Goal: Communication & Community: Share content

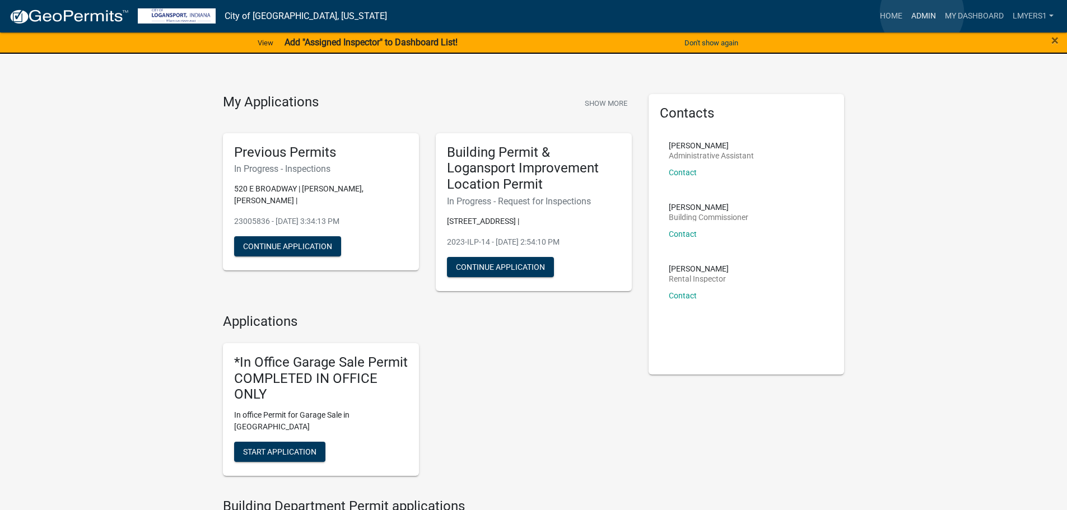
click at [922, 13] on link "Admin" at bounding box center [924, 16] width 34 height 21
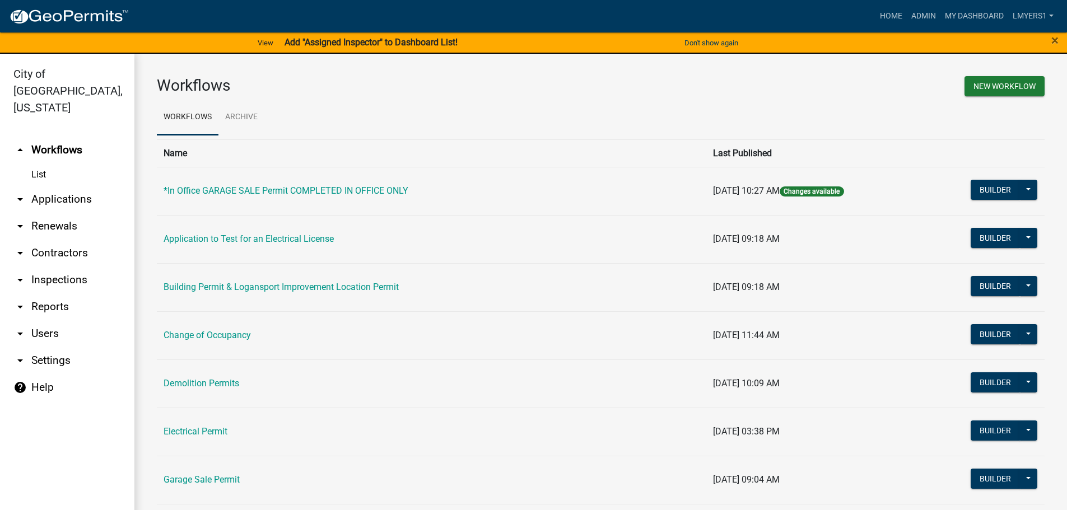
click at [63, 187] on link "arrow_drop_down Applications" at bounding box center [67, 199] width 134 height 27
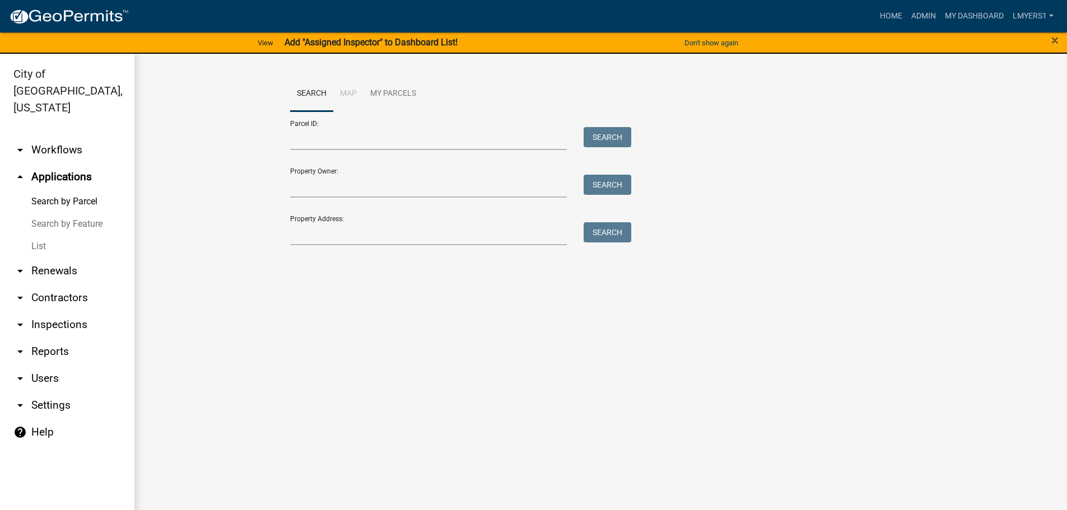
click at [40, 235] on link "List" at bounding box center [67, 246] width 134 height 22
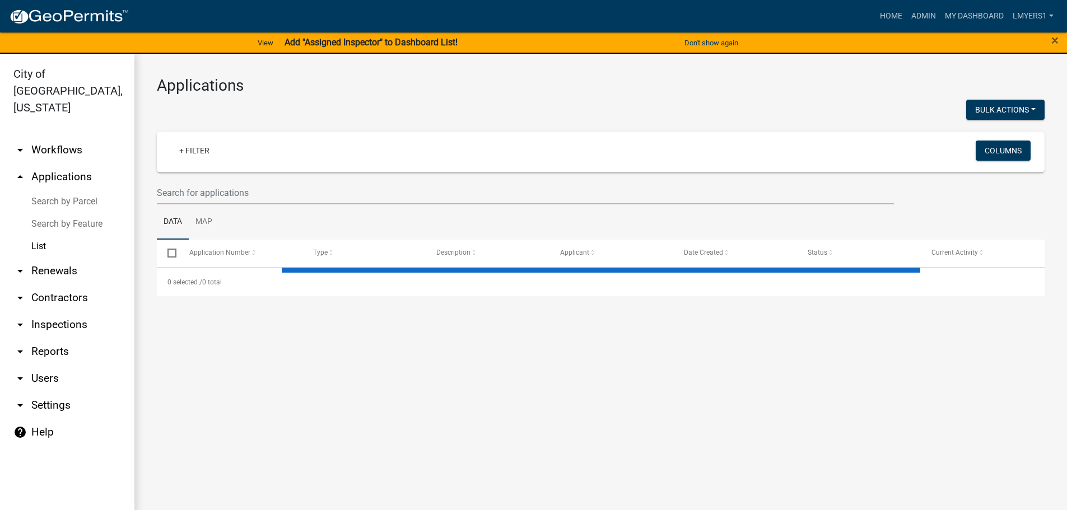
select select "3: 100"
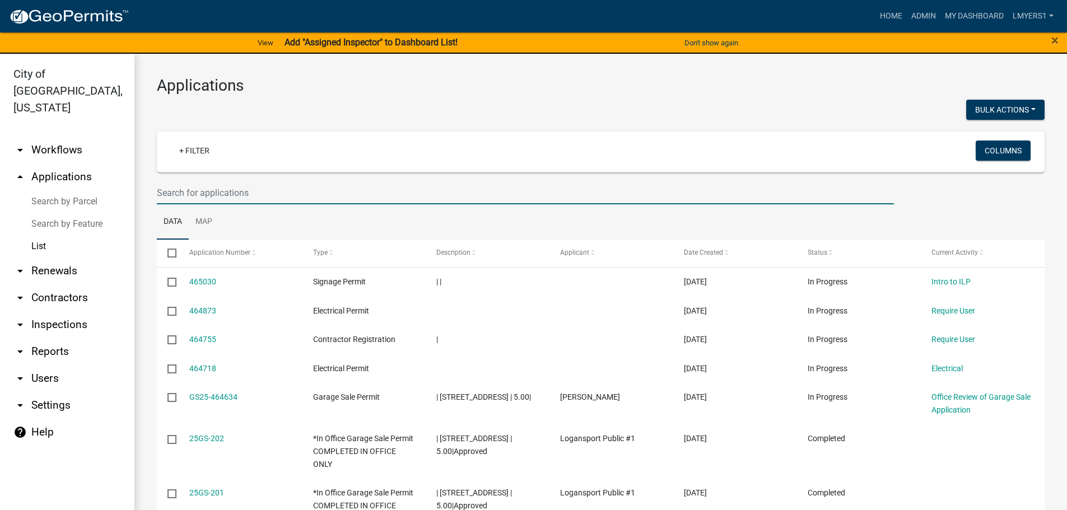
click at [207, 196] on input "text" at bounding box center [525, 193] width 737 height 23
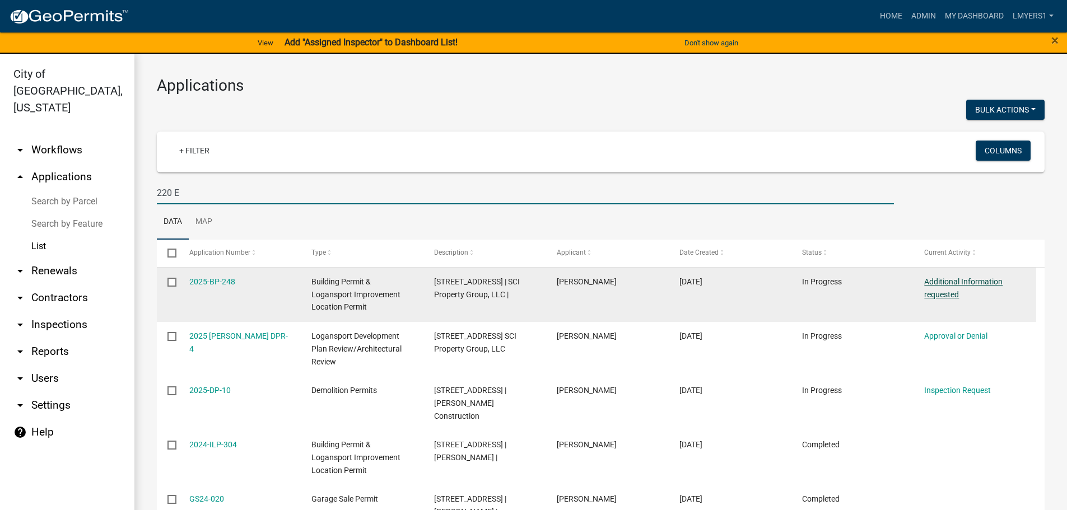
type input "220 E"
click at [944, 293] on link "Additional Information requested" at bounding box center [964, 288] width 78 height 22
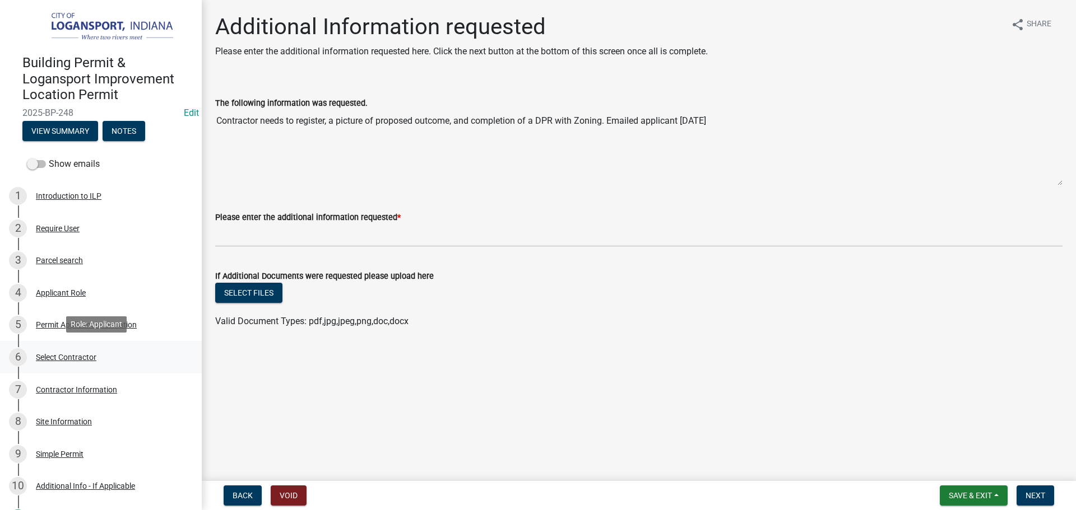
click at [92, 359] on div "Select Contractor" at bounding box center [66, 358] width 61 height 8
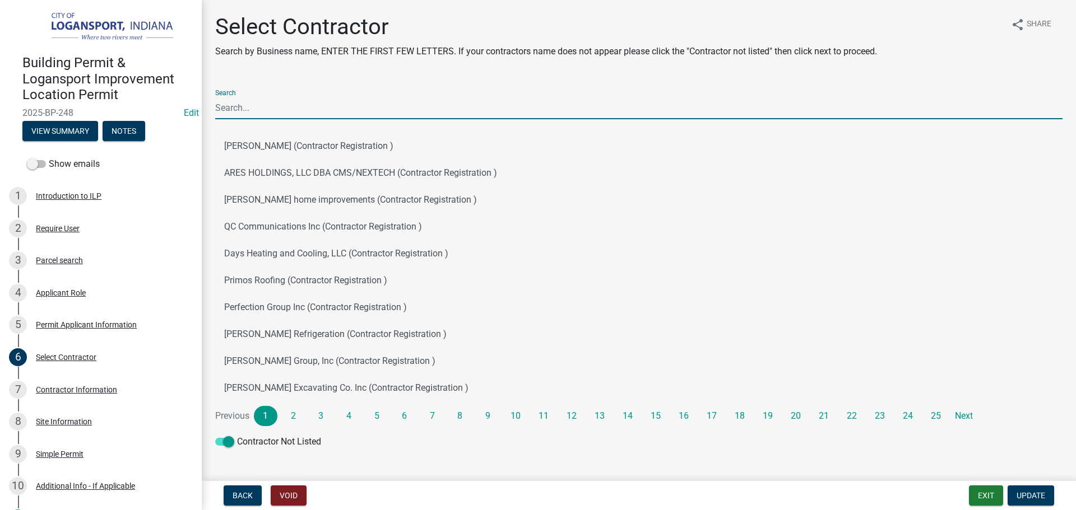
click at [267, 109] on input "Search" at bounding box center [638, 107] width 847 height 23
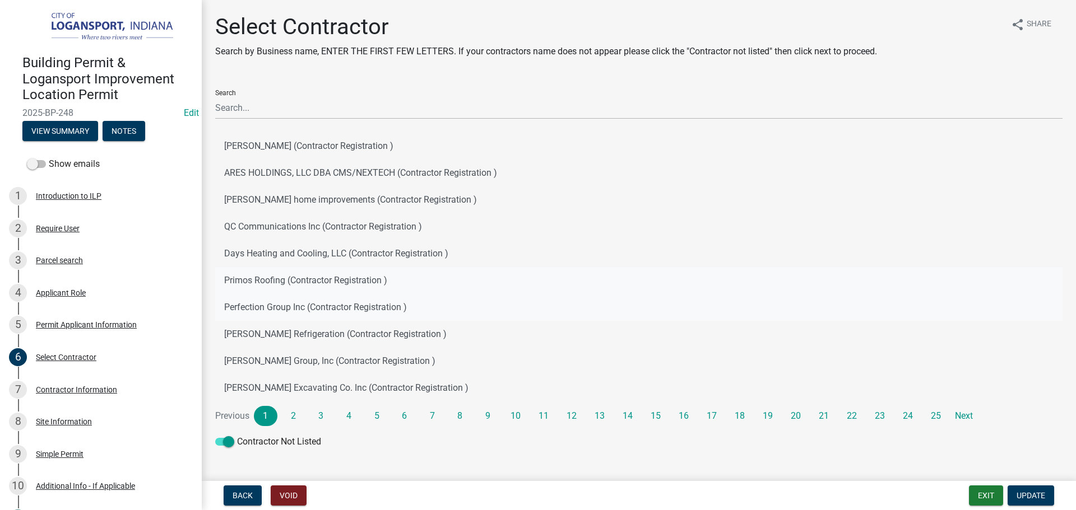
drag, startPoint x: 922, startPoint y: 301, endPoint x: 878, endPoint y: 277, distance: 49.6
click at [922, 301] on button "Perfection Group Inc (Contractor Registration )" at bounding box center [638, 307] width 847 height 27
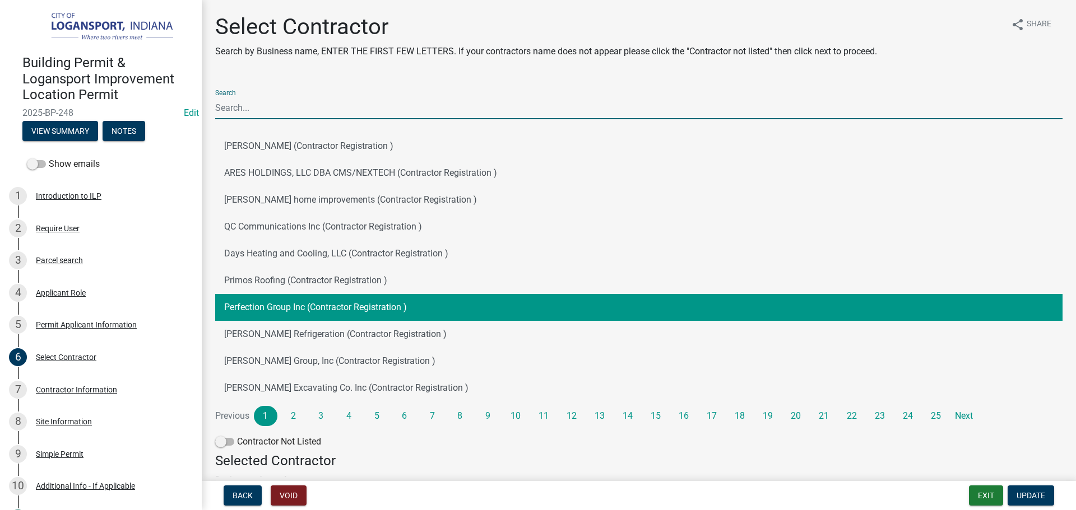
click at [254, 104] on input "Search" at bounding box center [638, 107] width 847 height 23
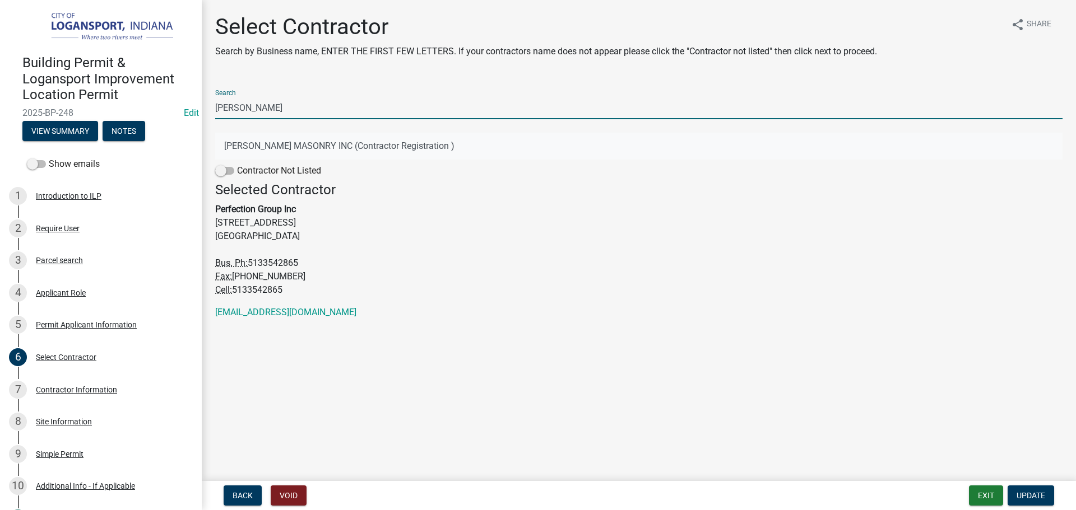
type input "James"
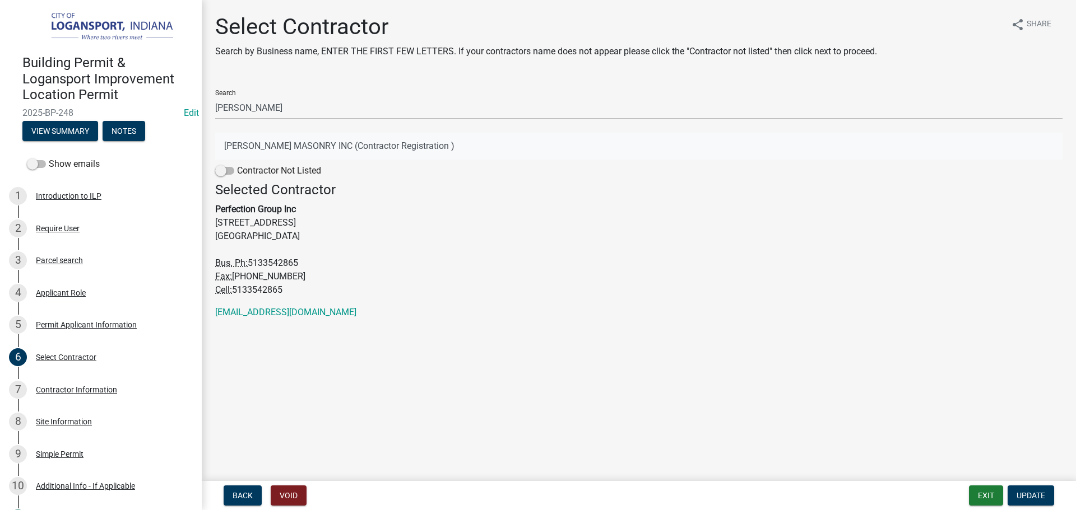
click at [269, 144] on button "JAMES SCHARER MASONRY INC (Contractor Registration )" at bounding box center [638, 146] width 847 height 27
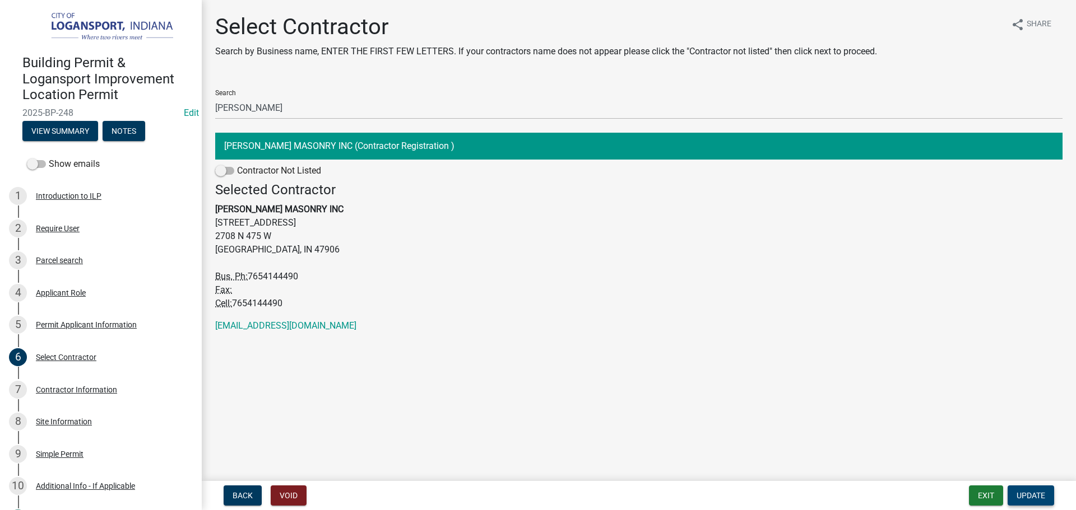
click at [1036, 496] on span "Update" at bounding box center [1030, 495] width 29 height 9
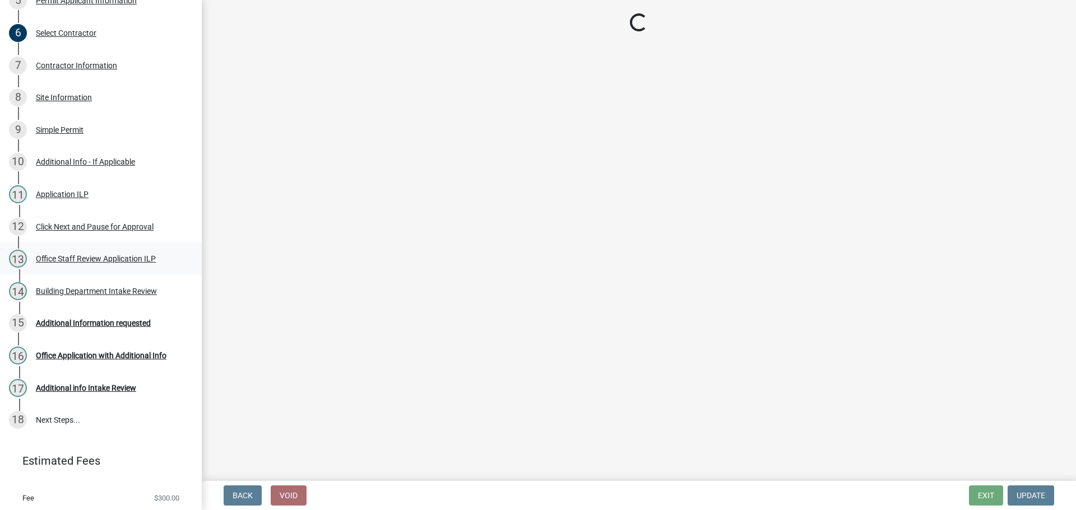
scroll to position [293, 0]
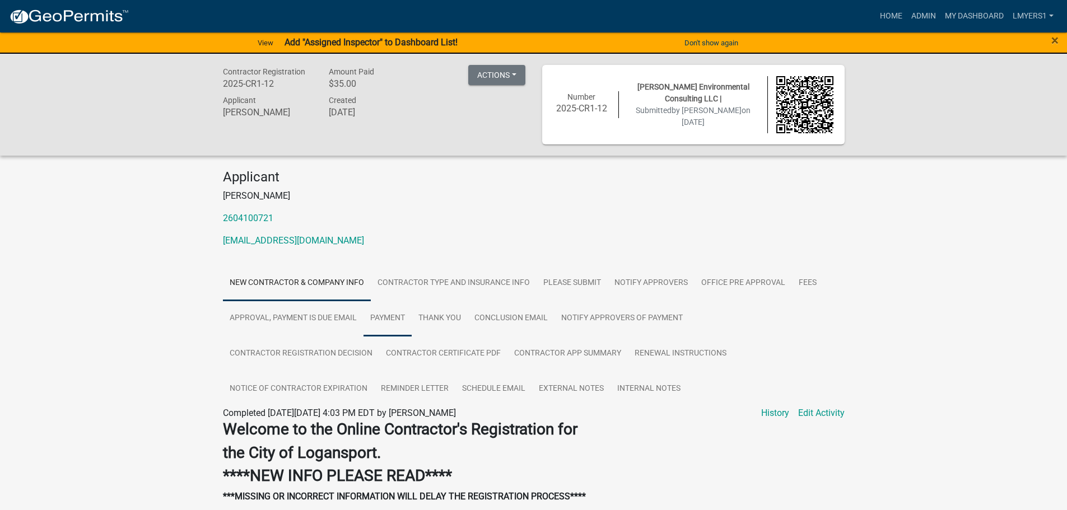
click at [386, 313] on link "Payment" at bounding box center [388, 319] width 48 height 36
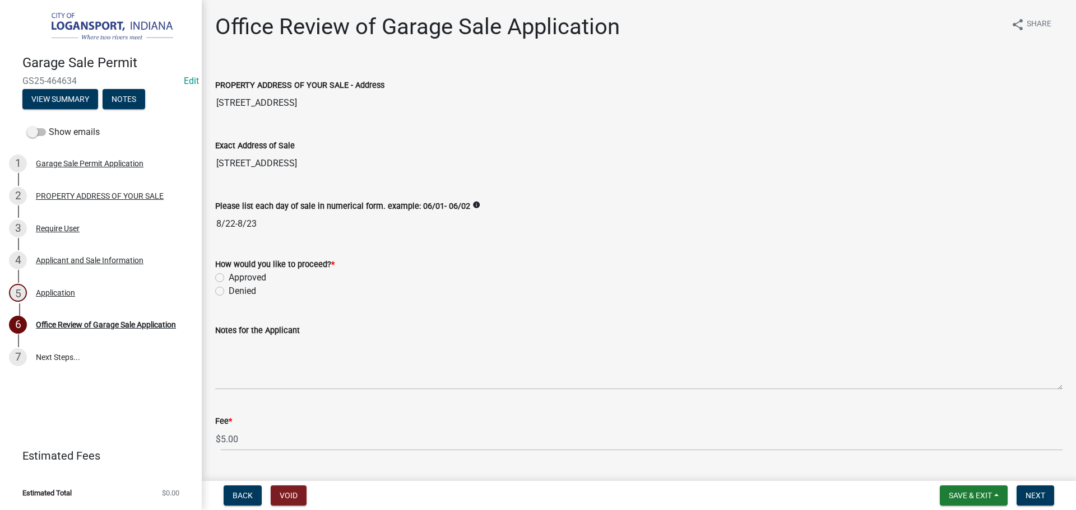
click at [229, 277] on label "Approved" at bounding box center [248, 277] width 38 height 13
click at [229, 277] on input "Approved" at bounding box center [232, 274] width 7 height 7
radio input "true"
click at [1046, 494] on button "Next" at bounding box center [1035, 496] width 38 height 20
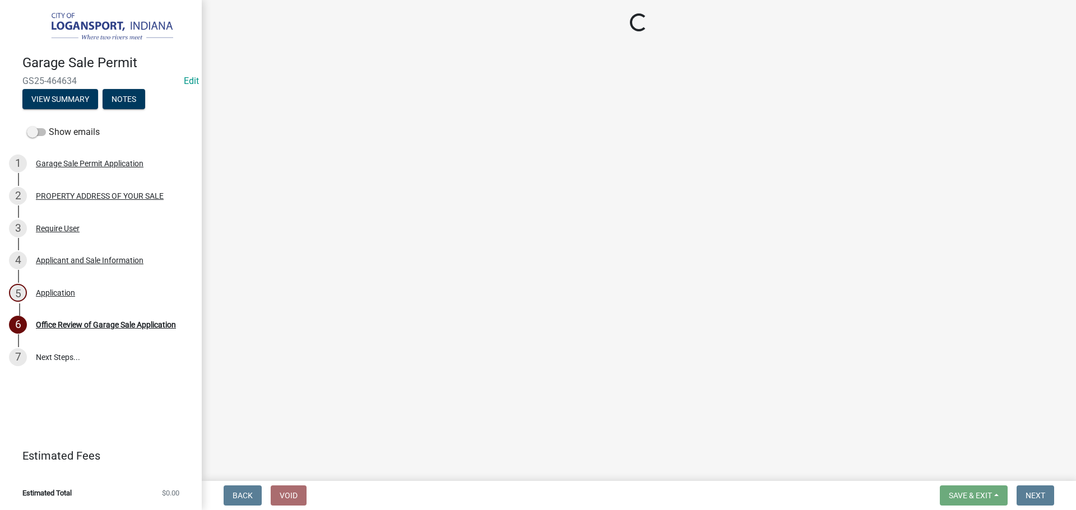
select select "3: 3"
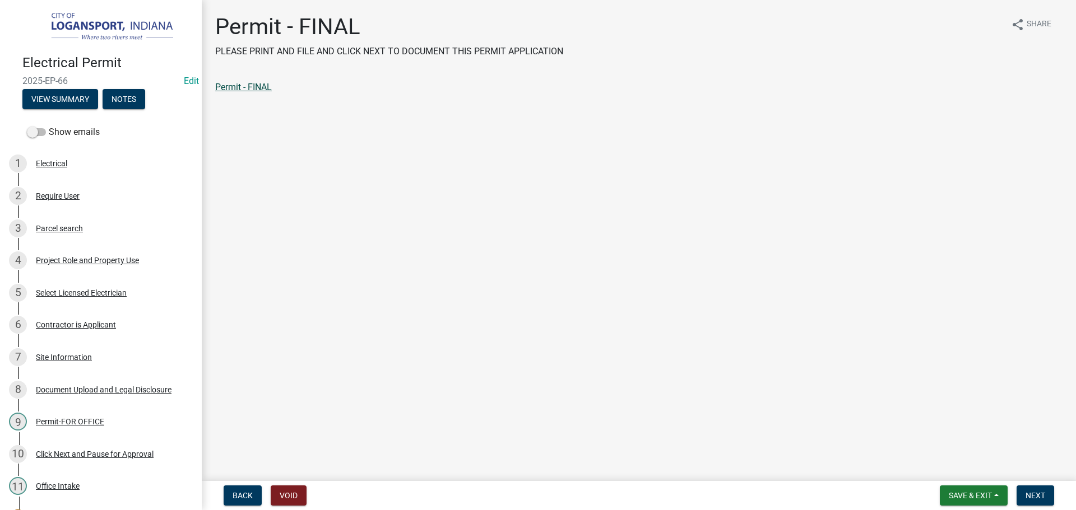
click at [244, 88] on link "Permit - FINAL" at bounding box center [243, 87] width 57 height 11
click at [1032, 495] on span "Next" at bounding box center [1035, 495] width 20 height 9
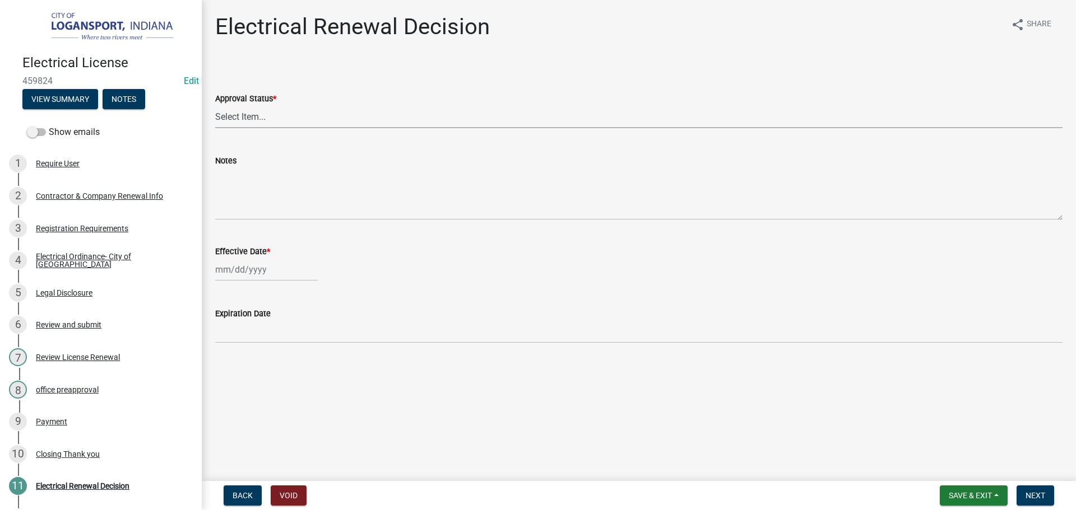
click at [245, 118] on select "Select Item... Approved Denied" at bounding box center [638, 116] width 847 height 23
click at [215, 105] on select "Select Item... Approved Denied" at bounding box center [638, 116] width 847 height 23
select select "91321790-11a8-4fbe-a75a-554da1eb4a45"
select select "8"
select select "2025"
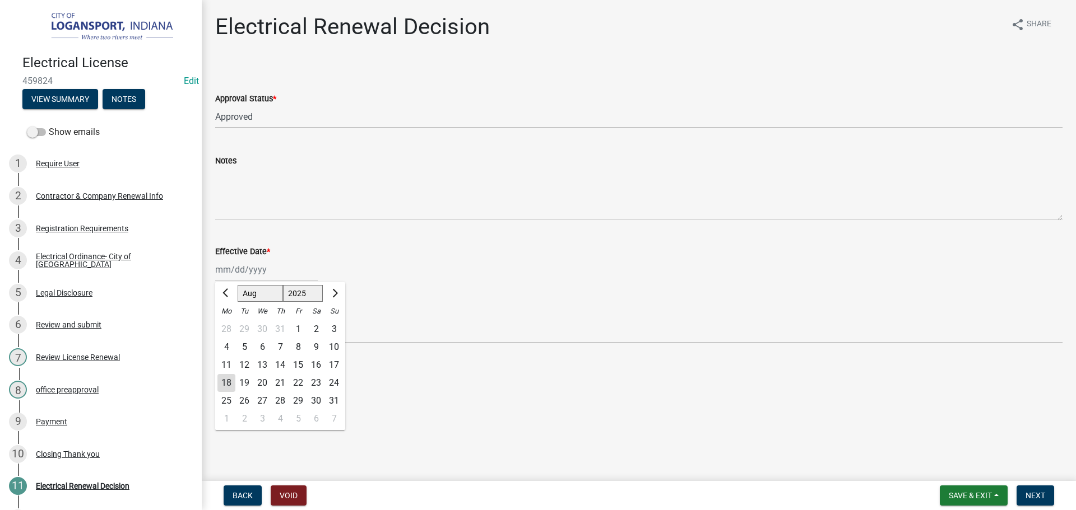
click at [239, 272] on div "[PERSON_NAME] Feb Mar Apr [PERSON_NAME][DATE] Oct Nov [DATE] 1526 1527 1528 152…" at bounding box center [266, 269] width 103 height 23
click at [229, 386] on div "18" at bounding box center [226, 383] width 18 height 18
type input "[DATE]"
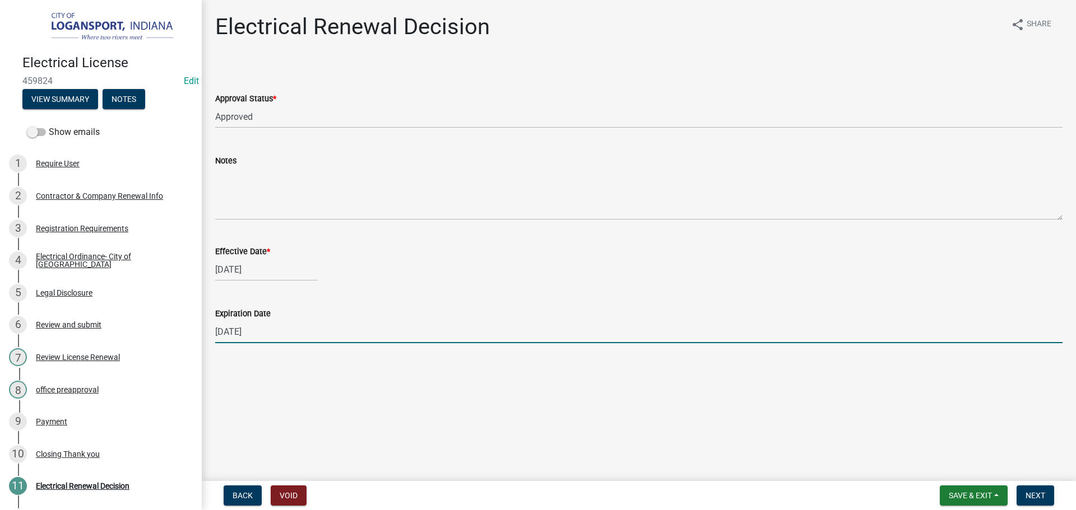
click at [252, 336] on input "[DATE]" at bounding box center [638, 332] width 847 height 23
type input "[DATE]"
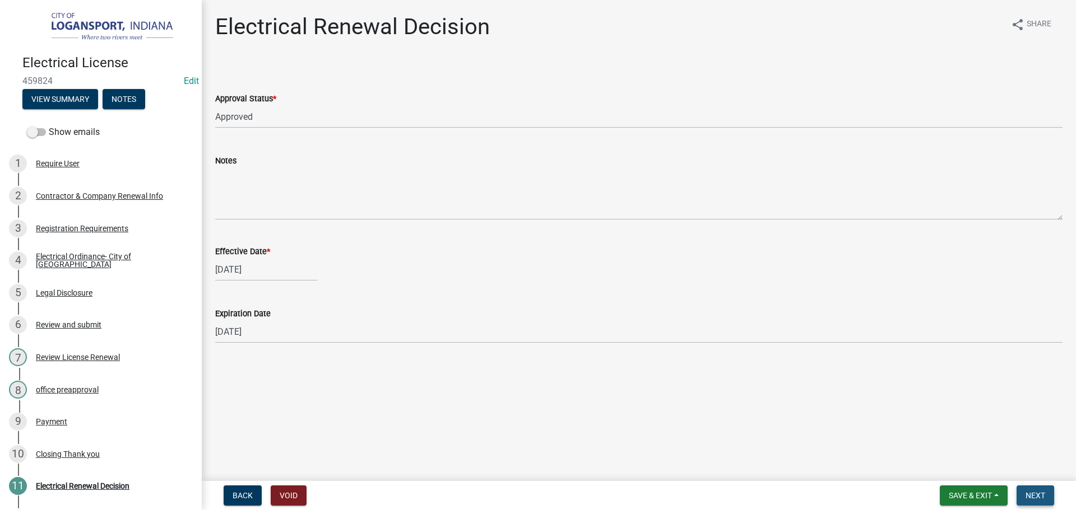
click at [1041, 495] on span "Next" at bounding box center [1035, 495] width 20 height 9
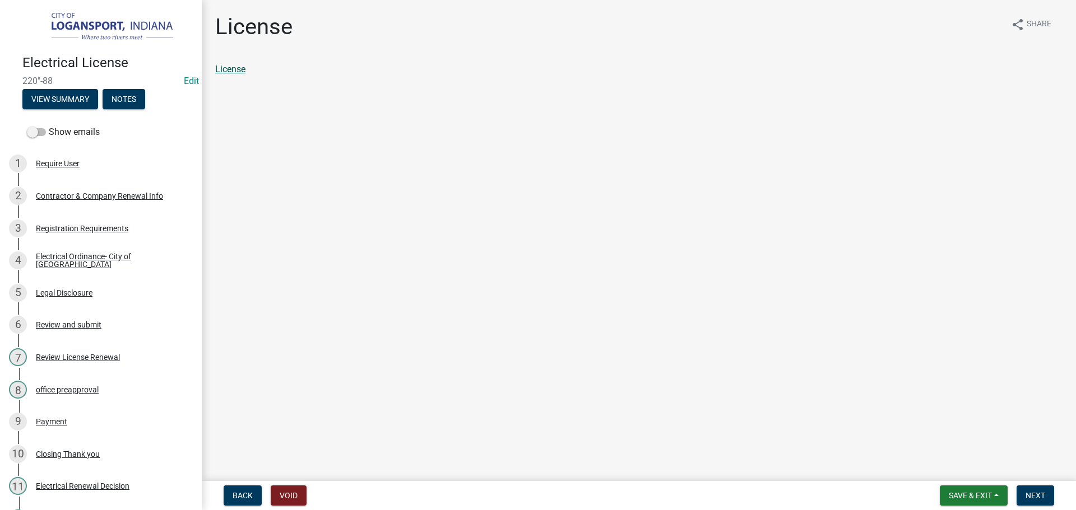
click at [227, 72] on link "License" at bounding box center [230, 69] width 30 height 11
click at [1038, 494] on span "Next" at bounding box center [1035, 495] width 20 height 9
click at [263, 71] on link "Contractor Certificate PDF" at bounding box center [266, 69] width 103 height 11
click at [120, 229] on div "Registration Requirements" at bounding box center [82, 229] width 92 height 8
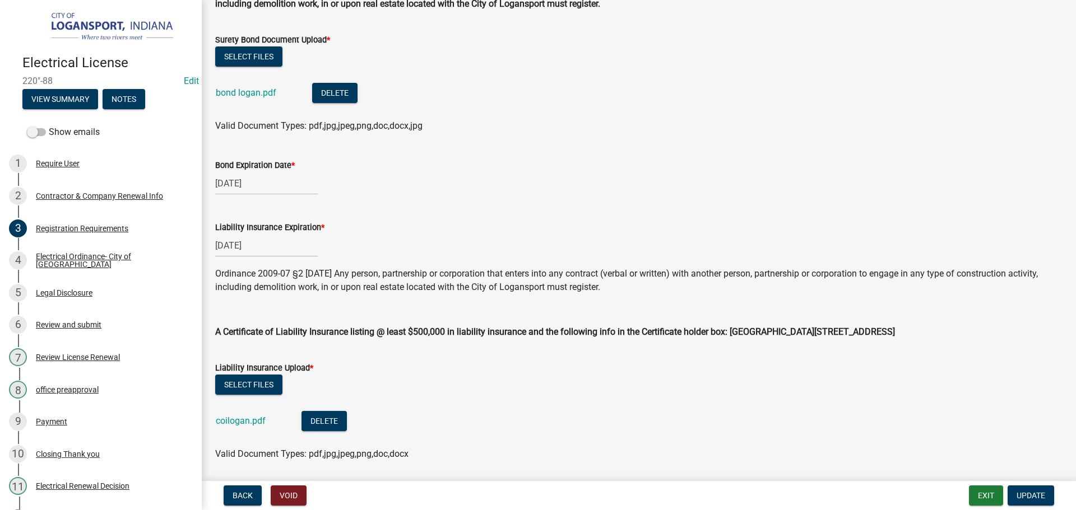
scroll to position [224, 0]
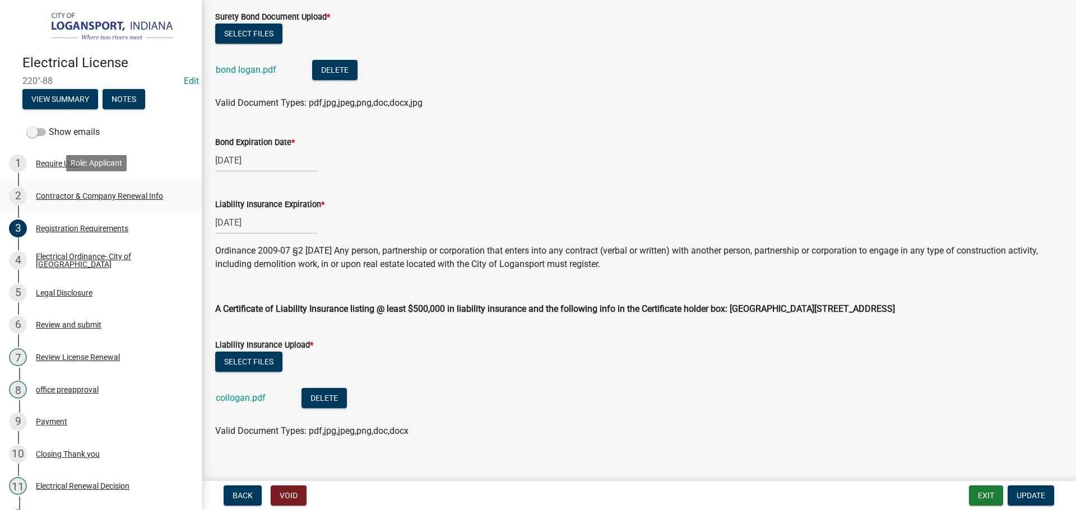
click at [95, 198] on div "Contractor & Company Renewal Info" at bounding box center [99, 196] width 127 height 8
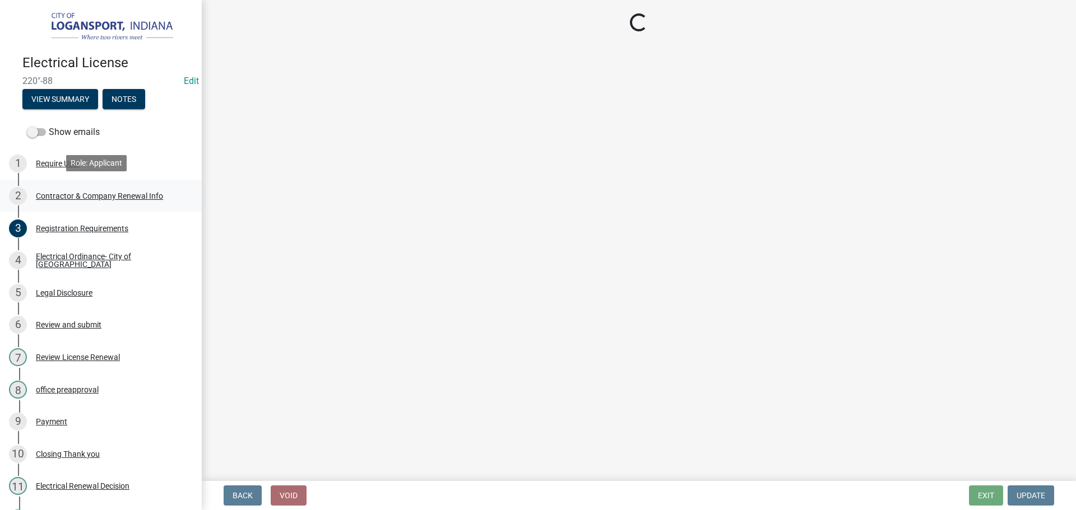
select select "In"
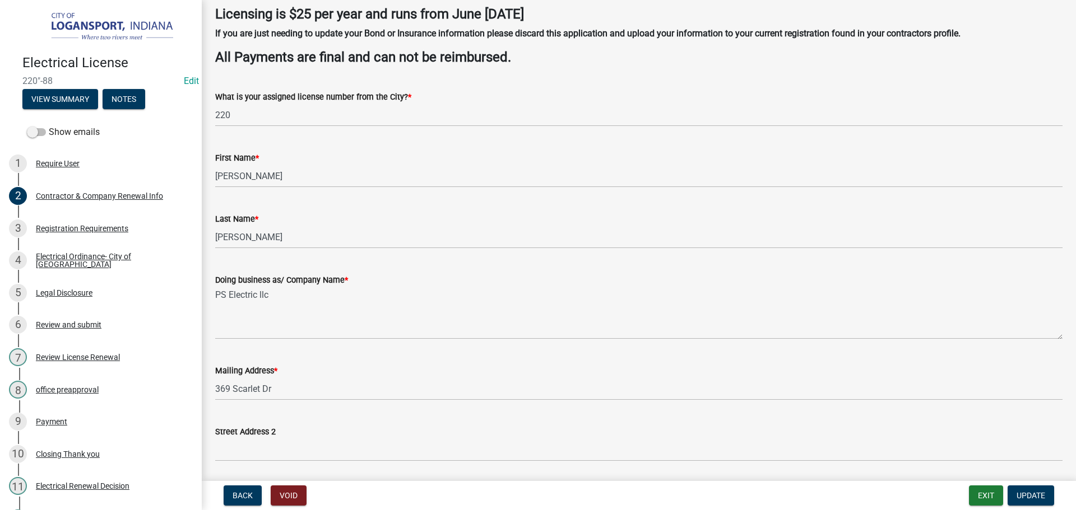
scroll to position [499, 0]
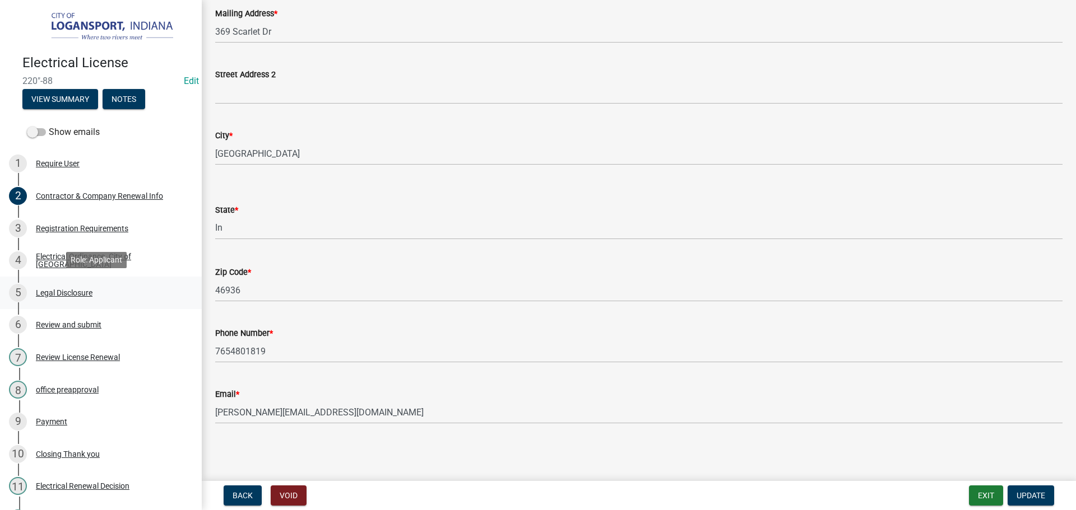
click at [72, 293] on div "Legal Disclosure" at bounding box center [64, 293] width 57 height 8
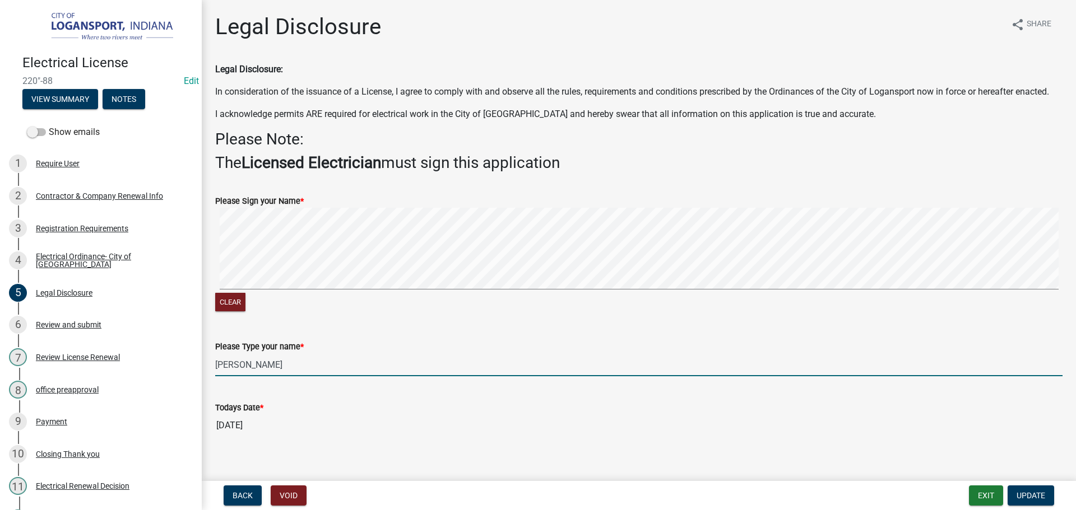
click at [251, 377] on input "Brad Utteback" at bounding box center [638, 365] width 847 height 23
type input "Brad Utterback"
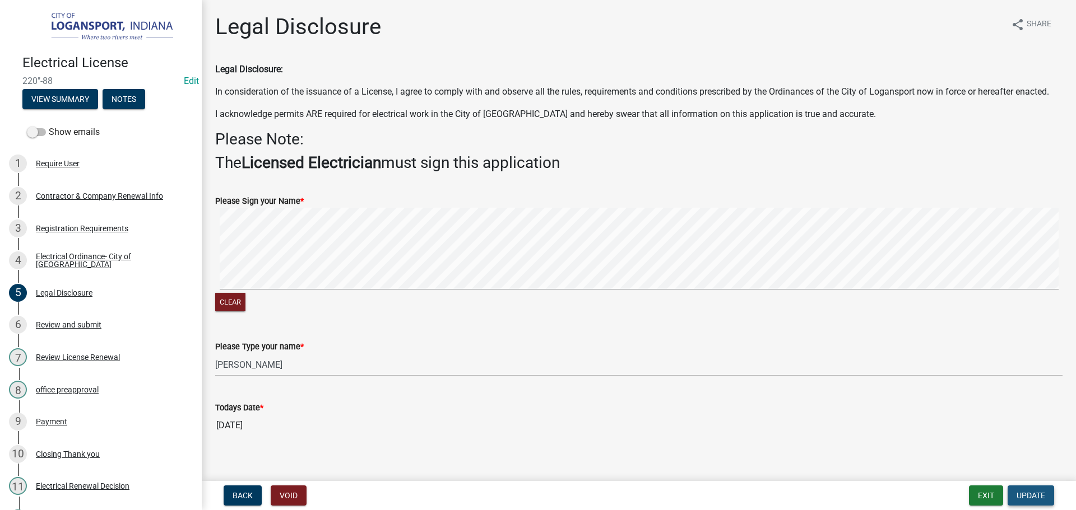
click at [1028, 496] on span "Update" at bounding box center [1030, 495] width 29 height 9
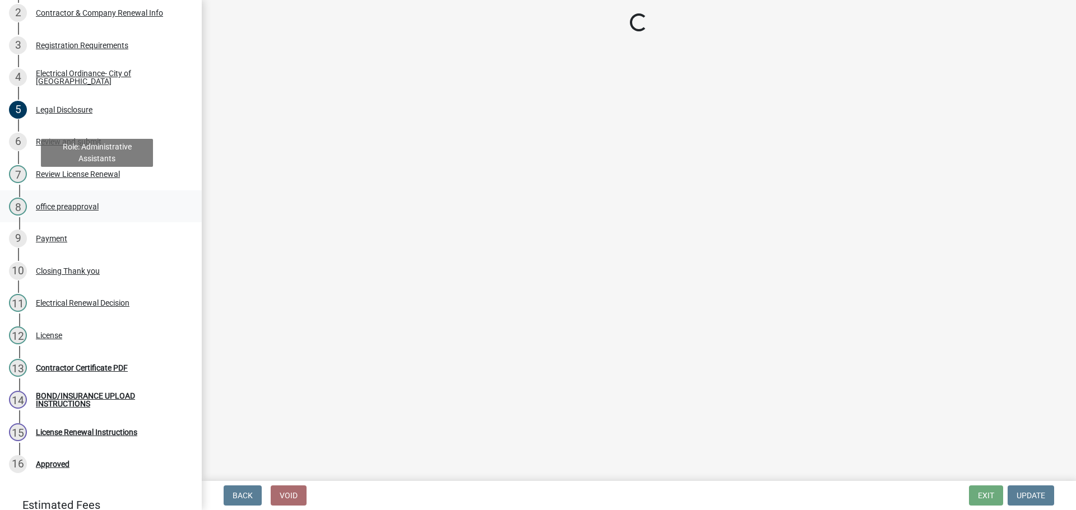
scroll to position [256, 0]
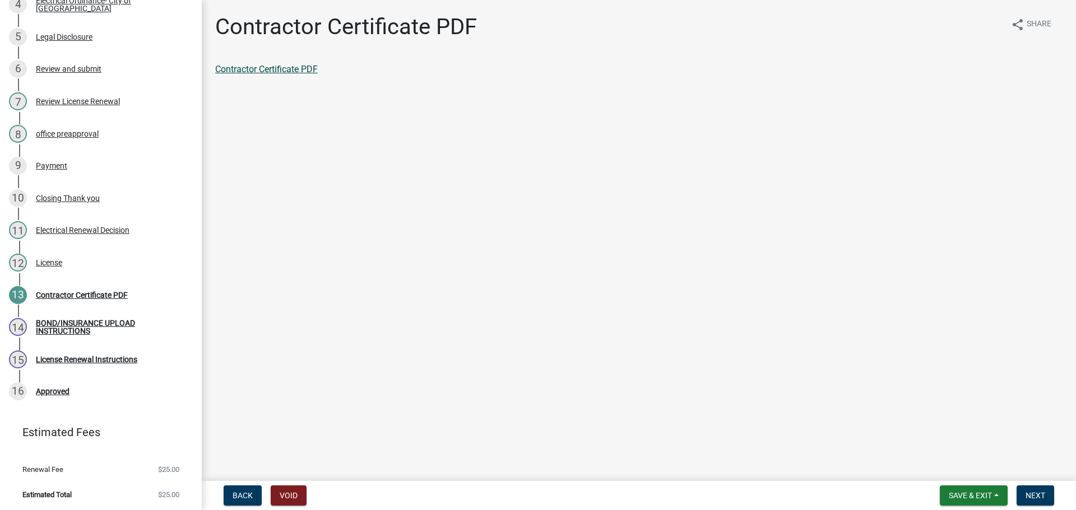
click at [277, 69] on link "Contractor Certificate PDF" at bounding box center [266, 69] width 103 height 11
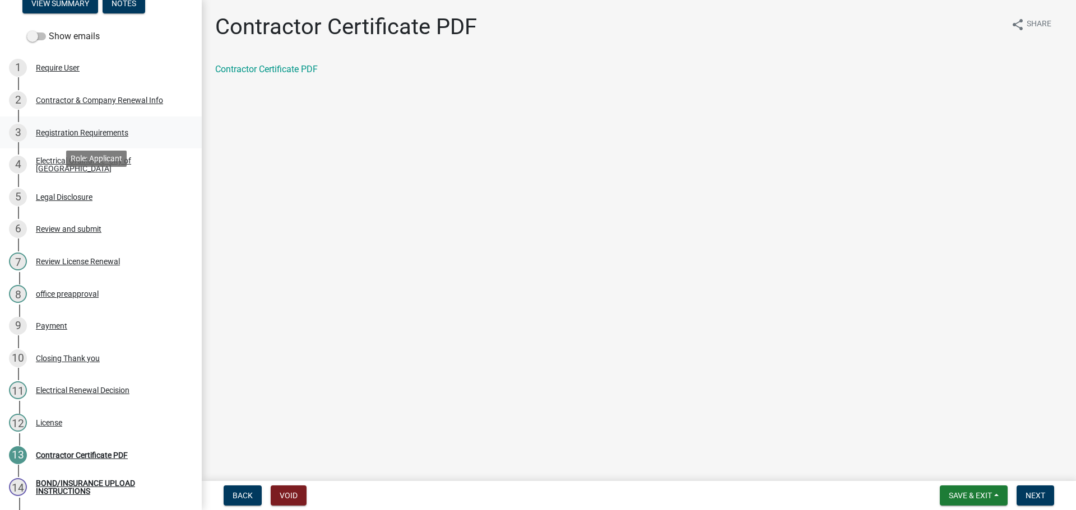
scroll to position [32, 0]
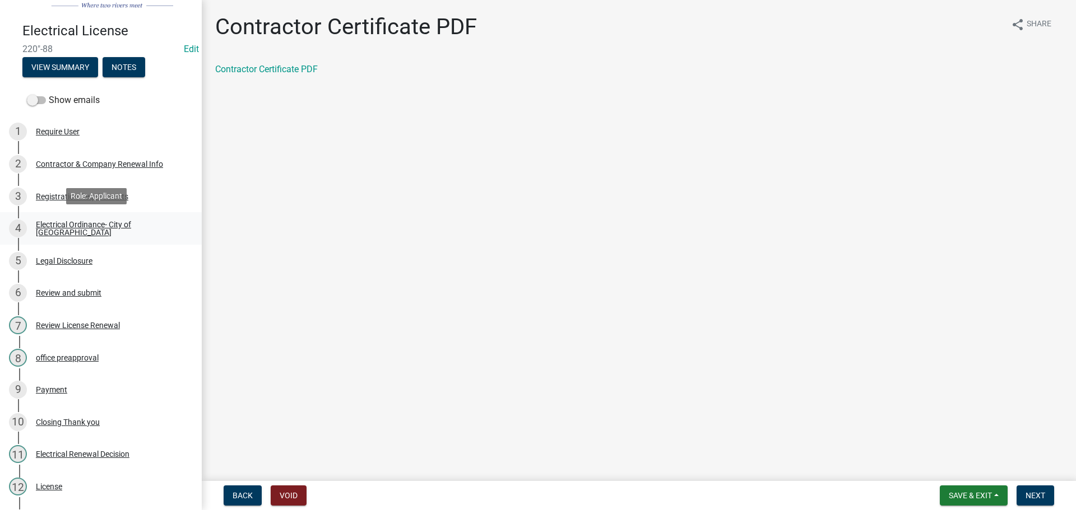
click at [57, 228] on div "Electrical Ordinance- City of Logansport" at bounding box center [110, 229] width 148 height 16
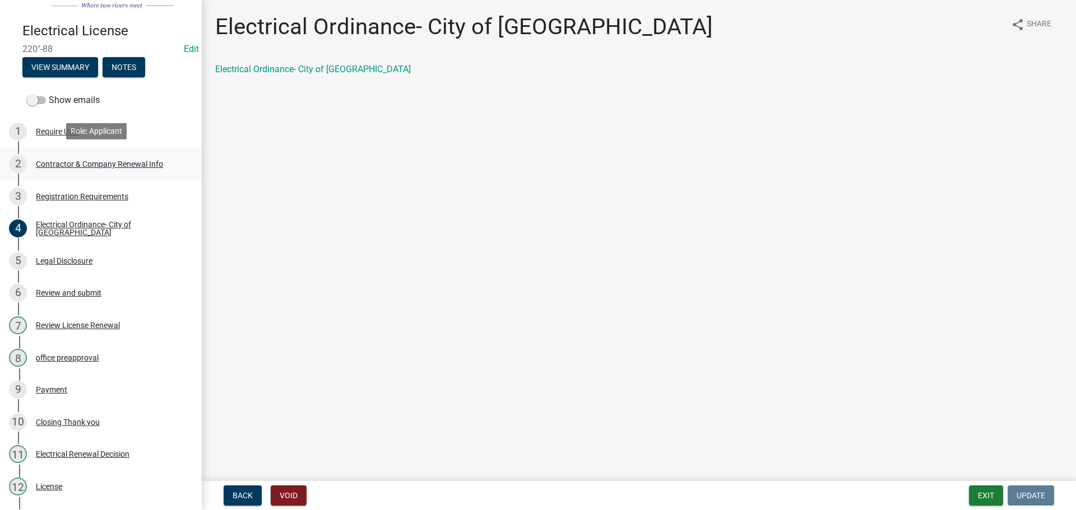
click at [80, 156] on div "2 Contractor & Company Renewal Info" at bounding box center [96, 164] width 175 height 18
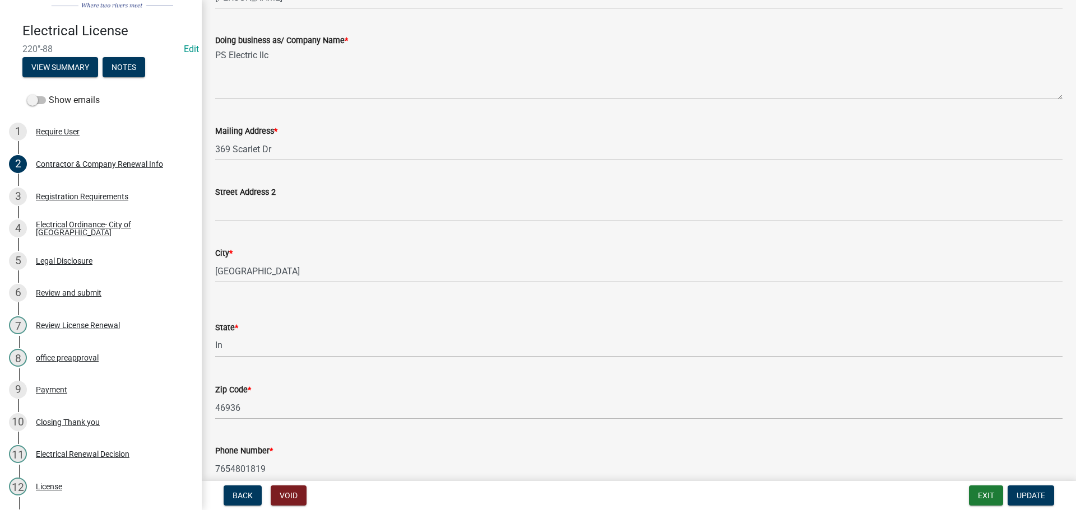
scroll to position [392, 0]
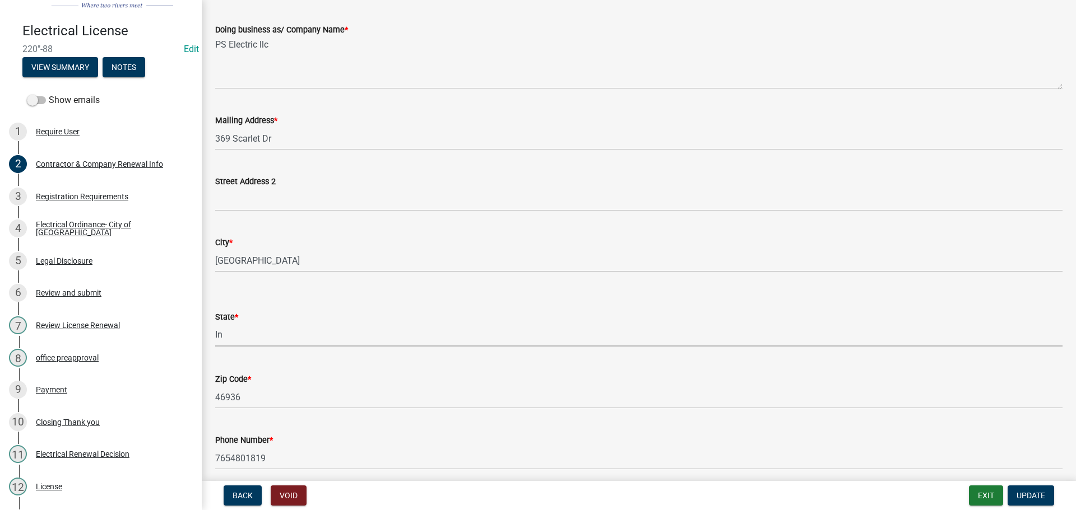
click at [237, 339] on select "Select Item... Alabama Alaska Arizona Arkansas California Colorado Connecticut …" at bounding box center [638, 335] width 847 height 23
click at [226, 337] on select "Select Item... Alabama Alaska Arizona Arkansas California Colorado Connecticut …" at bounding box center [638, 335] width 847 height 23
click at [215, 324] on select "Select Item... Alabama Alaska Arizona Arkansas California Colorado Connecticut …" at bounding box center [638, 335] width 847 height 23
click at [237, 321] on span "*" at bounding box center [236, 318] width 3 height 10
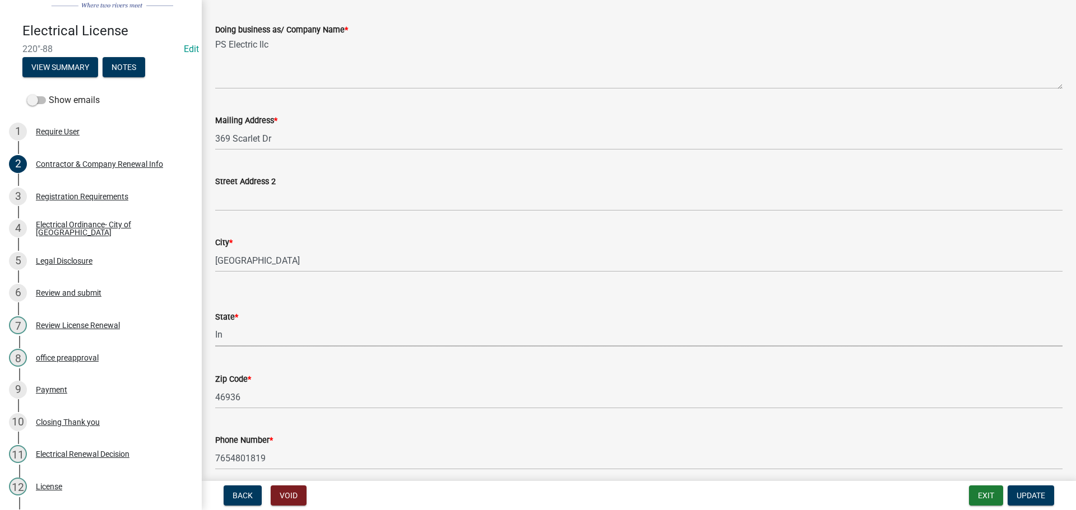
click at [237, 324] on select "Select Item... Alabama Alaska Arizona Arkansas California Colorado Connecticut …" at bounding box center [638, 335] width 847 height 23
click at [237, 334] on select "Select Item... Alabama Alaska Arizona Arkansas California Colorado Connecticut …" at bounding box center [638, 335] width 847 height 23
select select "IN"
click at [215, 324] on select "Select Item... Alabama Alaska Arizona Arkansas California Colorado Connecticut …" at bounding box center [638, 335] width 847 height 23
click at [1030, 494] on span "Update" at bounding box center [1030, 495] width 29 height 9
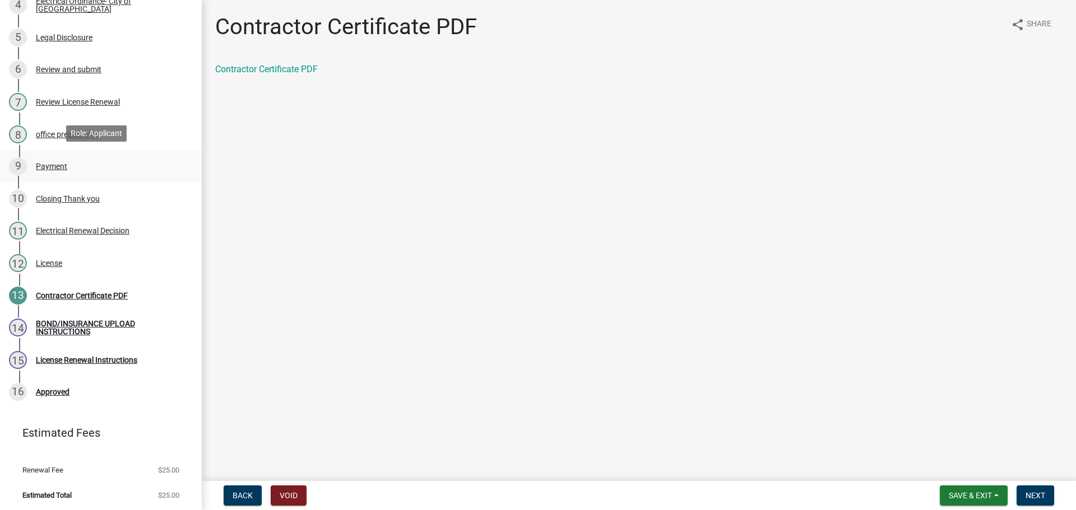
scroll to position [256, 0]
click at [50, 261] on div "License" at bounding box center [49, 263] width 26 height 8
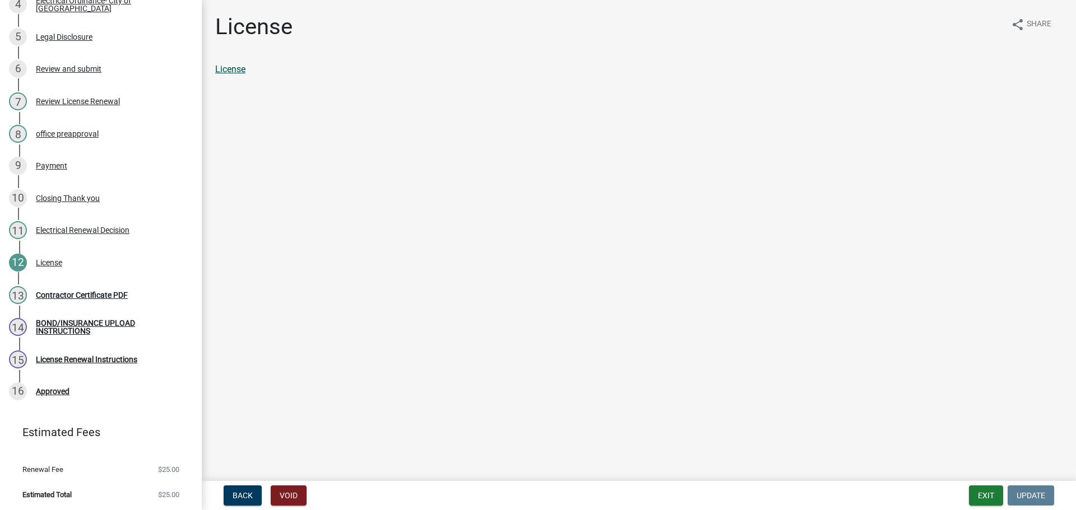
click at [239, 71] on link "License" at bounding box center [230, 69] width 30 height 11
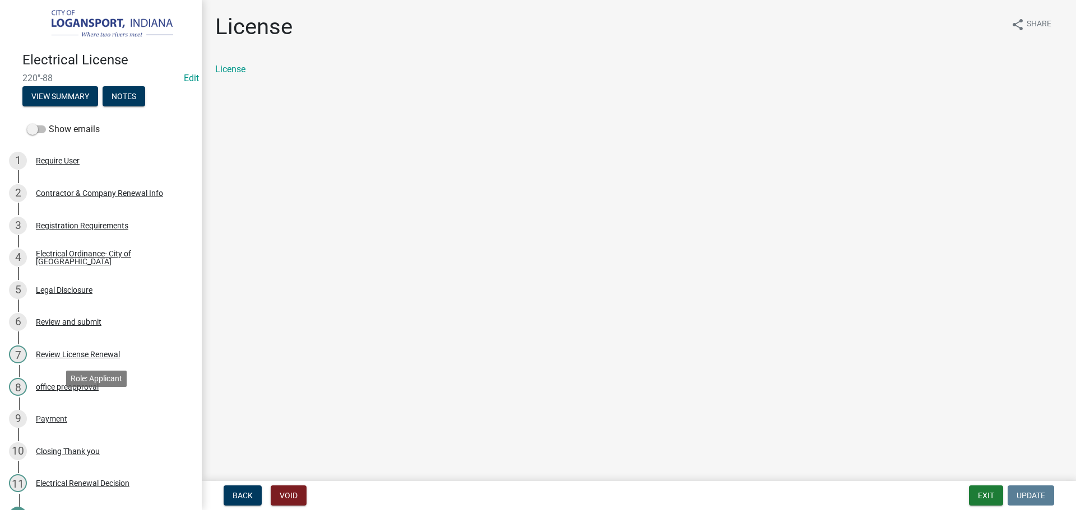
scroll to position [0, 0]
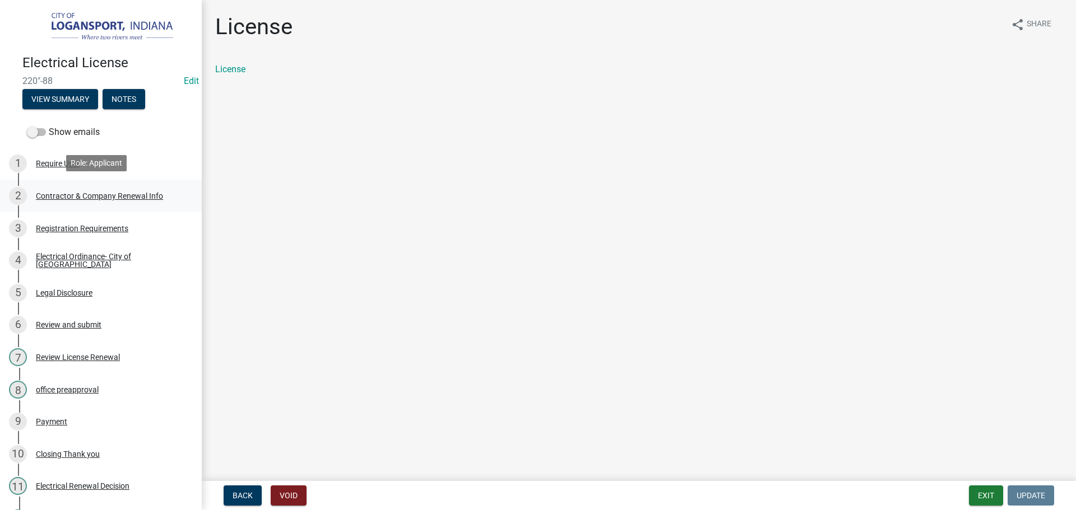
click at [69, 195] on div "Contractor & Company Renewal Info" at bounding box center [99, 196] width 127 height 8
select select "IN"
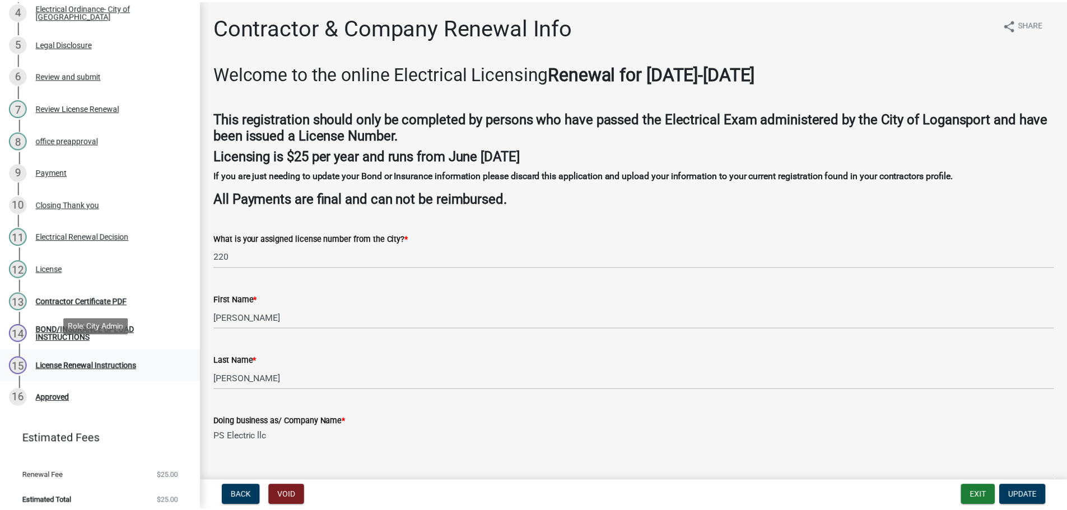
scroll to position [256, 0]
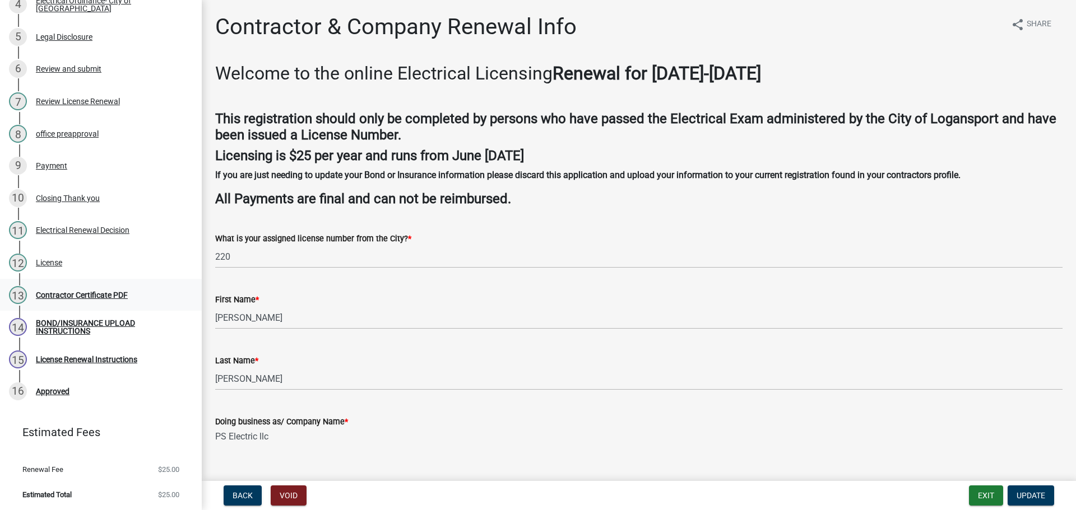
click at [67, 299] on div "13 Contractor Certificate PDF" at bounding box center [96, 295] width 175 height 18
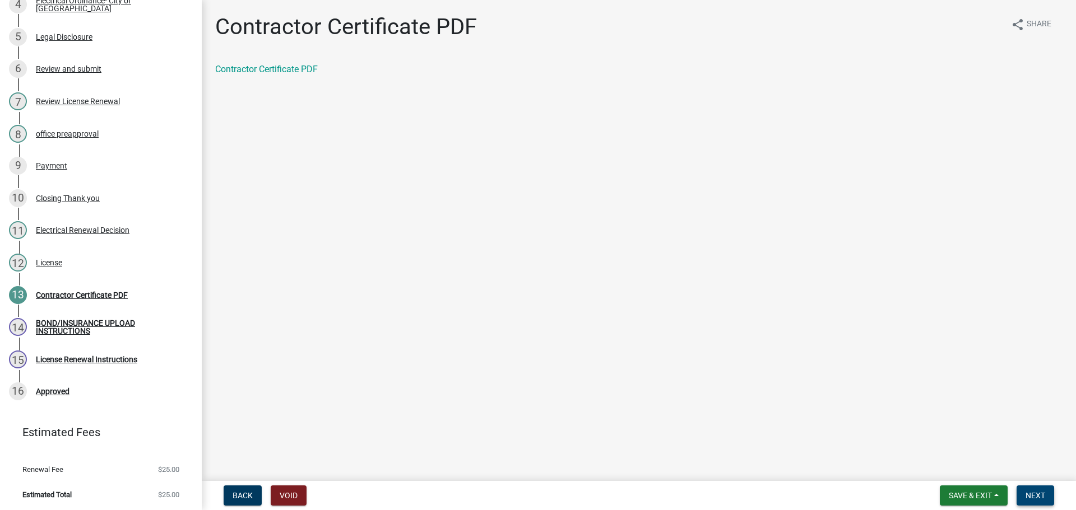
click at [1025, 495] on button "Next" at bounding box center [1035, 496] width 38 height 20
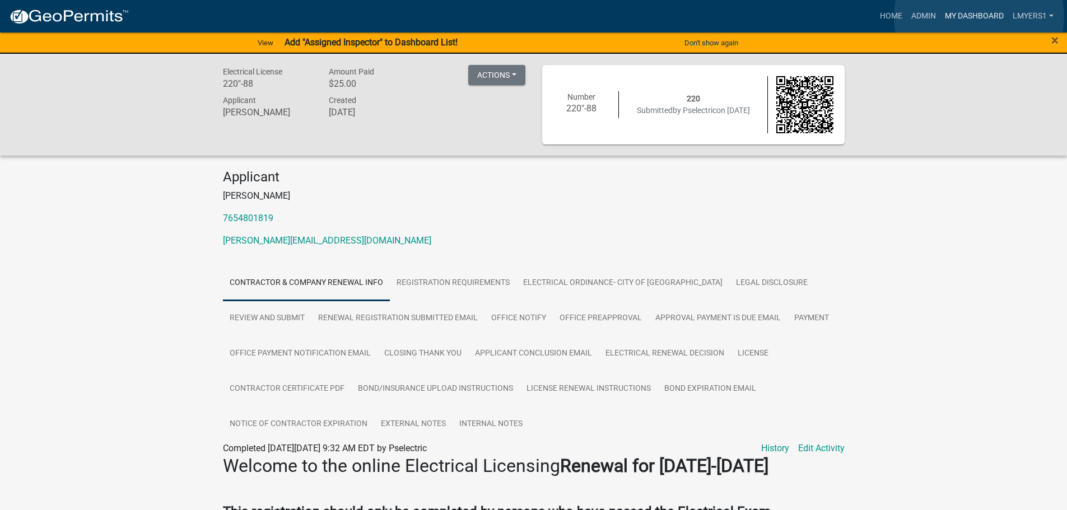
click at [979, 17] on link "My Dashboard" at bounding box center [975, 16] width 68 height 21
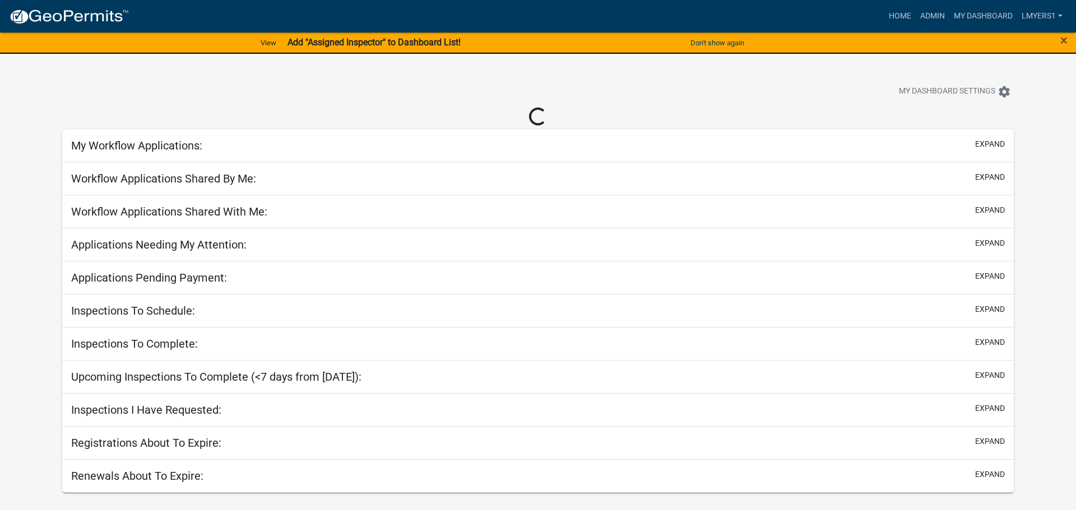
select select "3: 100"
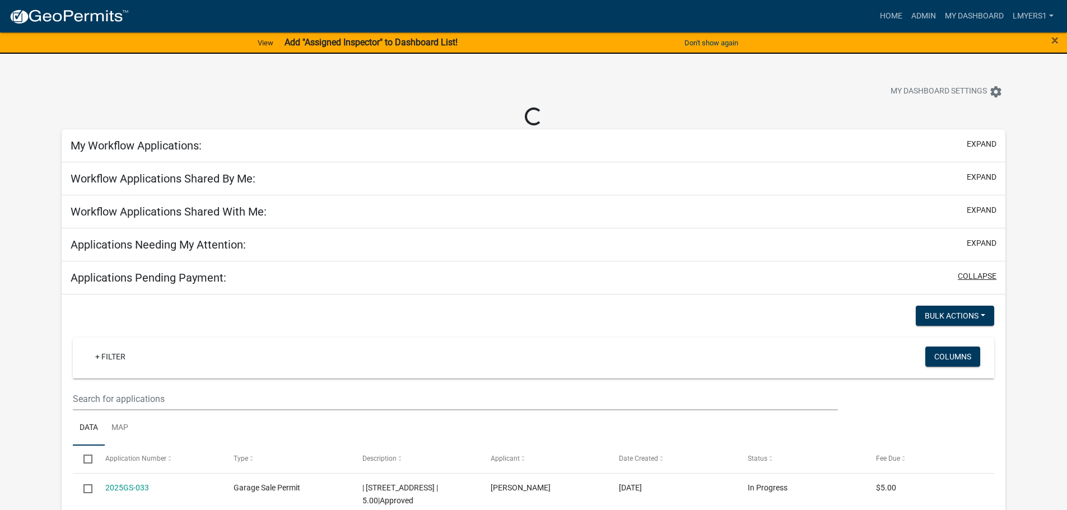
click at [983, 278] on button "collapse" at bounding box center [977, 277] width 39 height 12
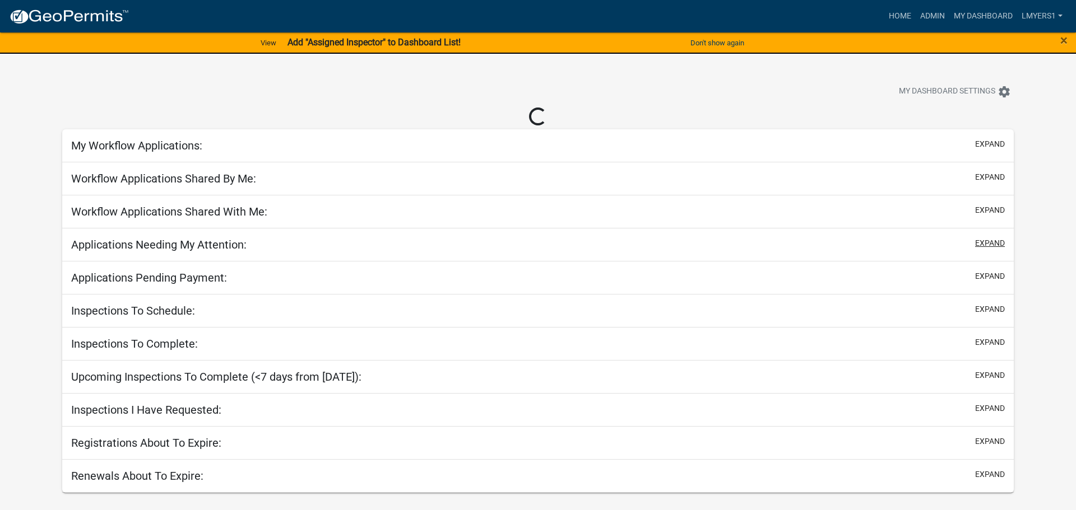
click at [983, 245] on button "expand" at bounding box center [990, 244] width 30 height 12
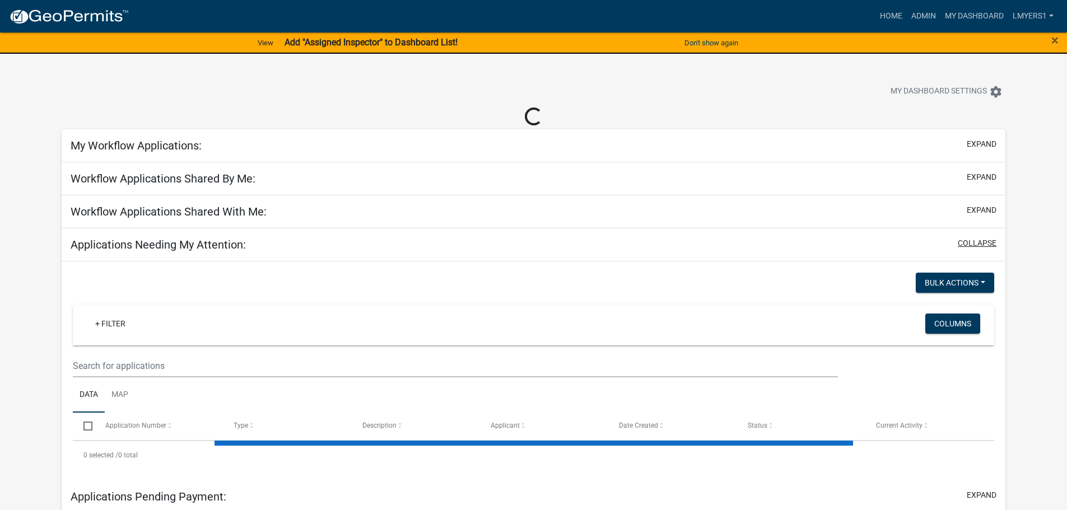
select select "2: 50"
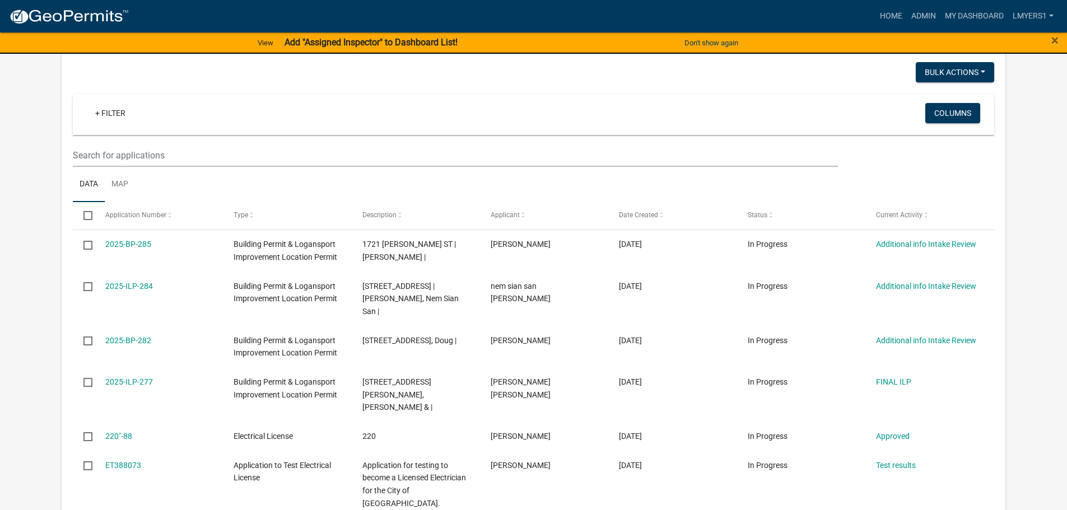
scroll to position [224, 0]
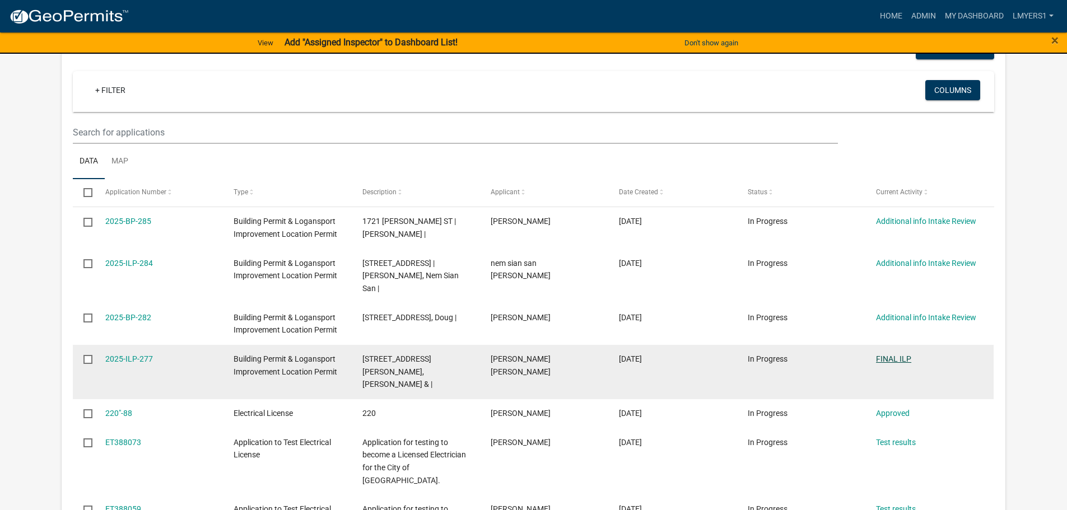
click at [899, 355] on link "FINAL ILP" at bounding box center [893, 359] width 35 height 9
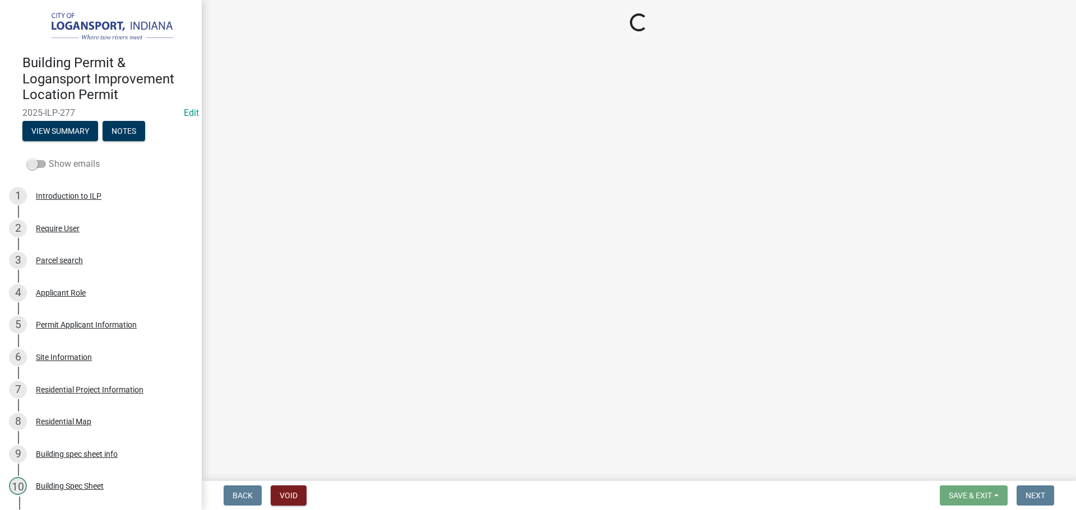
click at [33, 163] on span at bounding box center [36, 164] width 19 height 8
click at [49, 157] on input "Show emails" at bounding box center [49, 157] width 0 height 0
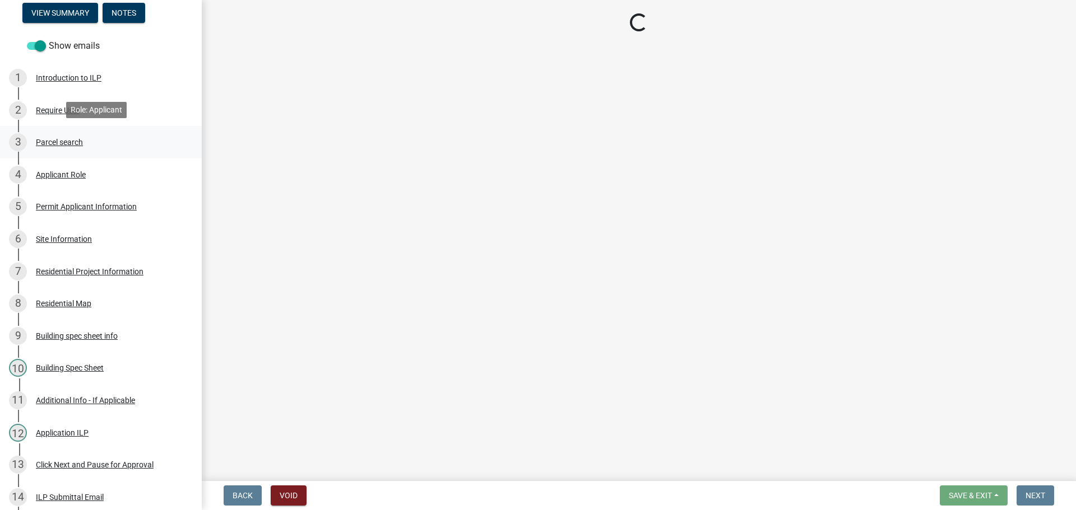
scroll to position [224, 0]
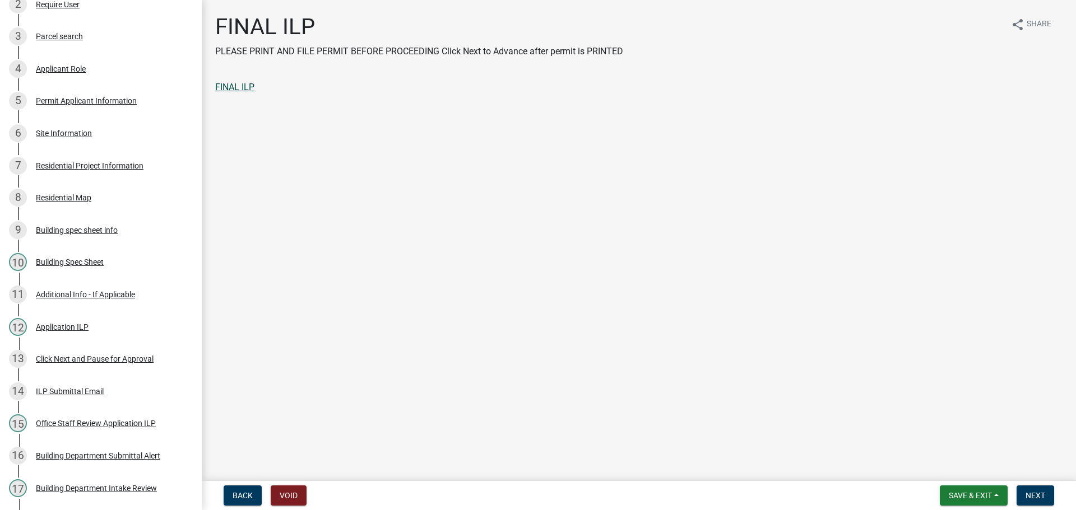
click at [232, 86] on link "FINAL ILP" at bounding box center [234, 87] width 39 height 11
click at [248, 89] on link "FINAL ILP" at bounding box center [234, 87] width 39 height 11
click at [95, 389] on div "ILP Submittal Email" at bounding box center [70, 392] width 68 height 8
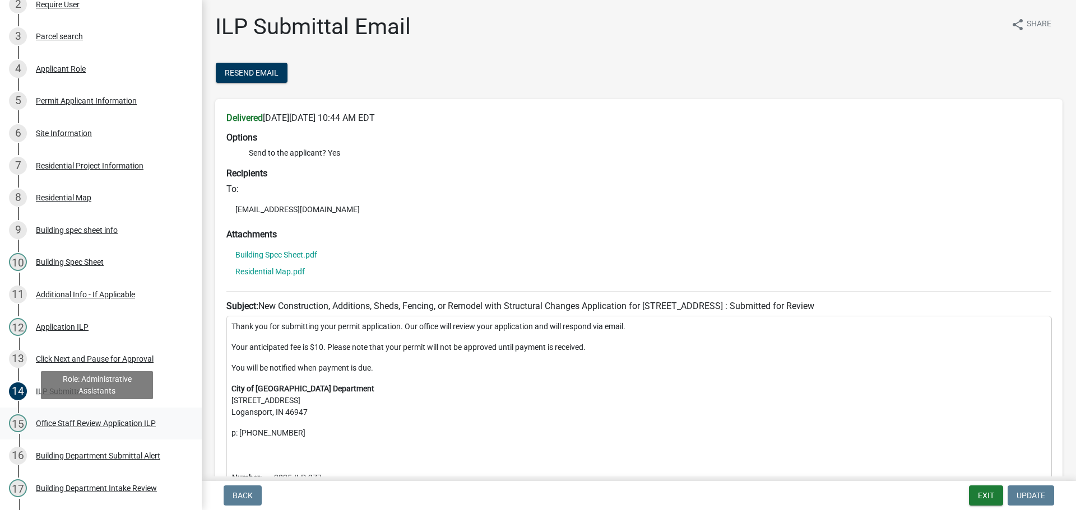
click at [83, 423] on div "Office Staff Review Application ILP" at bounding box center [96, 424] width 120 height 8
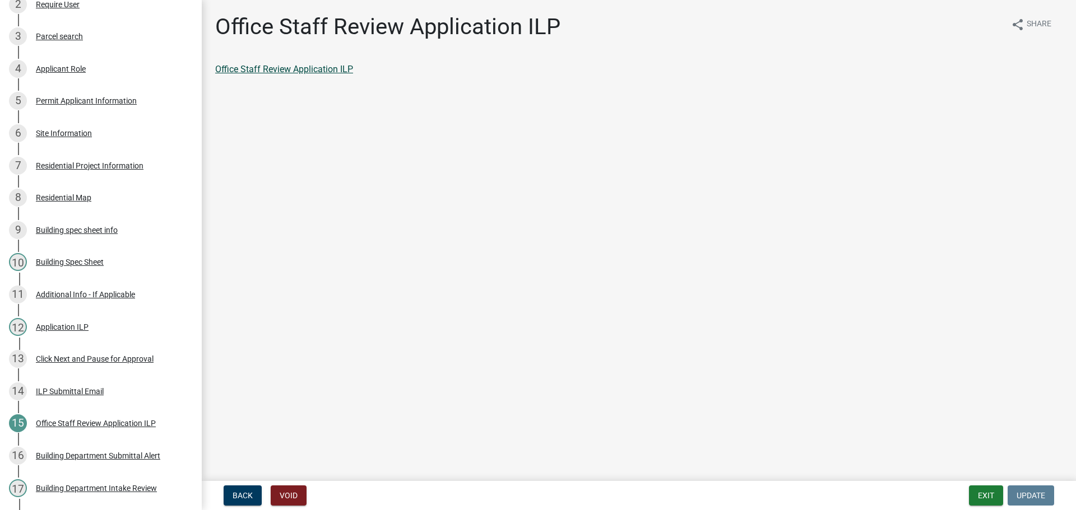
click at [304, 67] on link "Office Staff Review Application ILP" at bounding box center [284, 69] width 138 height 11
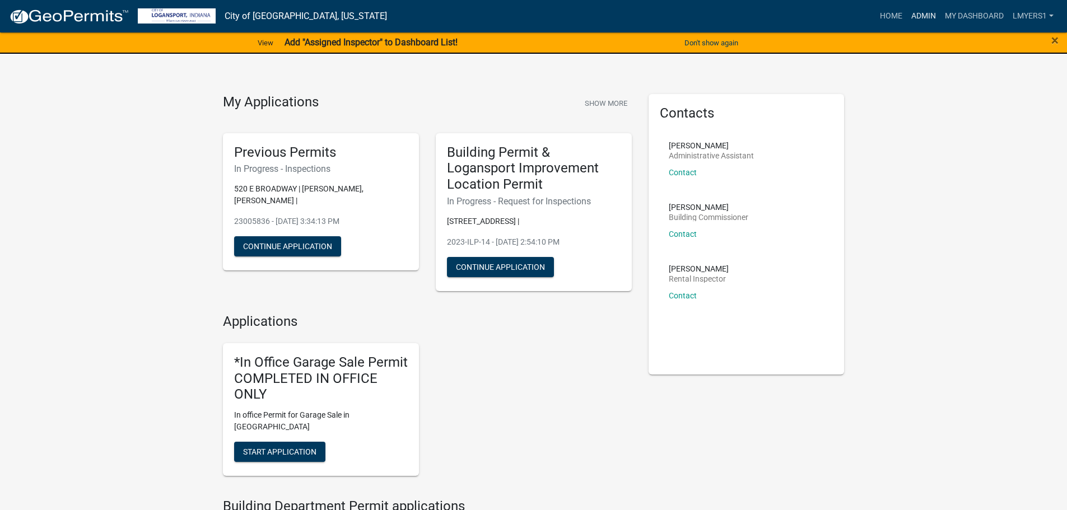
drag, startPoint x: 919, startPoint y: 15, endPoint x: 875, endPoint y: 44, distance: 52.8
click at [919, 15] on link "Admin" at bounding box center [924, 16] width 34 height 21
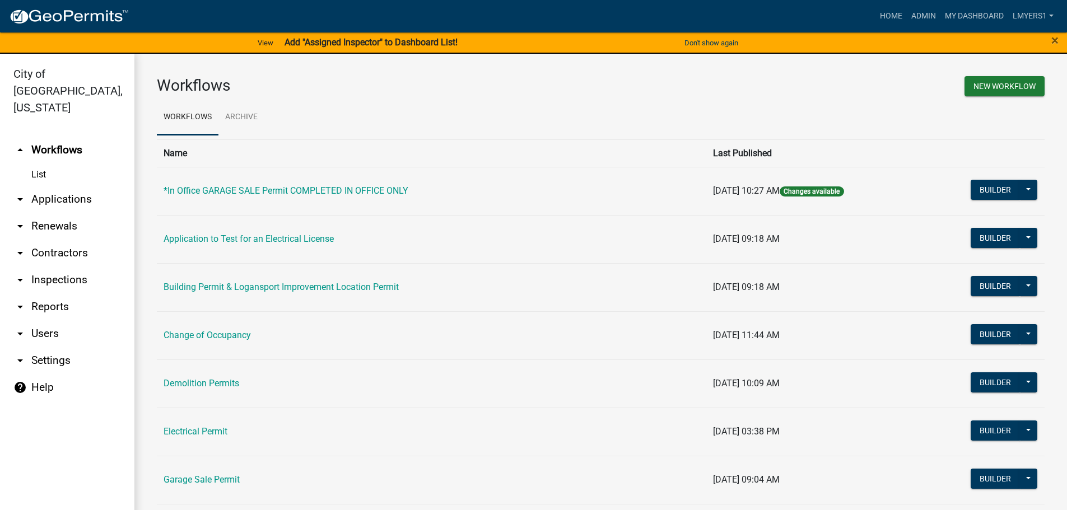
click at [48, 240] on link "arrow_drop_down Contractors" at bounding box center [67, 253] width 134 height 27
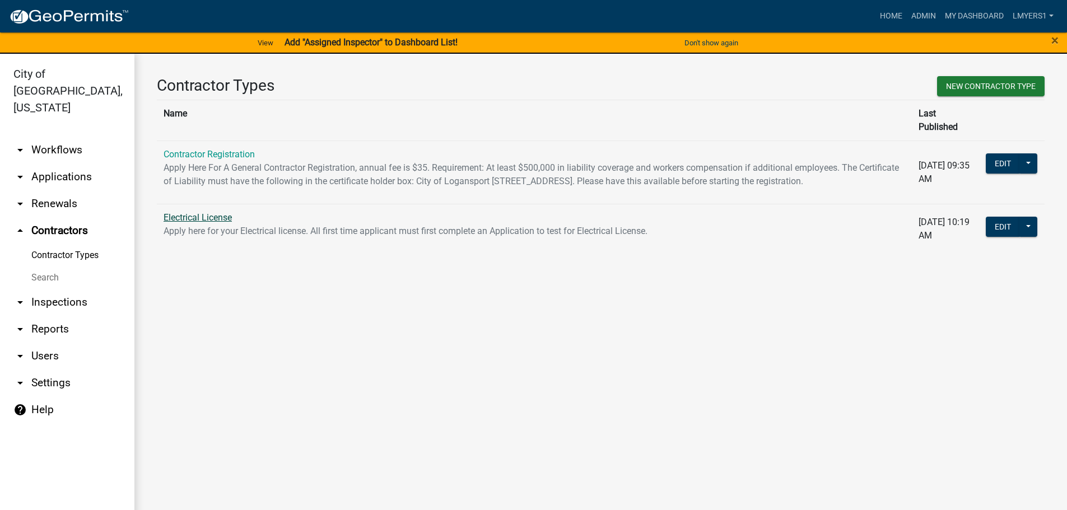
click at [210, 217] on link "Electrical License" at bounding box center [198, 217] width 68 height 11
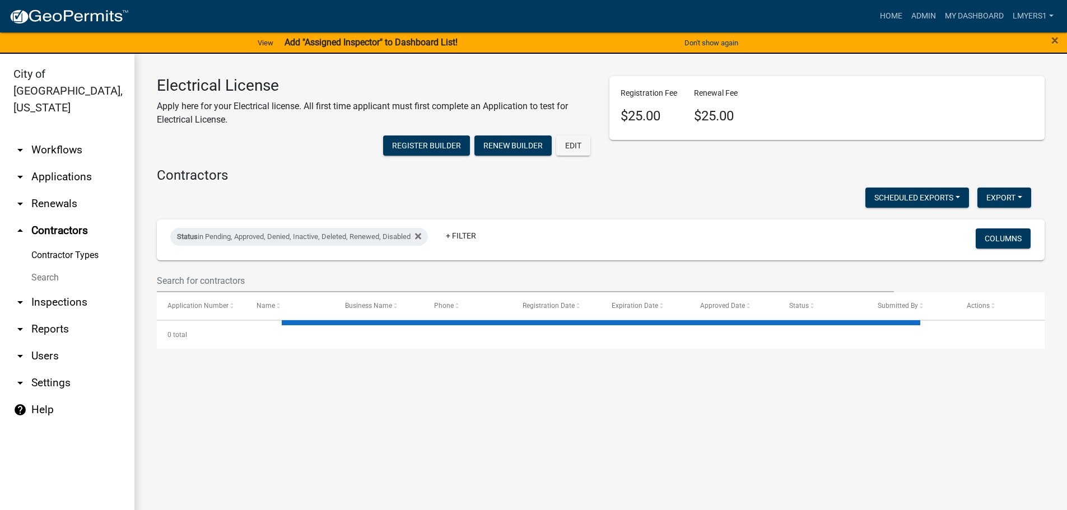
select select "3: 100"
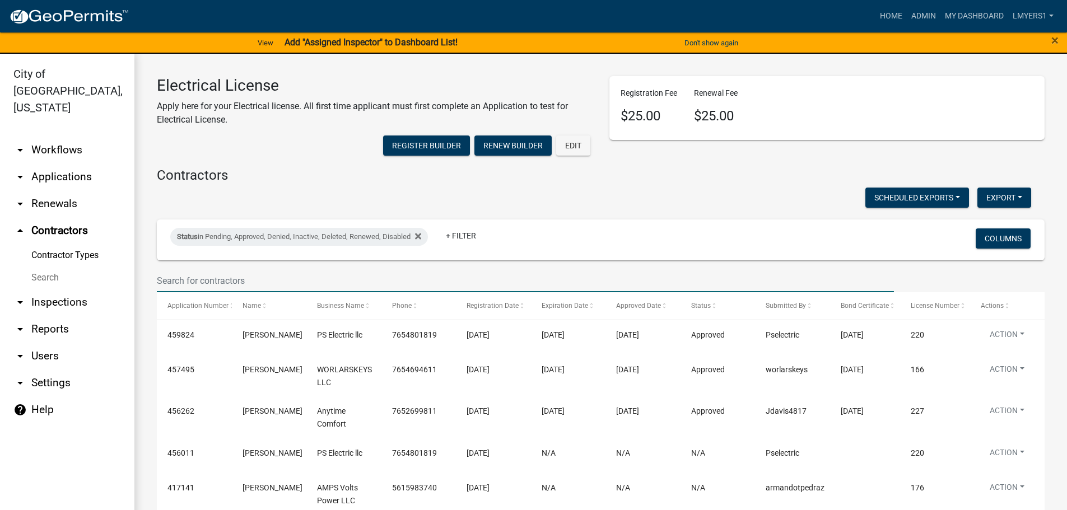
click at [171, 283] on input "text" at bounding box center [525, 281] width 737 height 23
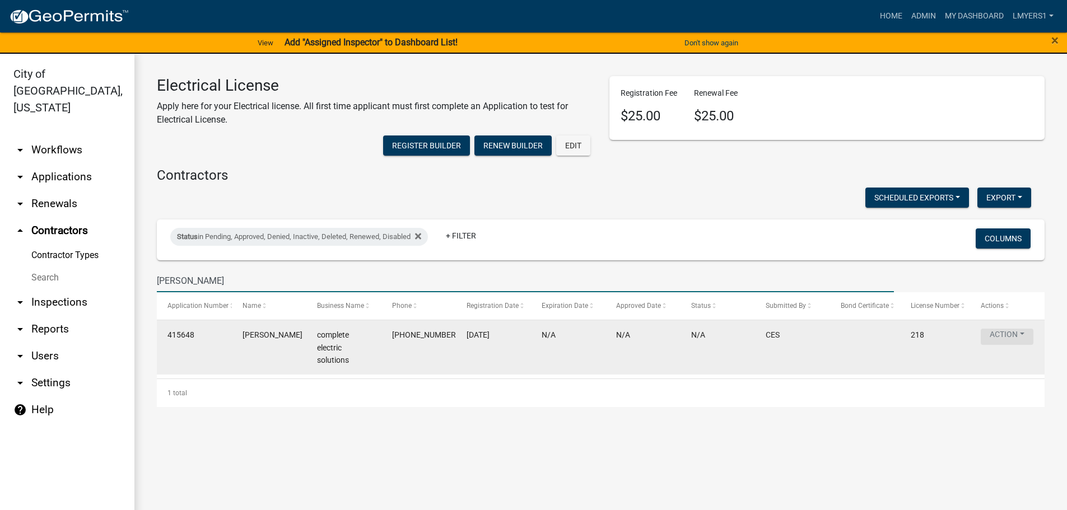
type input "Dustin"
click at [1011, 339] on button "Action" at bounding box center [1007, 337] width 53 height 16
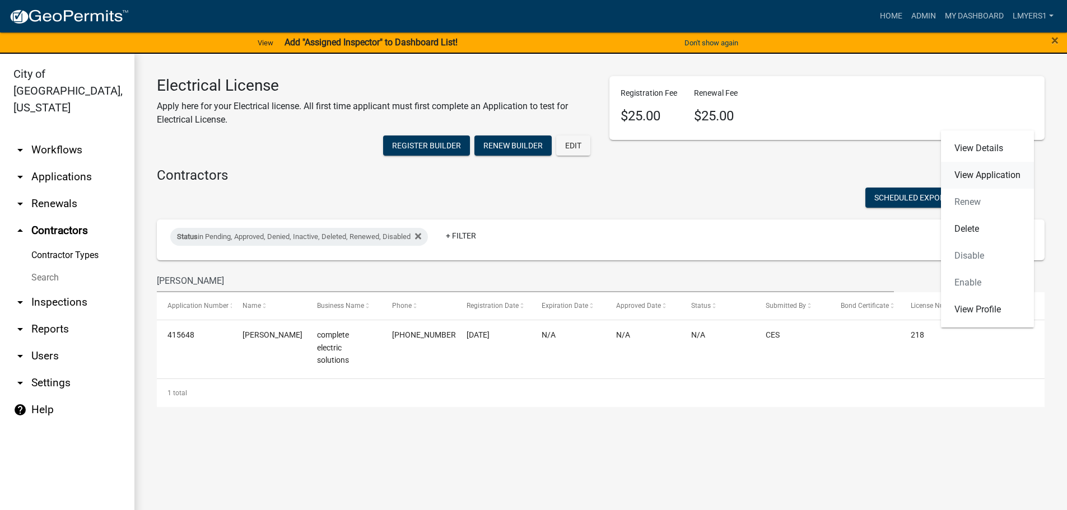
click at [987, 180] on link "View Application" at bounding box center [987, 175] width 93 height 27
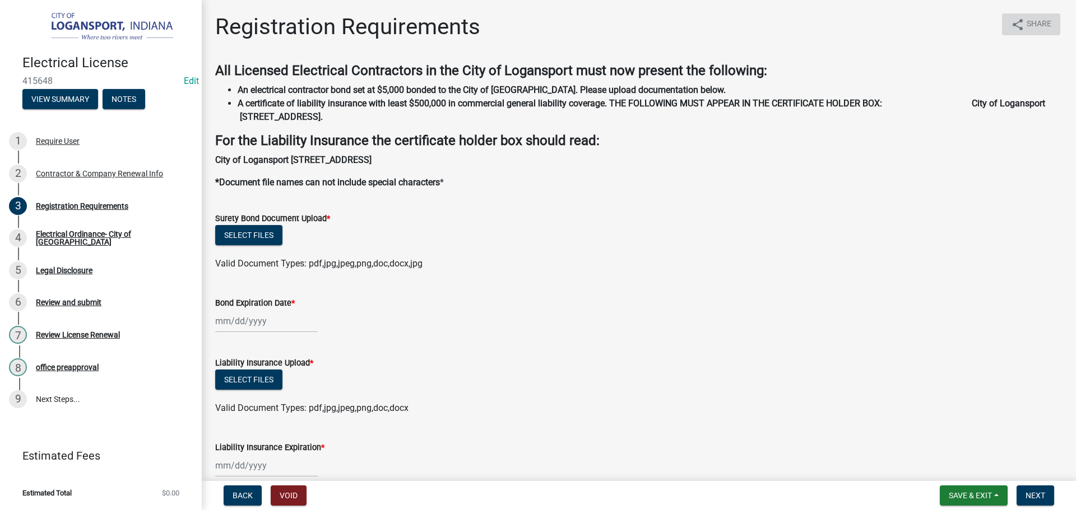
click at [1012, 29] on icon "share" at bounding box center [1017, 24] width 13 height 13
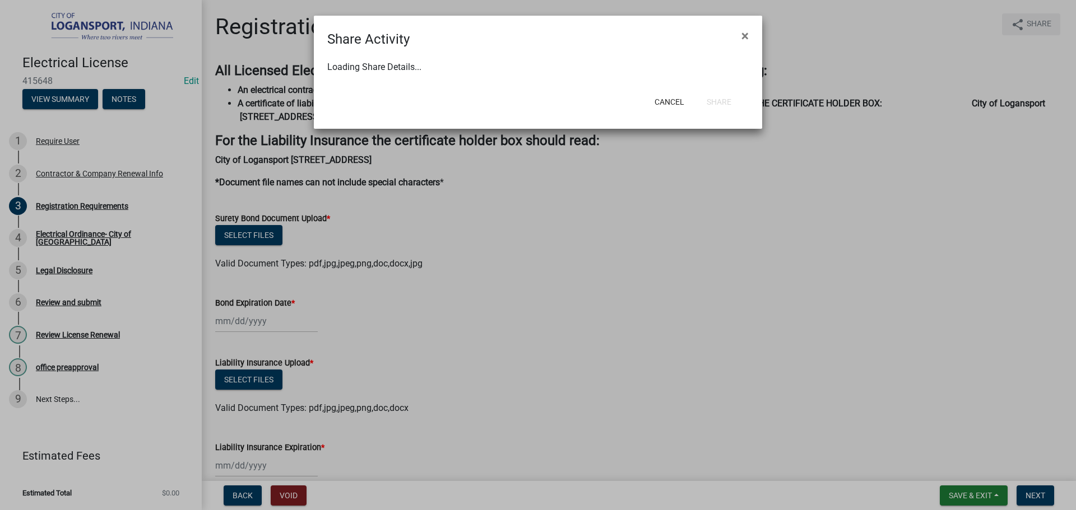
select select "1"
select select "0"
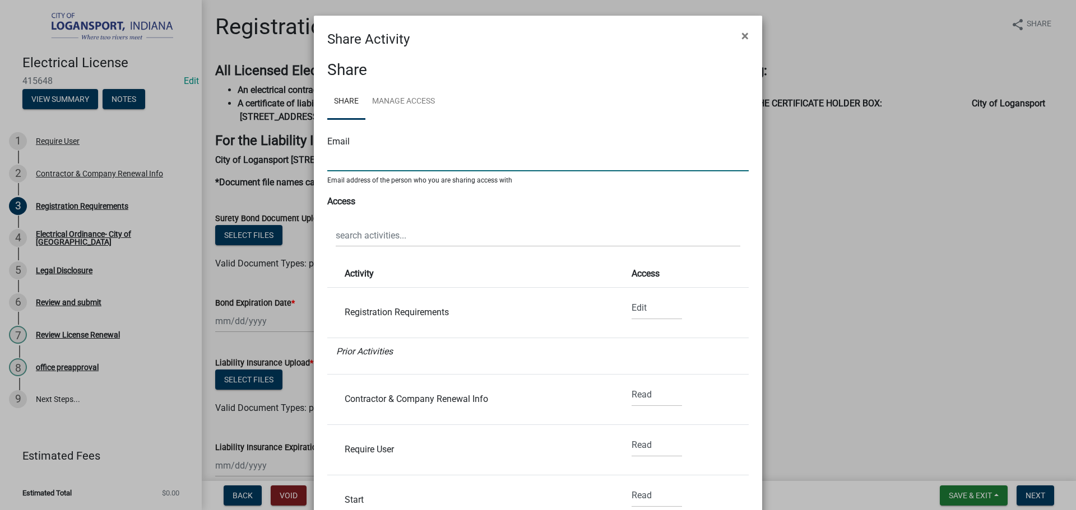
click at [379, 163] on input "text" at bounding box center [537, 159] width 421 height 23
type input "cesdustin@gmail.com"
click at [642, 398] on select "None Read Edit" at bounding box center [657, 395] width 50 height 23
select select "1"
click at [632, 384] on select "None Read Edit" at bounding box center [657, 395] width 50 height 23
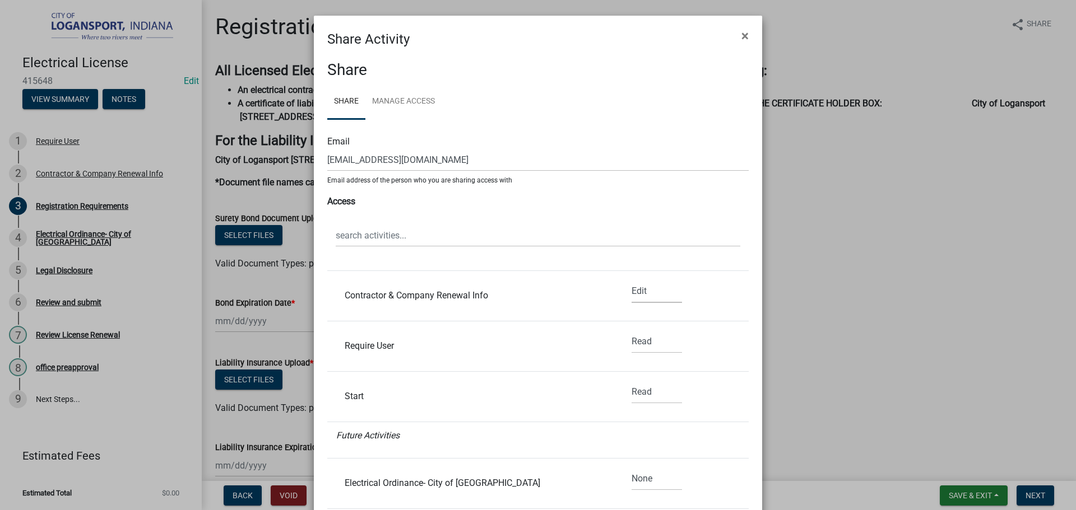
scroll to position [112, 0]
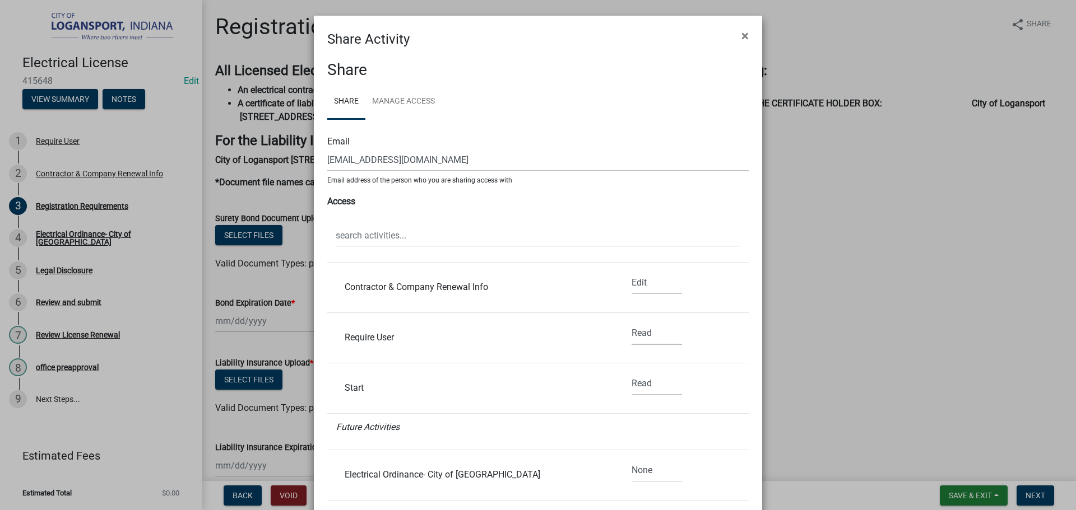
click at [639, 337] on select "None Read Edit" at bounding box center [657, 333] width 50 height 23
select select "1"
click at [632, 322] on select "None Read Edit" at bounding box center [657, 333] width 50 height 23
click at [640, 387] on select "None Read Edit" at bounding box center [657, 384] width 50 height 23
select select "1"
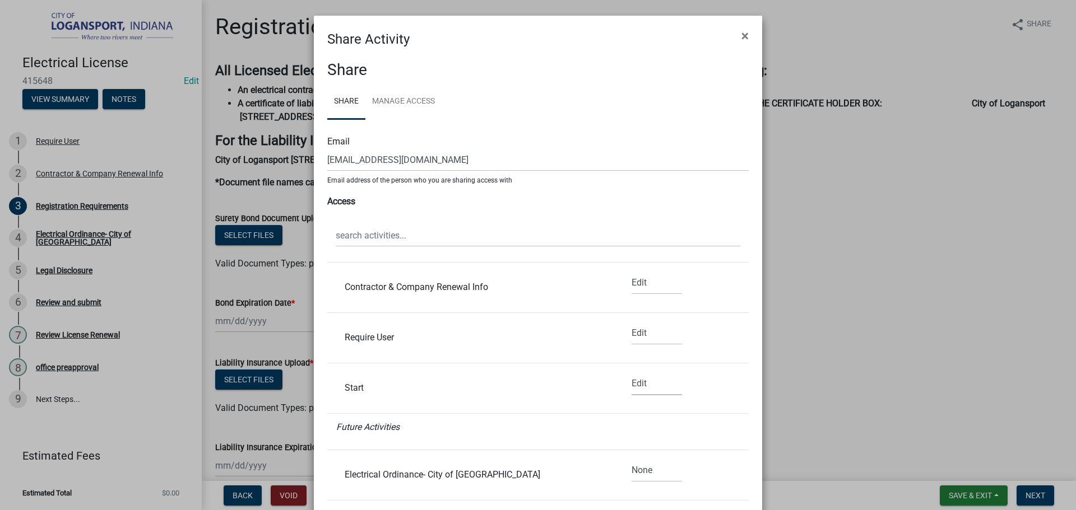
click at [632, 373] on select "None Read Edit" at bounding box center [657, 384] width 50 height 23
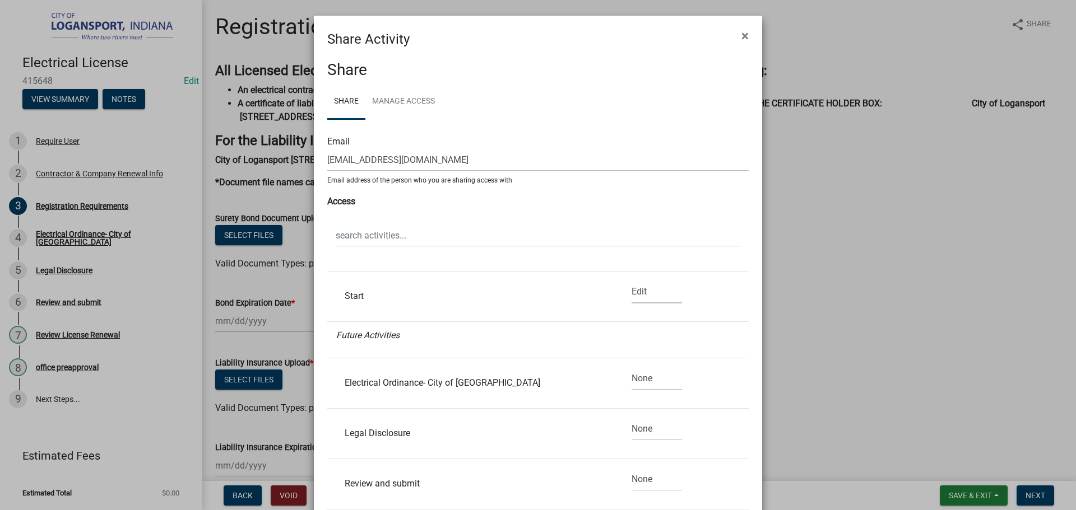
scroll to position [224, 0]
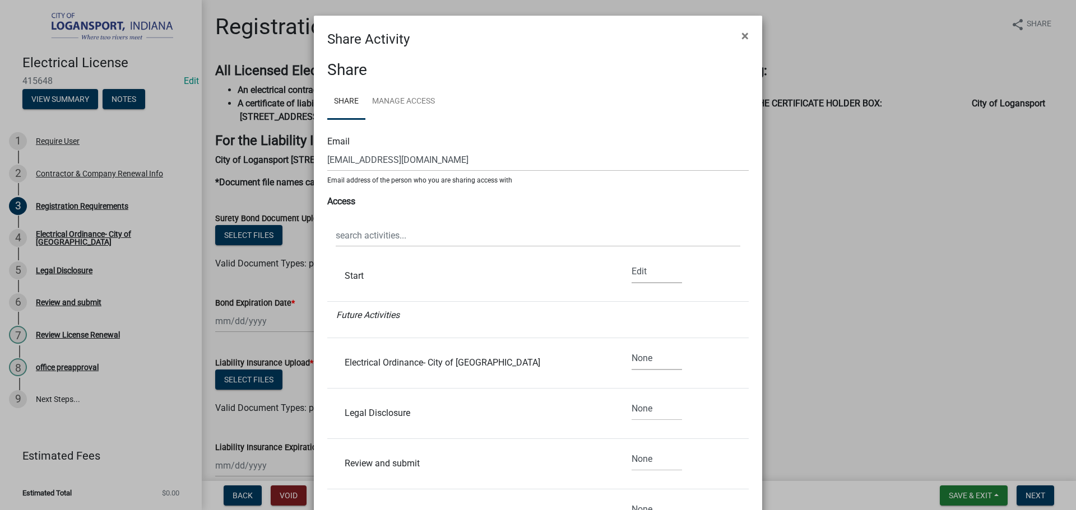
click at [637, 361] on select "None Read Edit" at bounding box center [657, 358] width 50 height 23
select select "1"
click at [632, 347] on select "None Read Edit" at bounding box center [657, 358] width 50 height 23
click at [646, 411] on select "None Read Edit" at bounding box center [657, 409] width 50 height 23
select select "1"
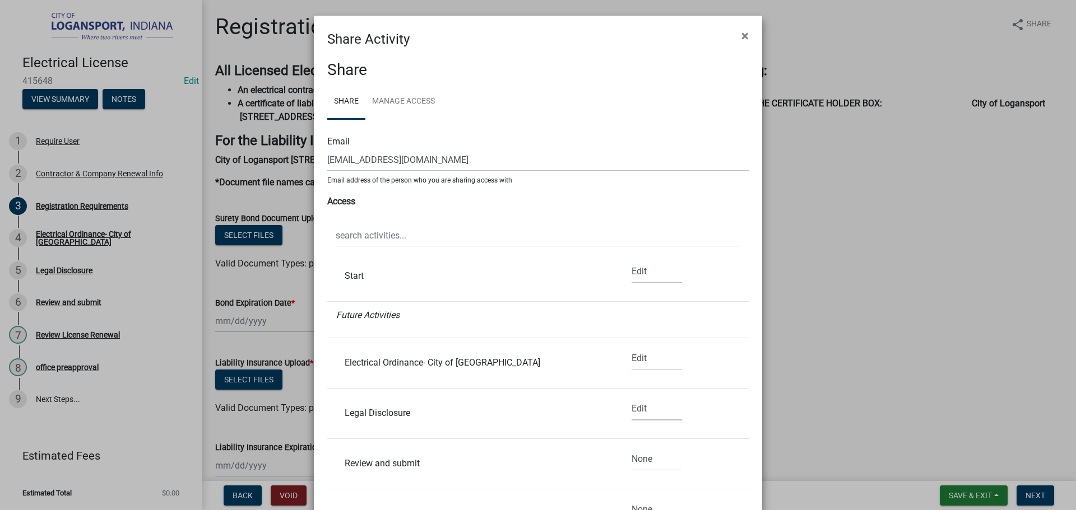
click at [632, 398] on select "None Read Edit" at bounding box center [657, 409] width 50 height 23
click at [641, 453] on select "None Read Edit" at bounding box center [657, 459] width 50 height 23
click at [521, 409] on div "Legal Disclosure" at bounding box center [470, 413] width 269 height 9
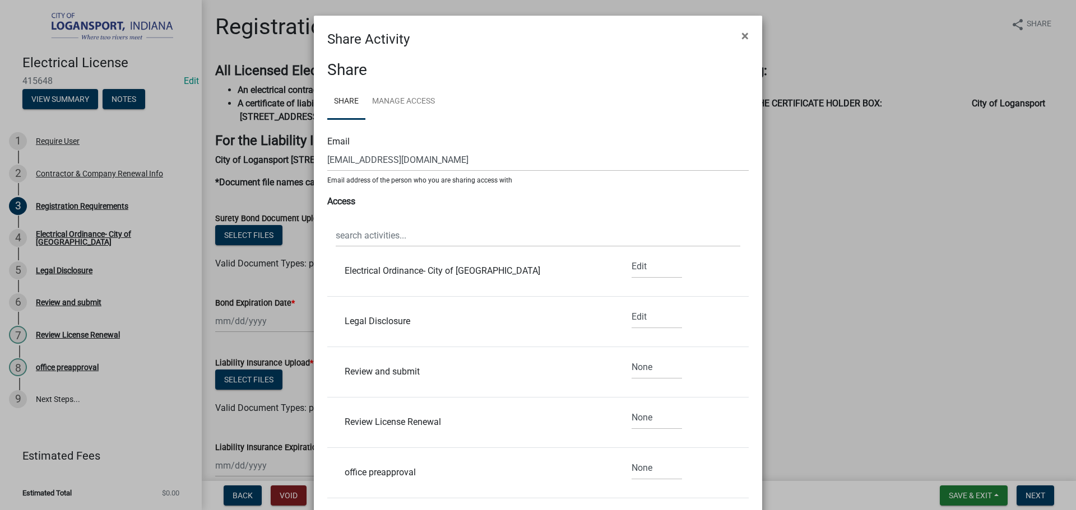
scroll to position [336, 0]
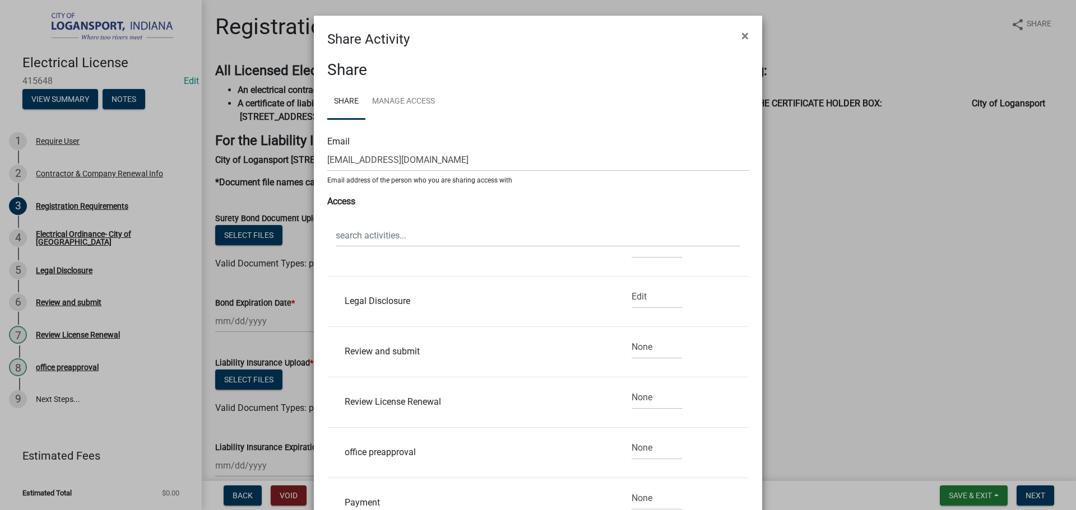
click at [1024, 490] on ngb-modal-window "Share Activity × Share Share Manage Access Email cesdustin@gmail.com Email addr…" at bounding box center [538, 255] width 1076 height 510
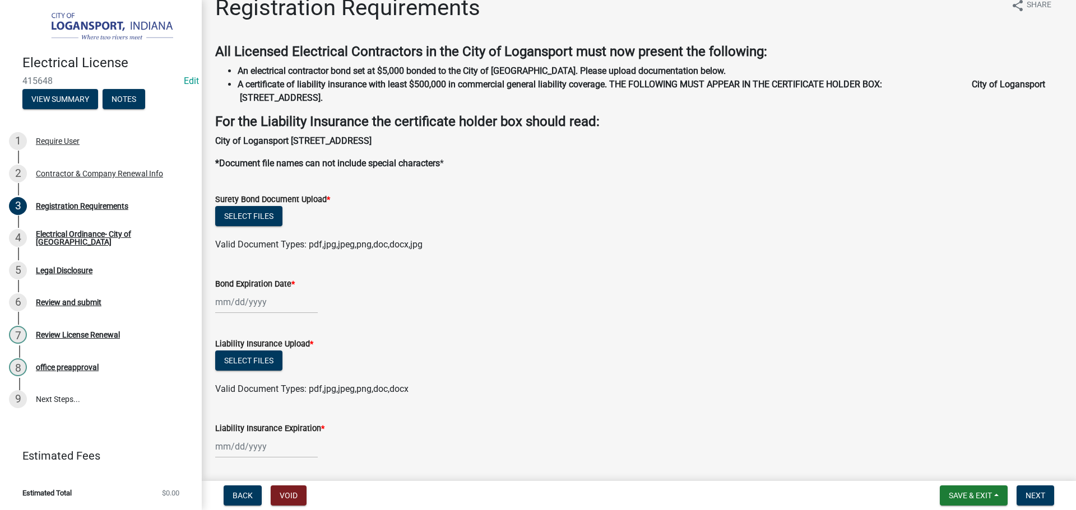
scroll to position [0, 0]
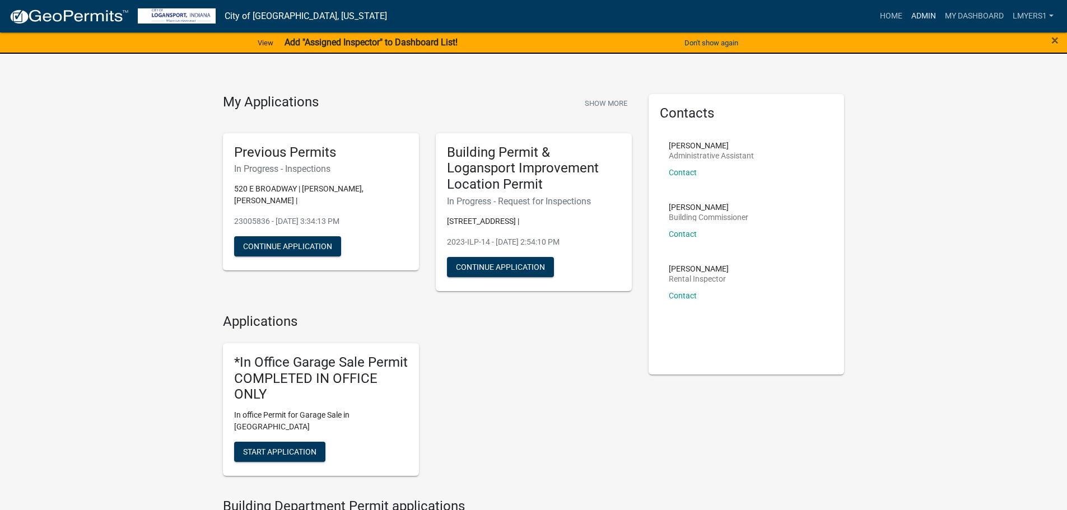
click at [921, 12] on link "Admin" at bounding box center [924, 16] width 34 height 21
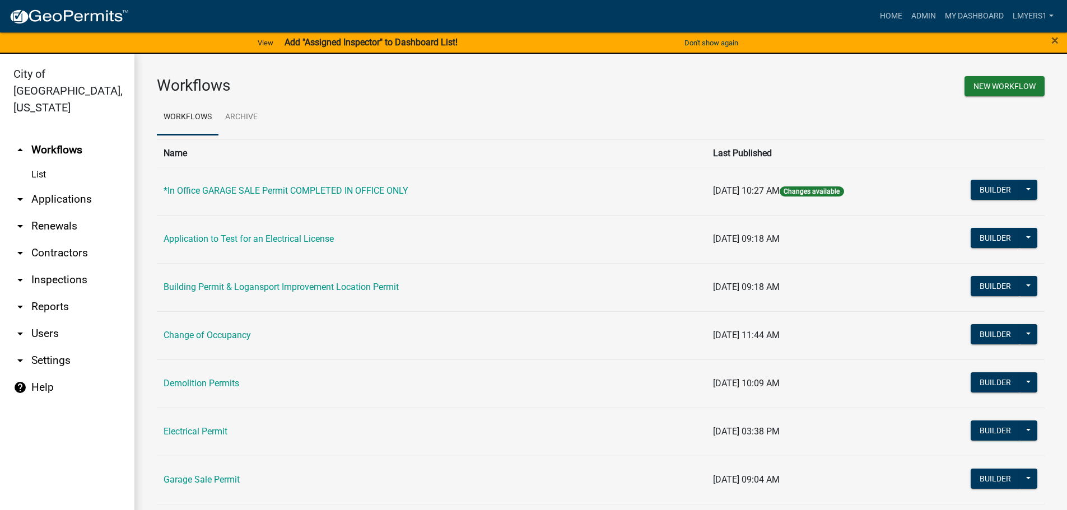
click at [44, 186] on link "arrow_drop_down Applications" at bounding box center [67, 199] width 134 height 27
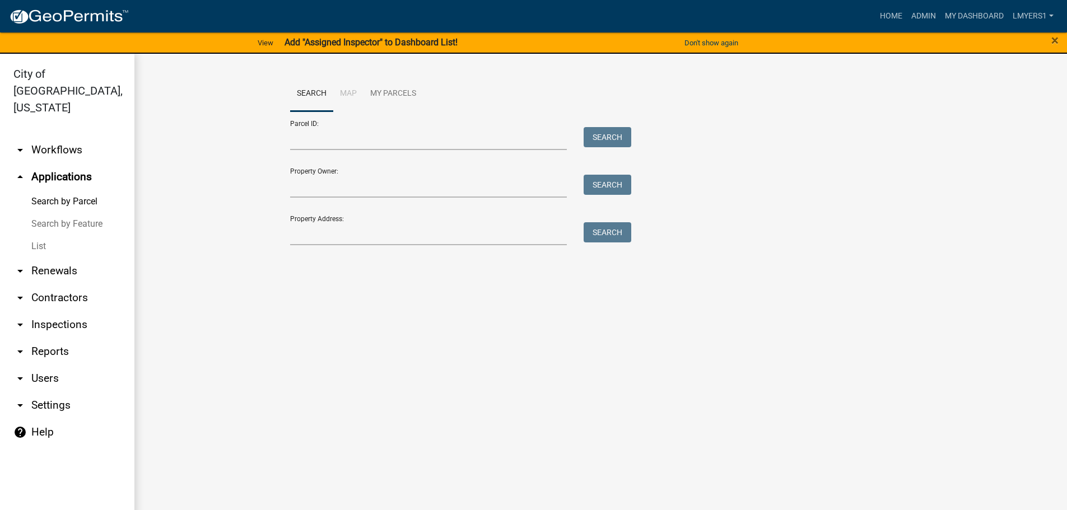
click at [44, 287] on link "arrow_drop_down Contractors" at bounding box center [67, 298] width 134 height 27
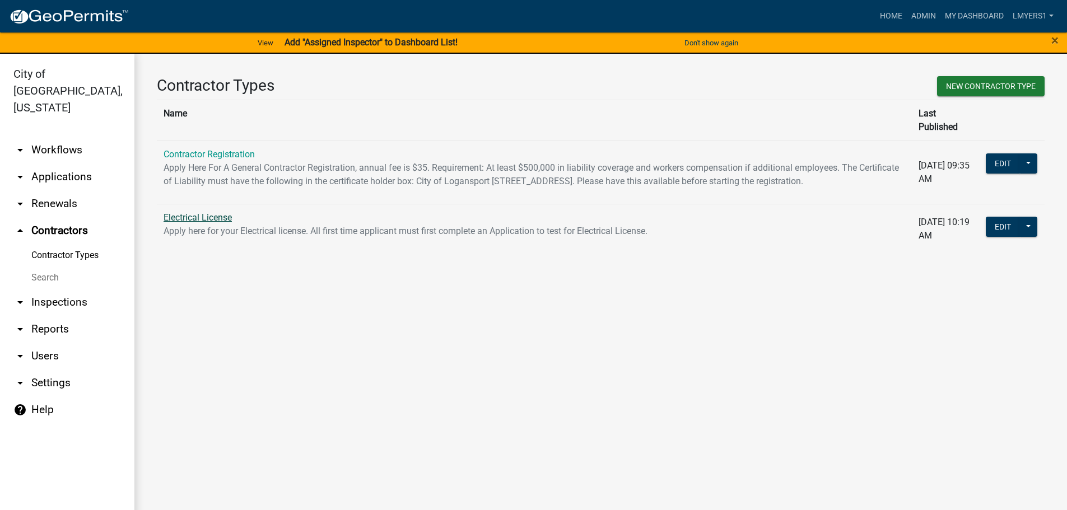
click at [177, 217] on link "Electrical License" at bounding box center [198, 217] width 68 height 11
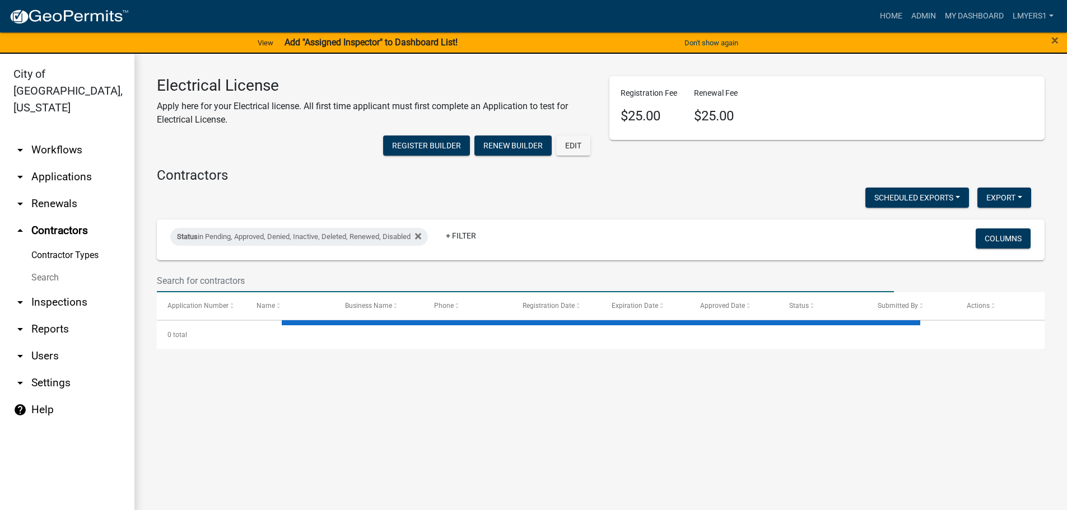
click at [275, 271] on input "text" at bounding box center [525, 281] width 737 height 23
select select "3: 100"
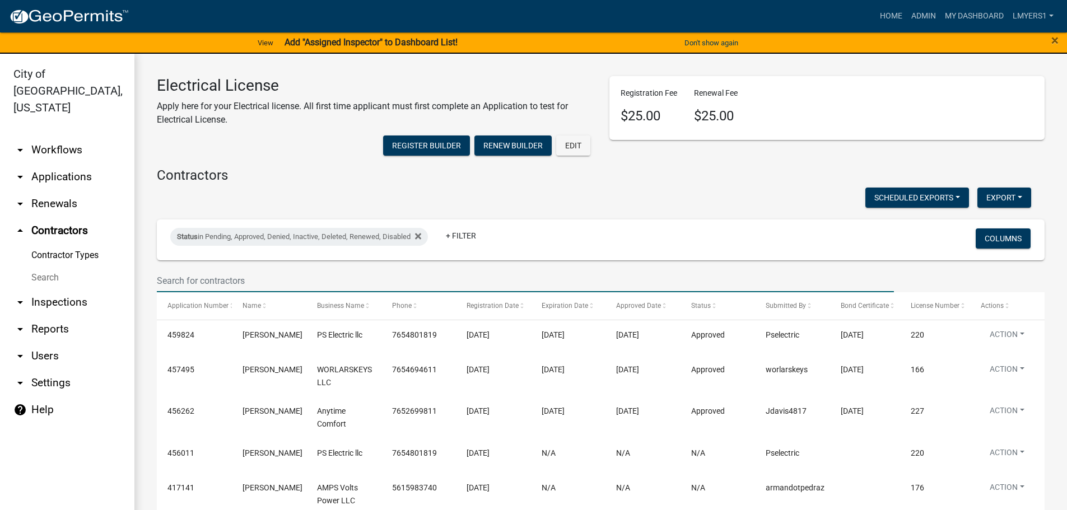
click at [276, 280] on input "text" at bounding box center [525, 281] width 737 height 23
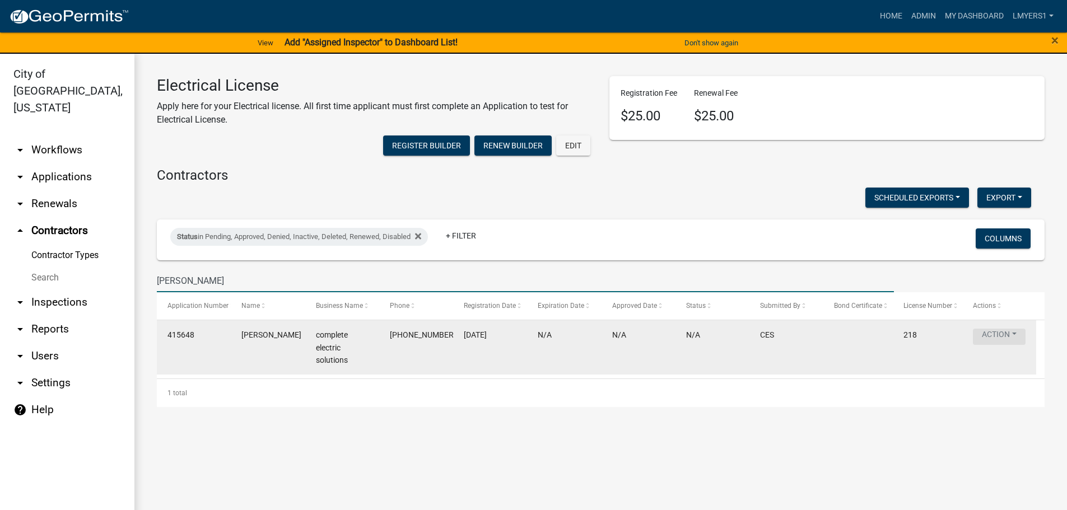
type input "Dustin"
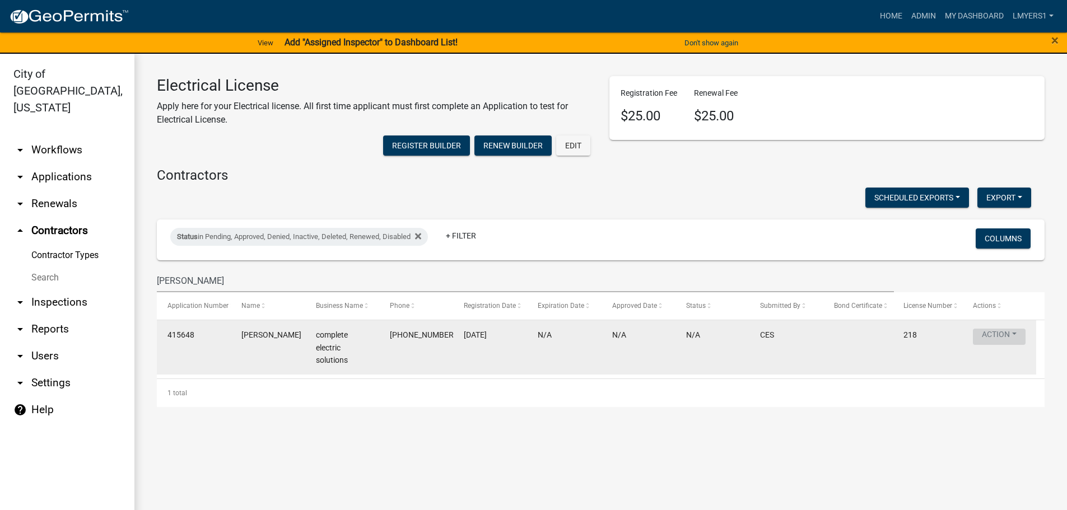
click at [1002, 341] on button "Action" at bounding box center [999, 337] width 53 height 16
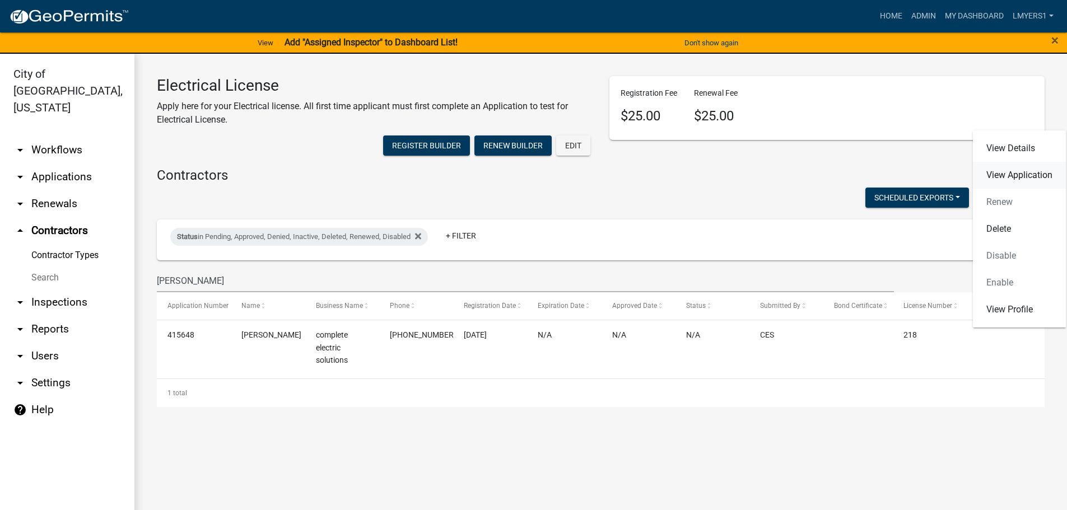
click at [1009, 178] on link "View Application" at bounding box center [1019, 175] width 93 height 27
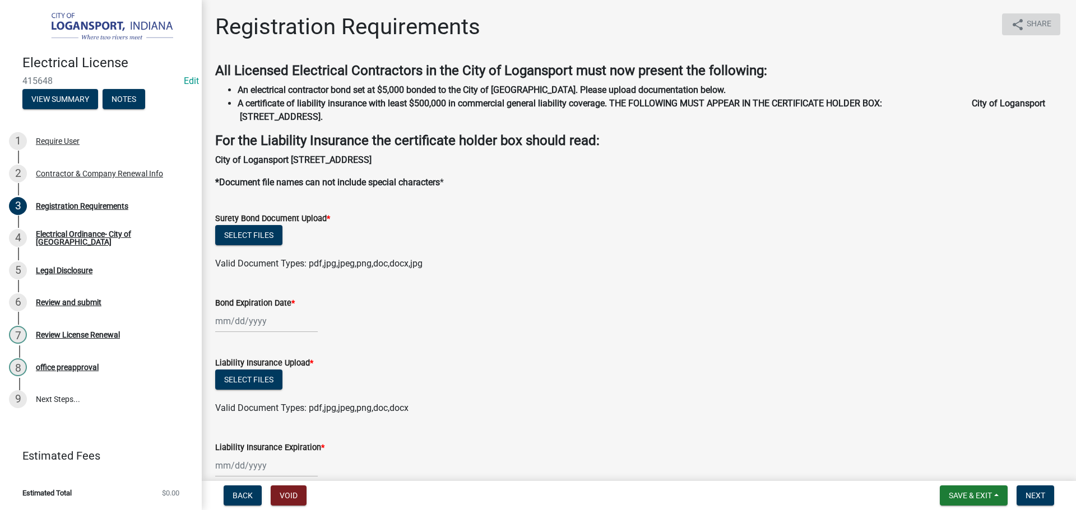
click at [1014, 25] on icon "share" at bounding box center [1017, 24] width 13 height 13
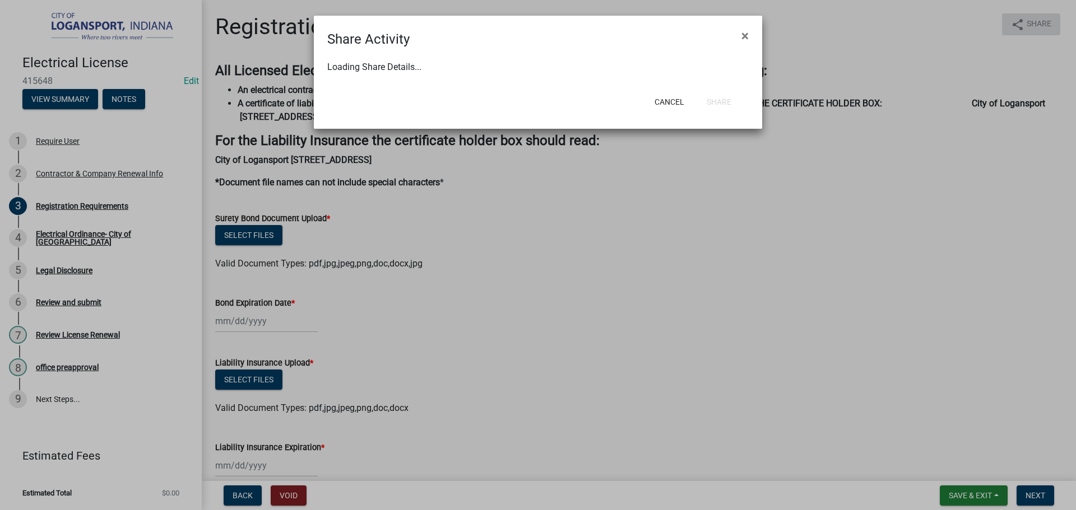
select select "1"
select select "0"
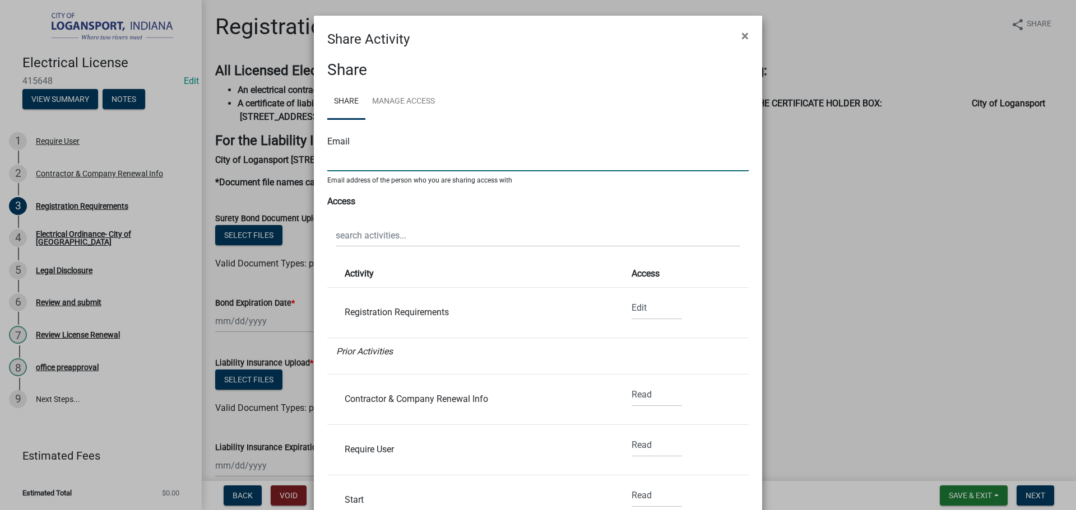
click at [407, 165] on input "text" at bounding box center [537, 159] width 421 height 23
click at [365, 156] on input "text" at bounding box center [537, 159] width 421 height 23
paste input "Dustin Bussard <cesdustin@gmail.com>"
click at [484, 159] on input "Dustin Bussard <cesdustin@gmail.com>" at bounding box center [537, 159] width 421 height 23
click at [389, 163] on input "Dustin Bussard <cesdustin@gmail.com" at bounding box center [537, 159] width 421 height 23
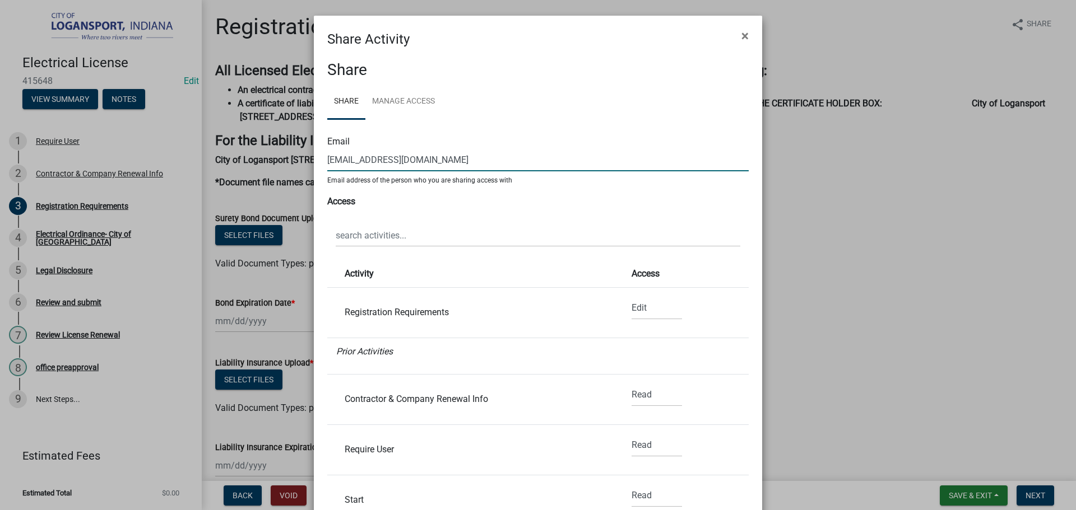
type input "cesdustin@gmail.com"
click at [362, 319] on li "Registration Requirements None Read Edit" at bounding box center [537, 313] width 421 height 50
click at [636, 312] on select "None Read Edit" at bounding box center [657, 308] width 50 height 23
click at [632, 297] on select "None Read Edit" at bounding box center [657, 308] width 50 height 23
click at [642, 397] on select "None Read Edit" at bounding box center [657, 395] width 50 height 23
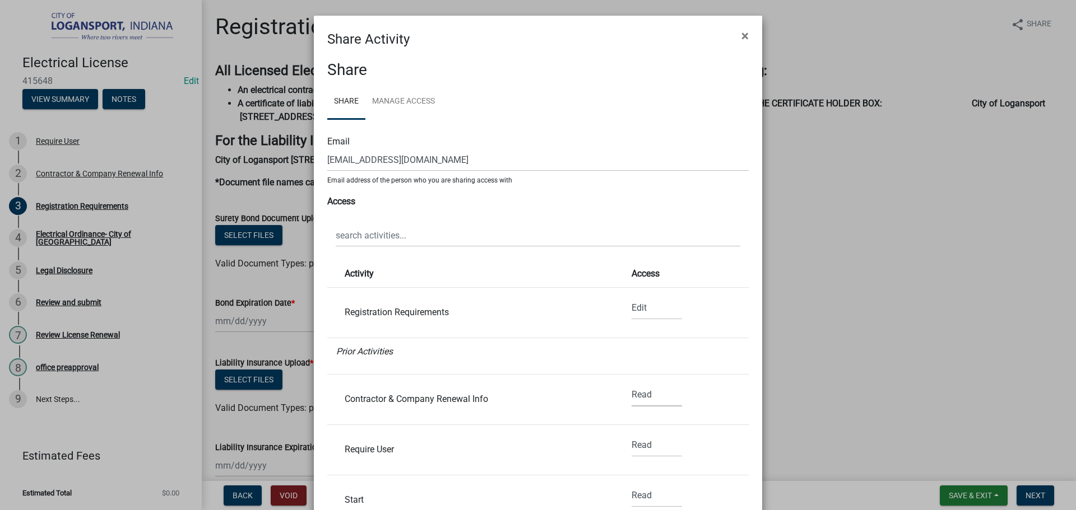
select select "1"
click at [632, 384] on select "None Read Edit" at bounding box center [657, 395] width 50 height 23
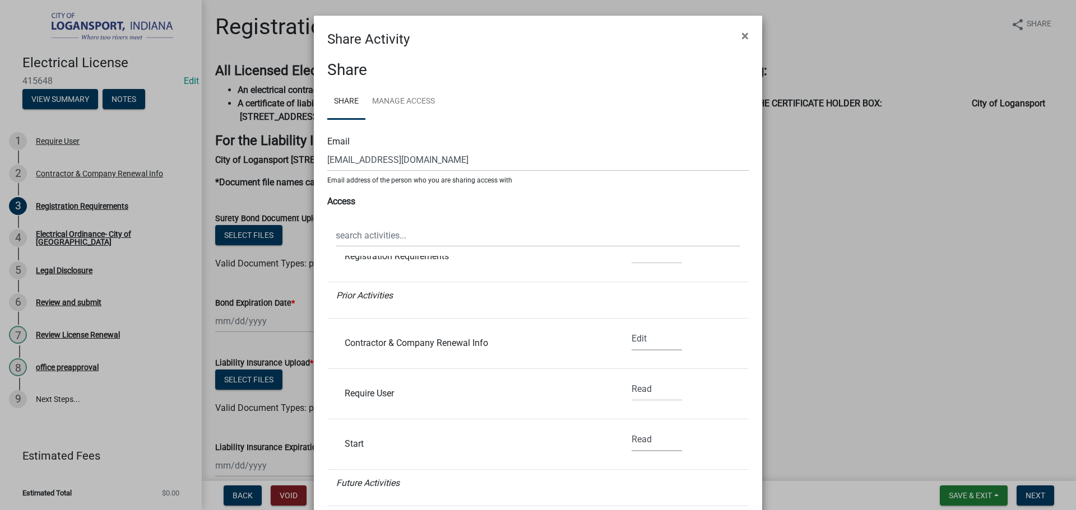
click at [638, 440] on select "None Read Edit" at bounding box center [657, 440] width 50 height 23
click at [561, 433] on li "Start None Read Edit" at bounding box center [537, 445] width 421 height 50
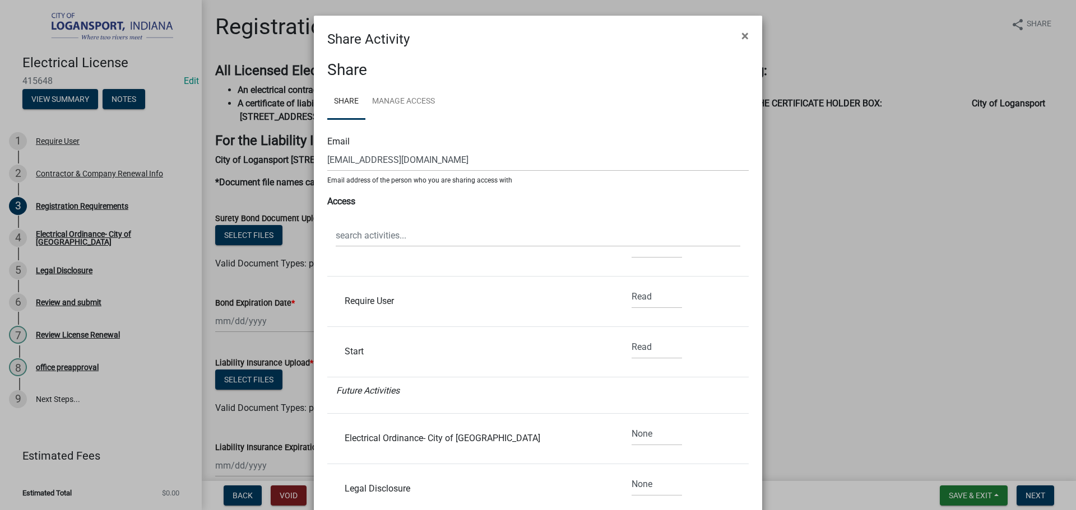
scroll to position [168, 0]
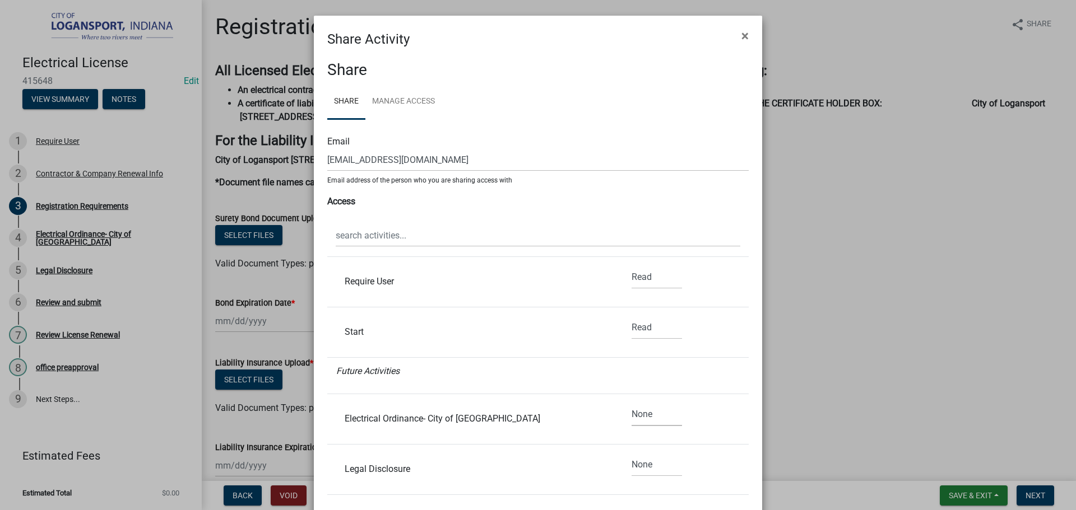
click at [648, 415] on select "None Read Edit" at bounding box center [657, 414] width 50 height 23
select select "1"
click at [632, 403] on select "None Read Edit" at bounding box center [657, 414] width 50 height 23
click at [646, 466] on select "None Read Edit" at bounding box center [657, 465] width 50 height 23
select select "1"
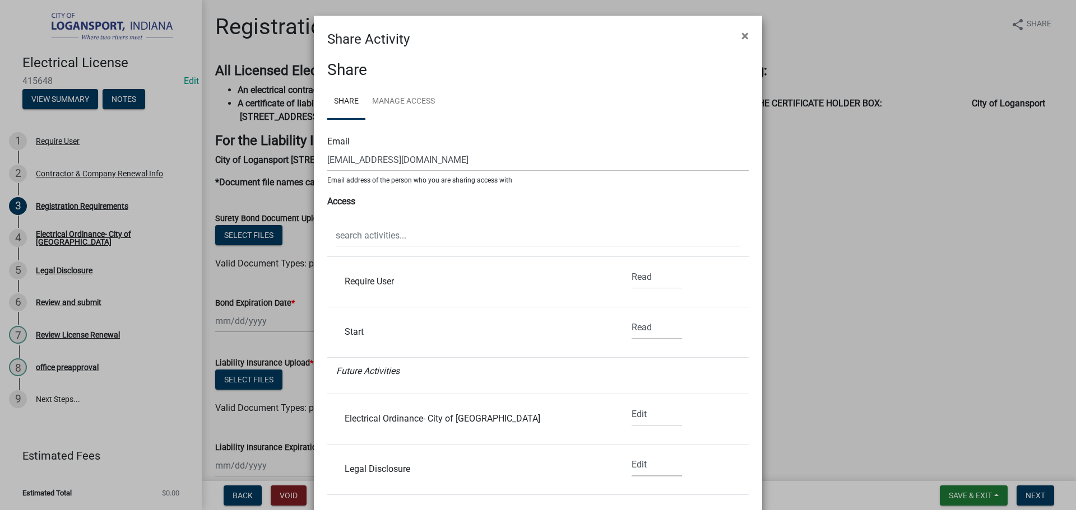
click at [632, 454] on select "None Read Edit" at bounding box center [657, 465] width 50 height 23
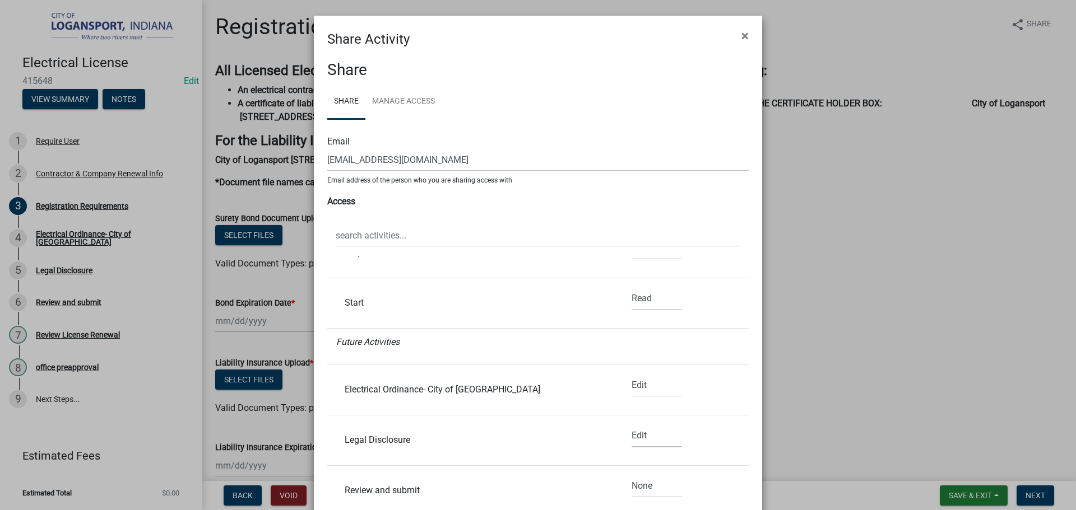
scroll to position [224, 0]
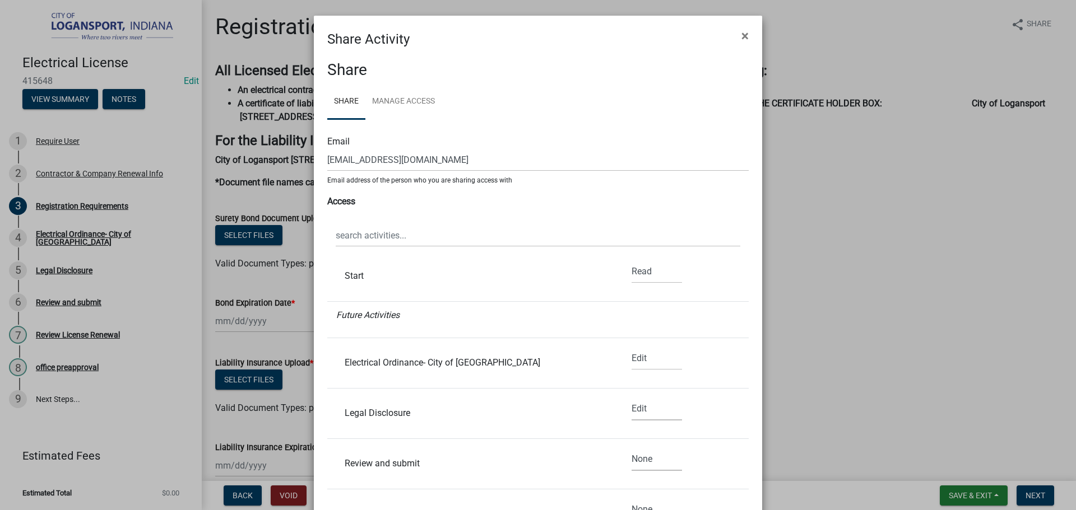
click at [639, 454] on select "None Read Edit" at bounding box center [657, 459] width 50 height 23
select select "1"
click at [632, 448] on select "None Read Edit" at bounding box center [657, 459] width 50 height 23
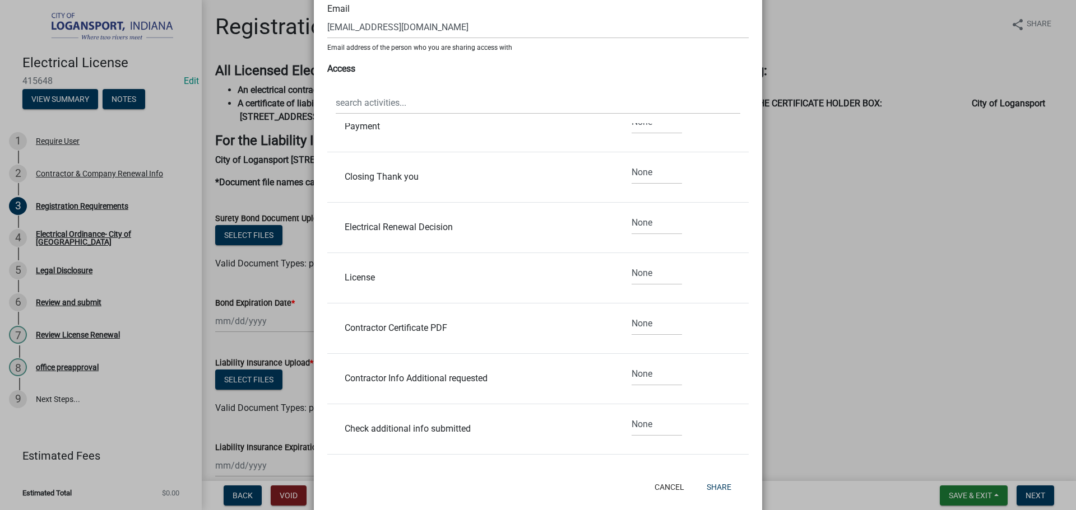
scroll to position [152, 0]
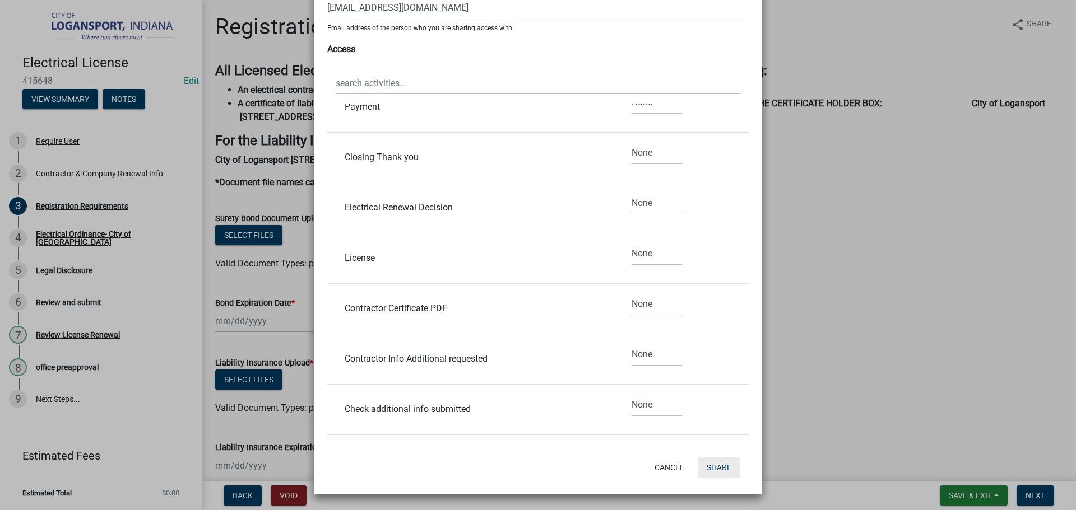
click at [721, 470] on button "Share" at bounding box center [719, 468] width 43 height 20
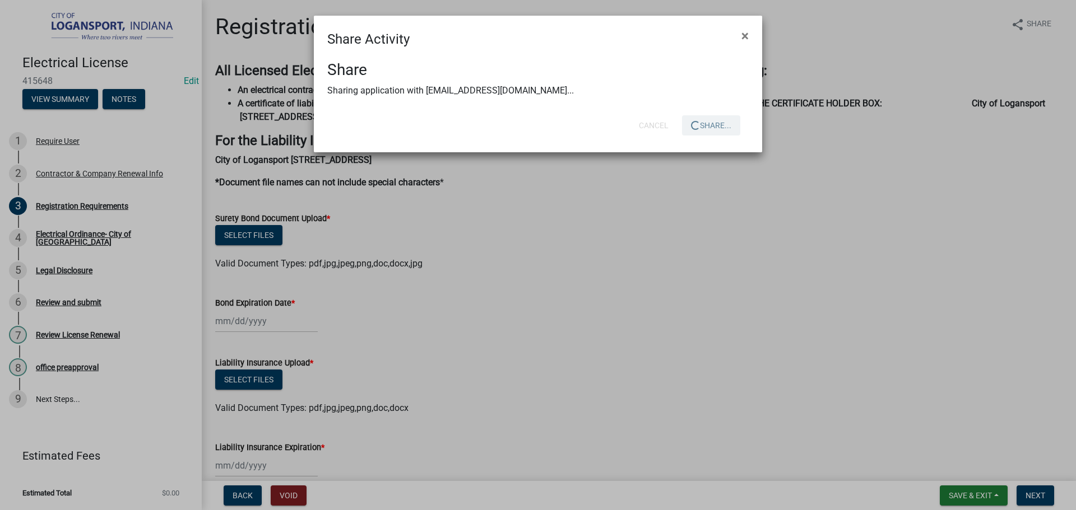
scroll to position [0, 0]
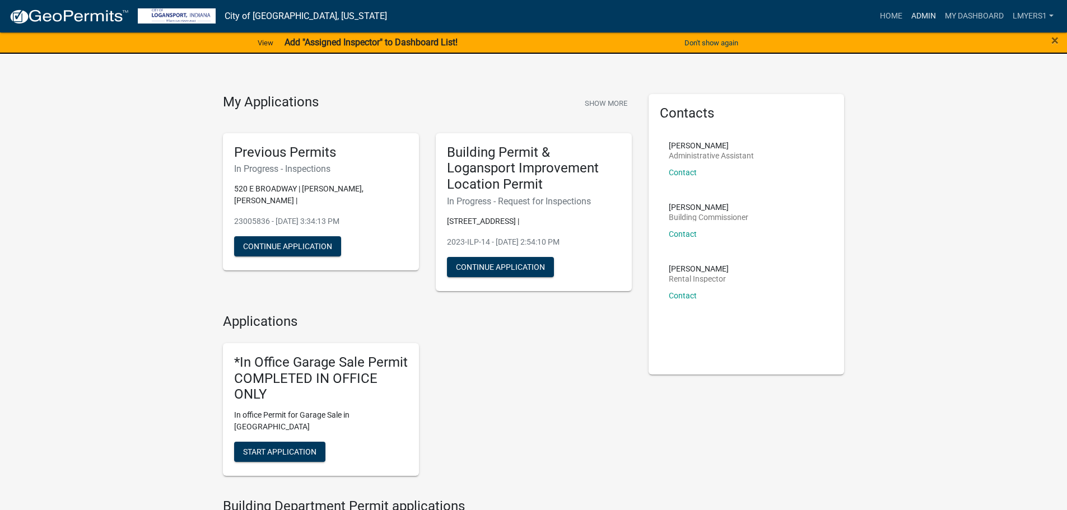
click at [925, 16] on link "Admin" at bounding box center [924, 16] width 34 height 21
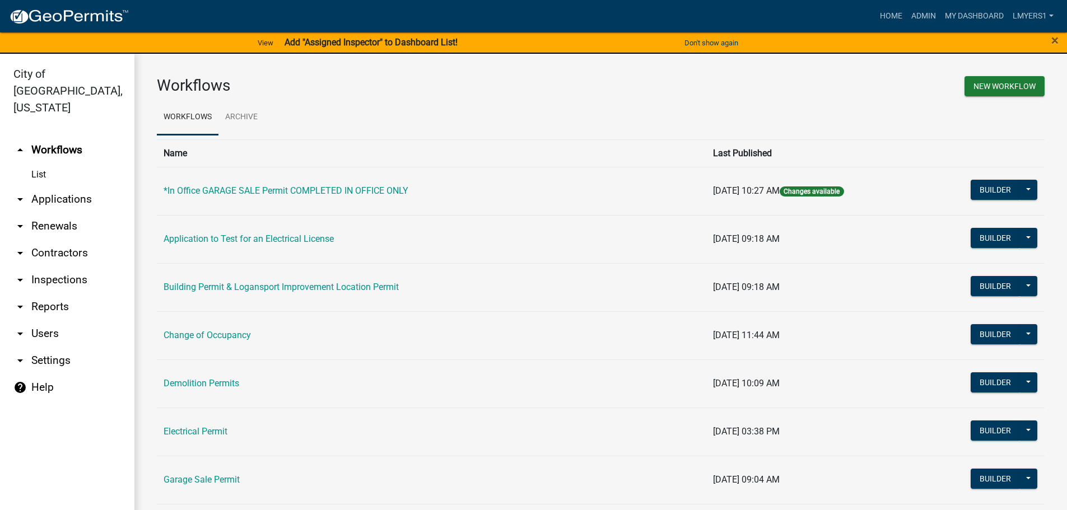
click at [53, 186] on link "arrow_drop_down Applications" at bounding box center [67, 199] width 134 height 27
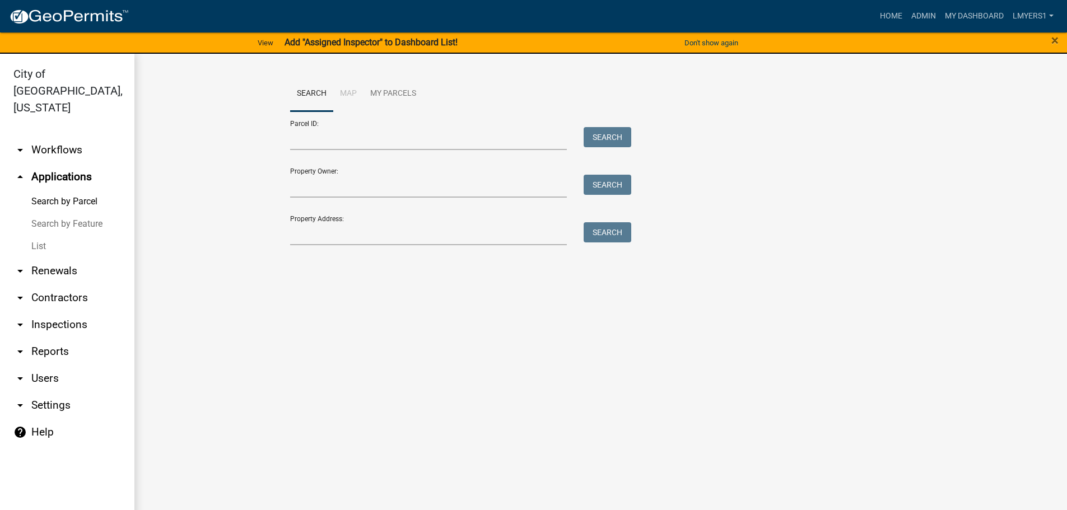
click at [35, 235] on link "List" at bounding box center [67, 246] width 134 height 22
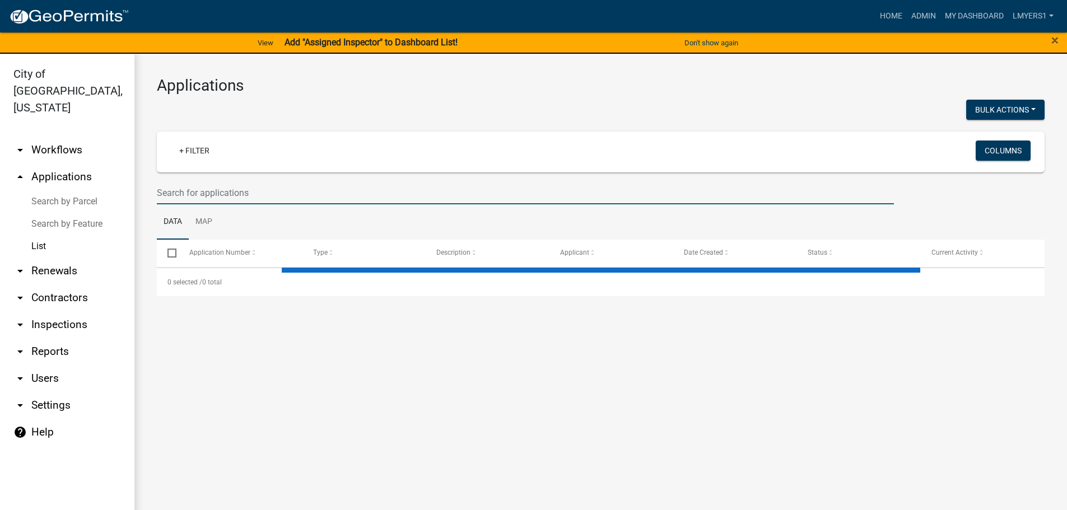
click at [207, 194] on input "text" at bounding box center [525, 193] width 737 height 23
select select "3: 100"
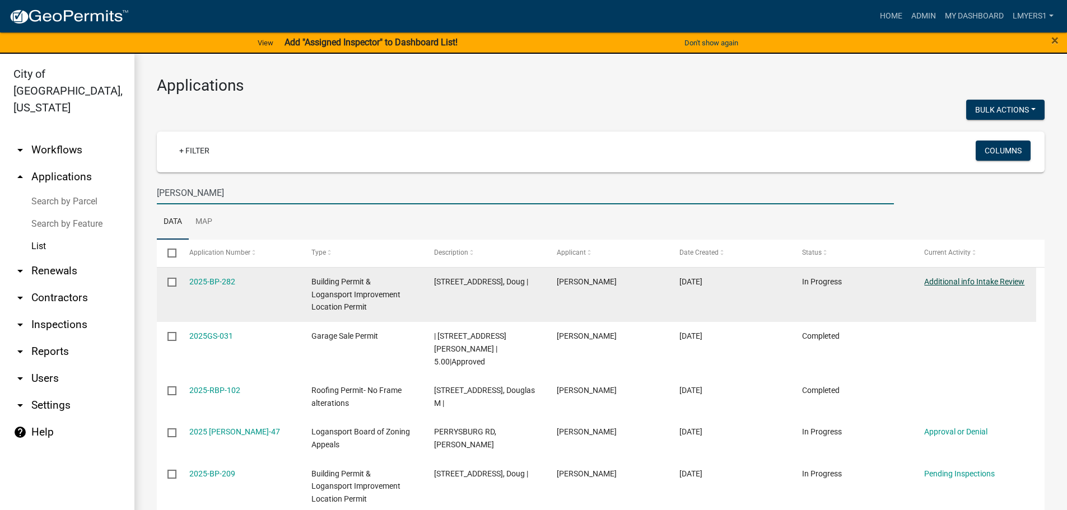
type input "Hines"
click at [995, 280] on link "Additional info Intake Review" at bounding box center [975, 281] width 100 height 9
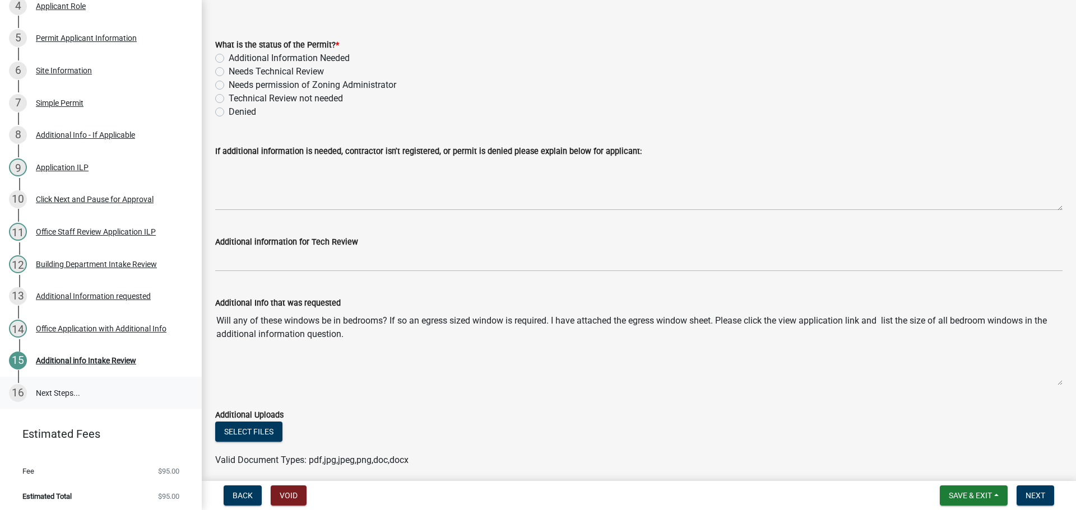
scroll to position [289, 0]
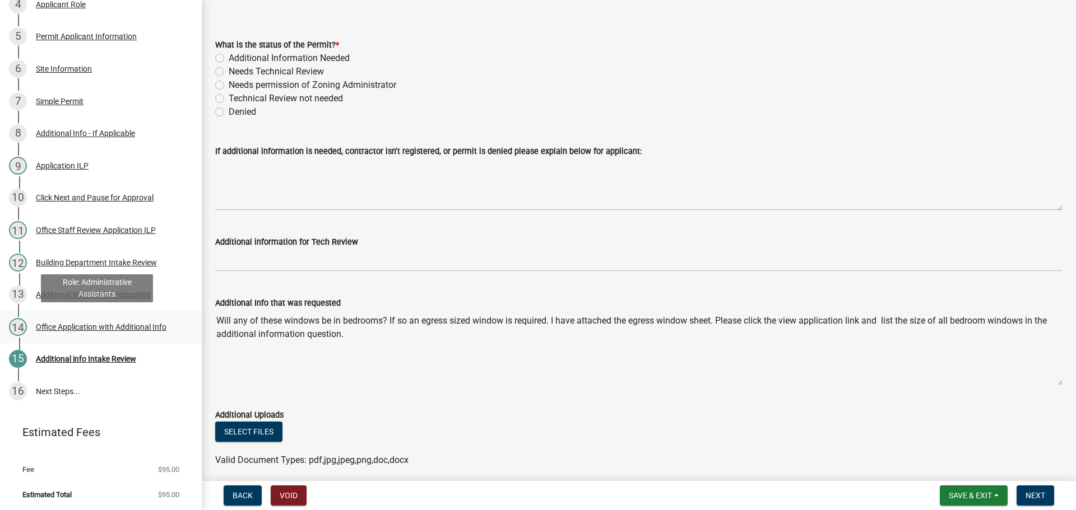
click at [73, 323] on div "Office Application with Additional Info" at bounding box center [101, 327] width 131 height 8
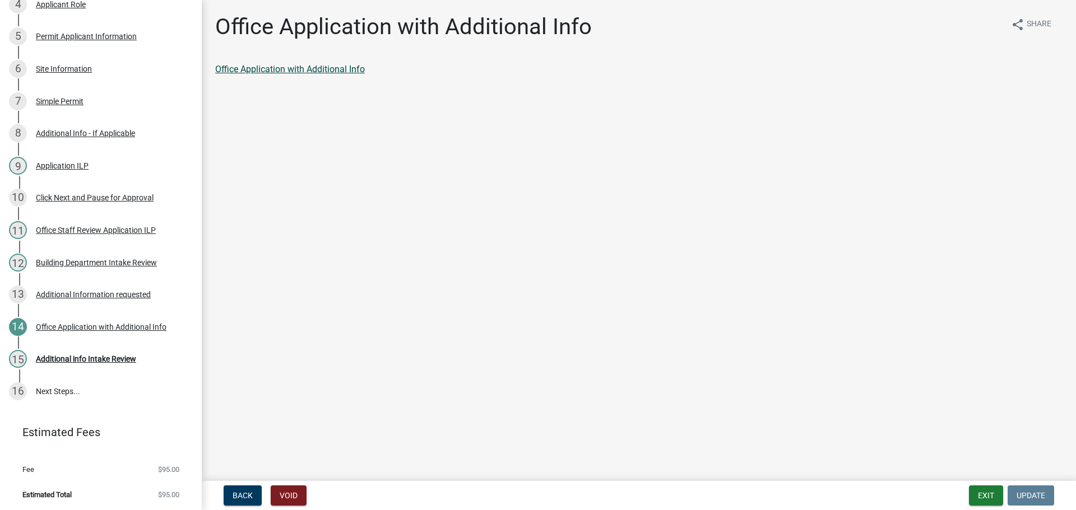
click at [308, 72] on link "Office Application with Additional Info" at bounding box center [290, 69] width 150 height 11
click at [79, 355] on div "Additional info Intake Review" at bounding box center [86, 359] width 100 height 8
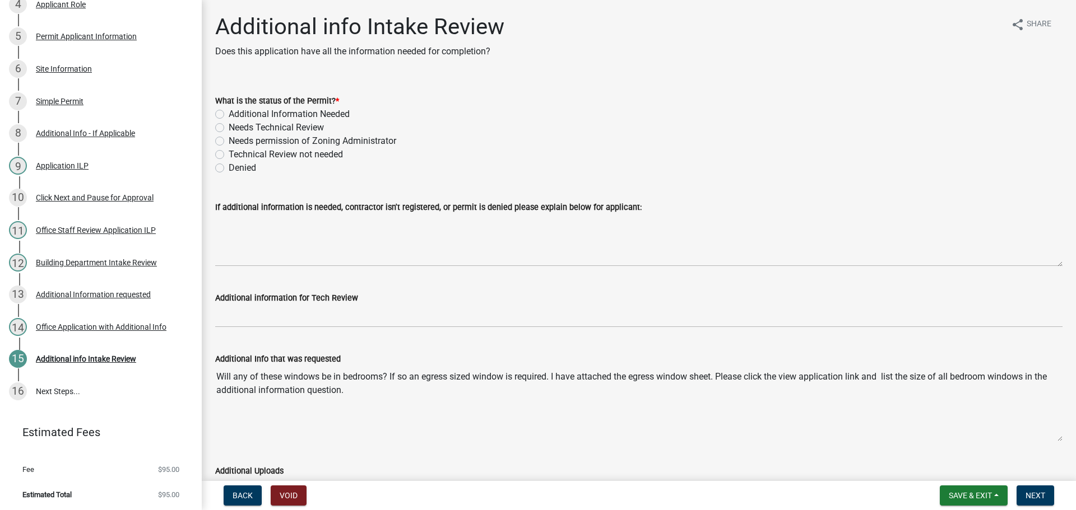
click at [229, 141] on label "Needs permission of Zoning Administrator" at bounding box center [313, 140] width 168 height 13
click at [229, 141] on input "Needs permission of Zoning Administrator" at bounding box center [232, 137] width 7 height 7
radio input "true"
click at [229, 155] on label "Technical Review not needed" at bounding box center [286, 154] width 114 height 13
click at [229, 155] on input "Technical Review not needed" at bounding box center [232, 151] width 7 height 7
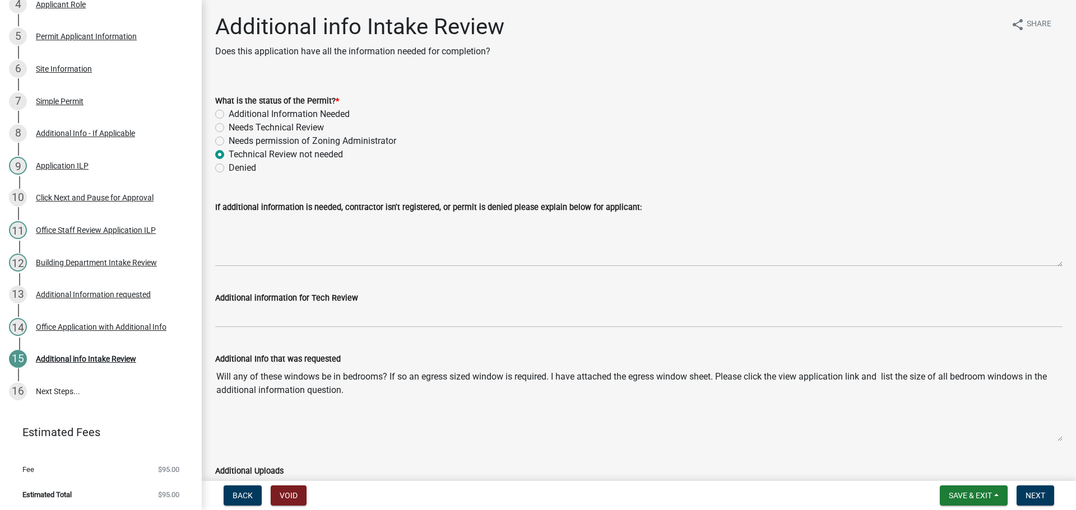
radio input "true"
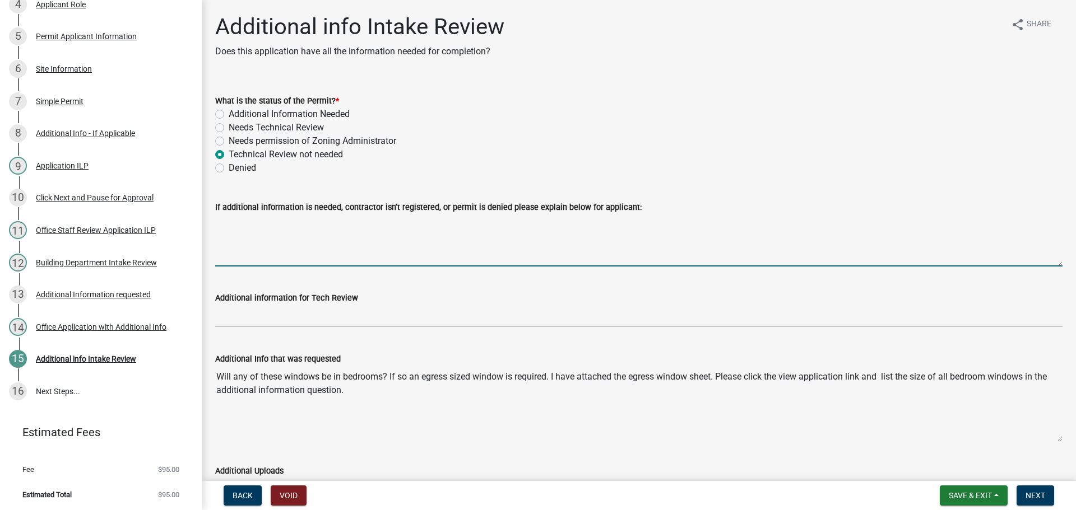
click at [243, 220] on textarea "If additional information is needed, contractor isn't registered, or permit is …" at bounding box center [638, 240] width 847 height 53
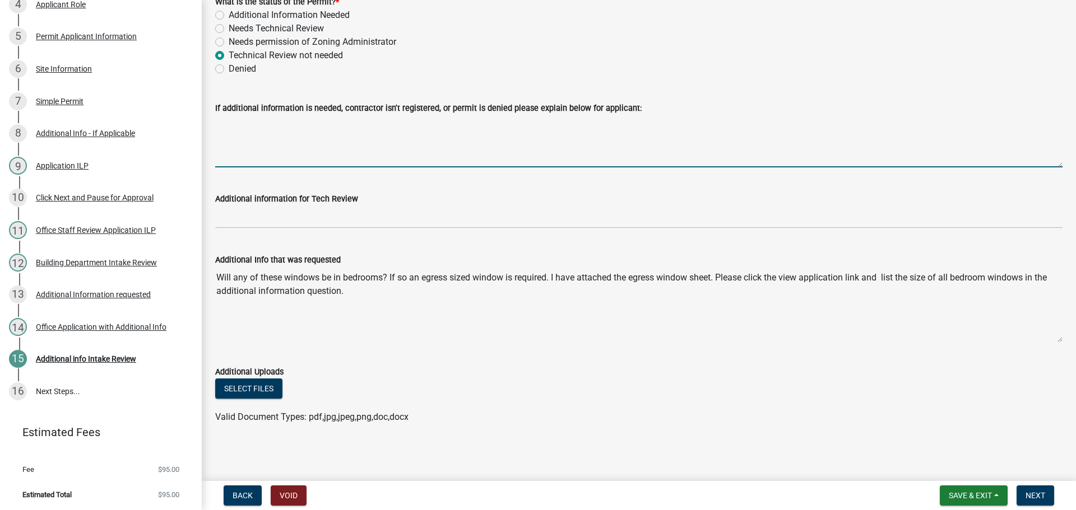
scroll to position [100, 0]
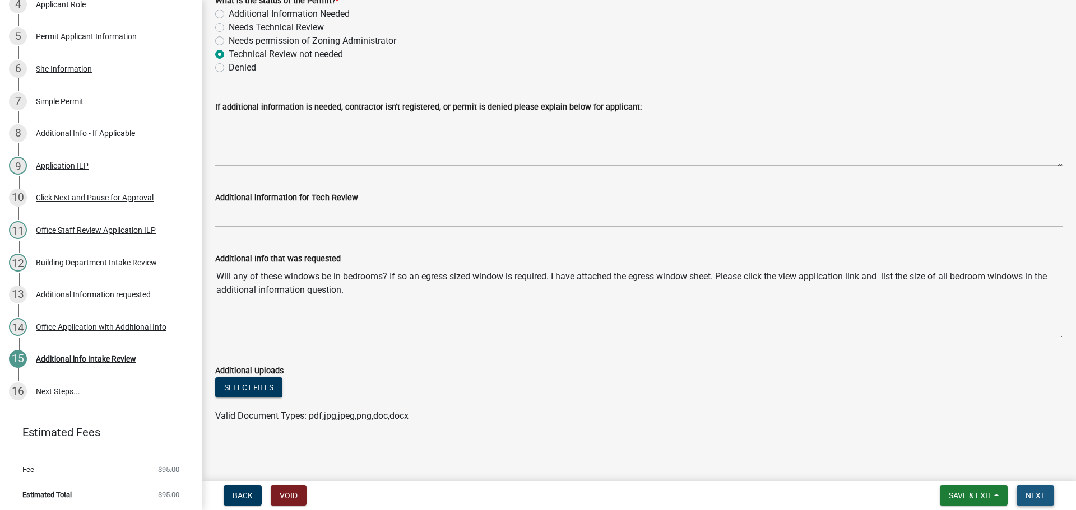
click at [1041, 496] on span "Next" at bounding box center [1035, 495] width 20 height 9
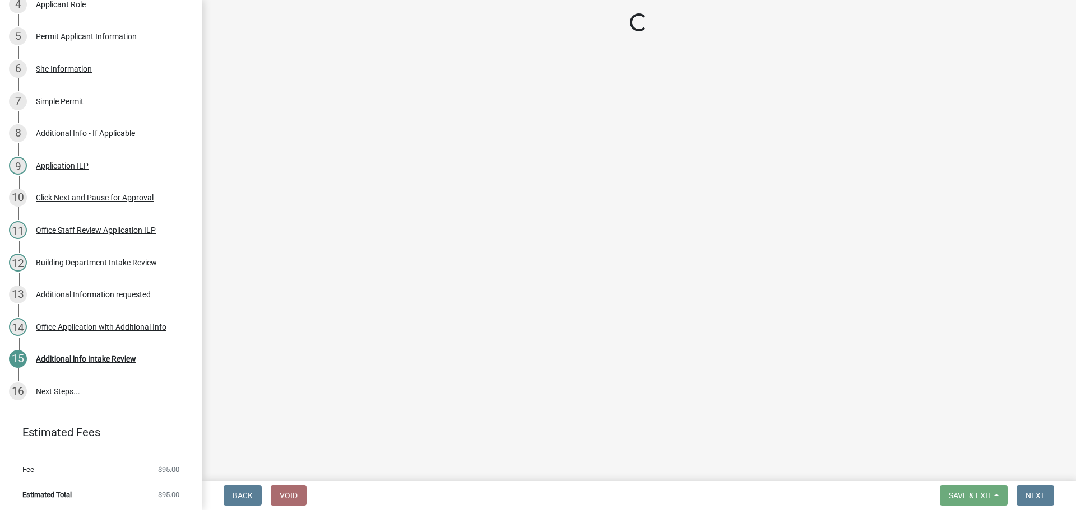
scroll to position [353, 0]
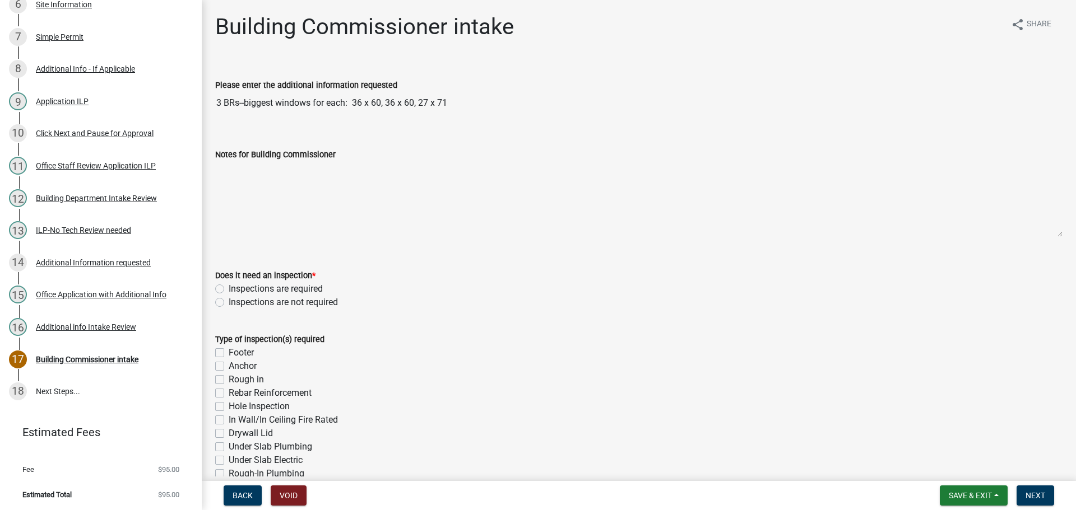
click at [229, 285] on label "Inspections are required" at bounding box center [276, 288] width 94 height 13
click at [229, 285] on input "Inspections are required" at bounding box center [232, 285] width 7 height 7
radio input "true"
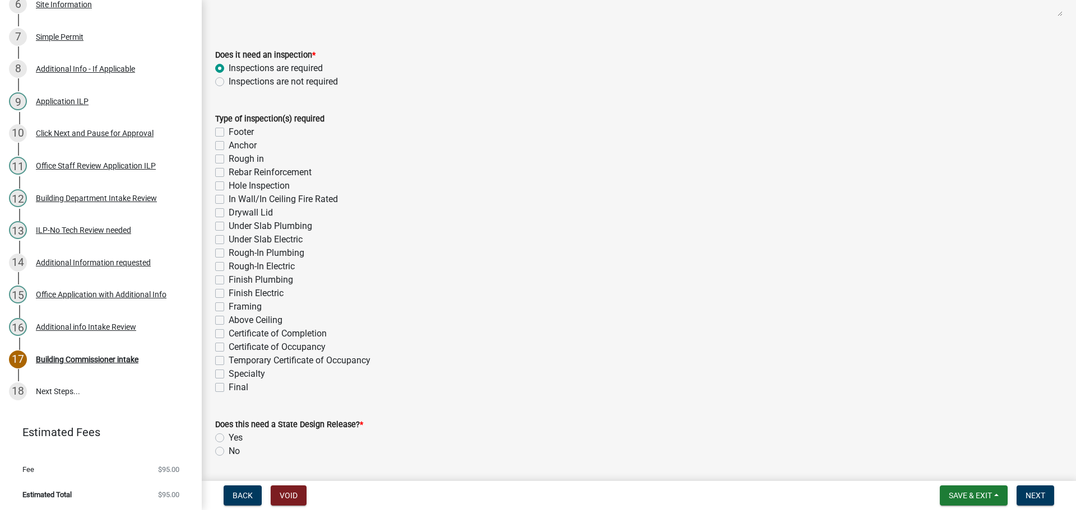
scroll to position [224, 0]
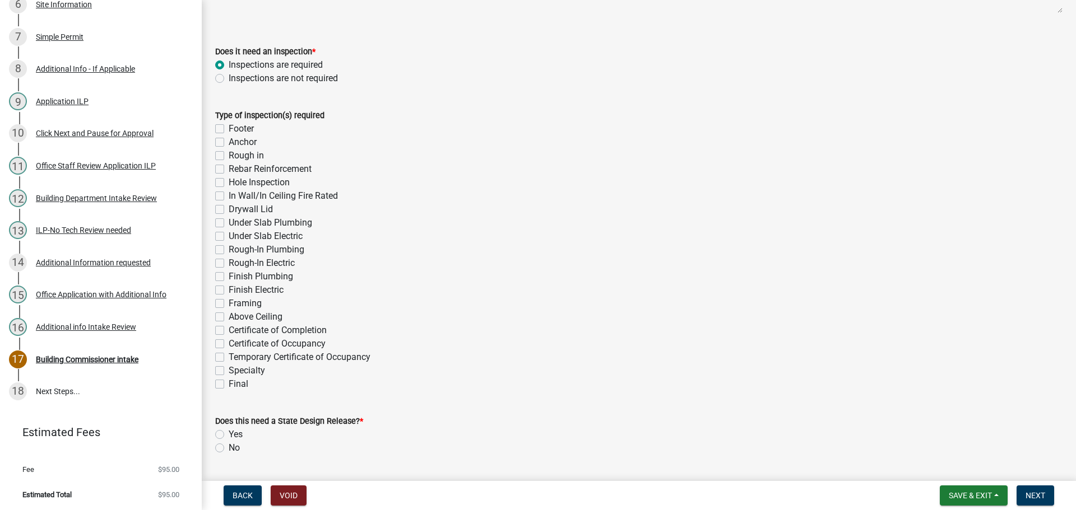
click at [229, 384] on label "Final" at bounding box center [239, 384] width 20 height 13
click at [229, 384] on input "Final" at bounding box center [232, 381] width 7 height 7
checkbox input "true"
checkbox input "false"
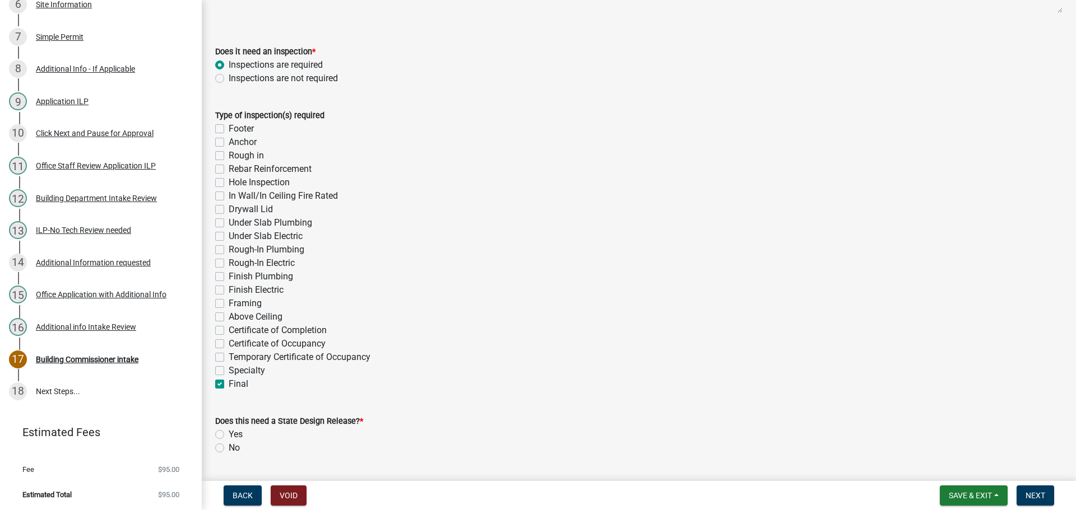
checkbox input "false"
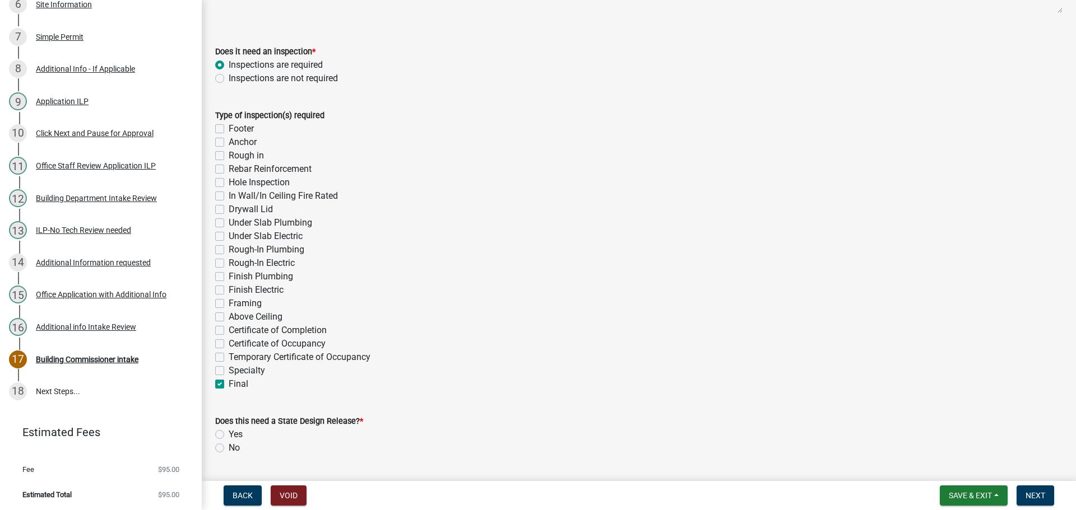
checkbox input "false"
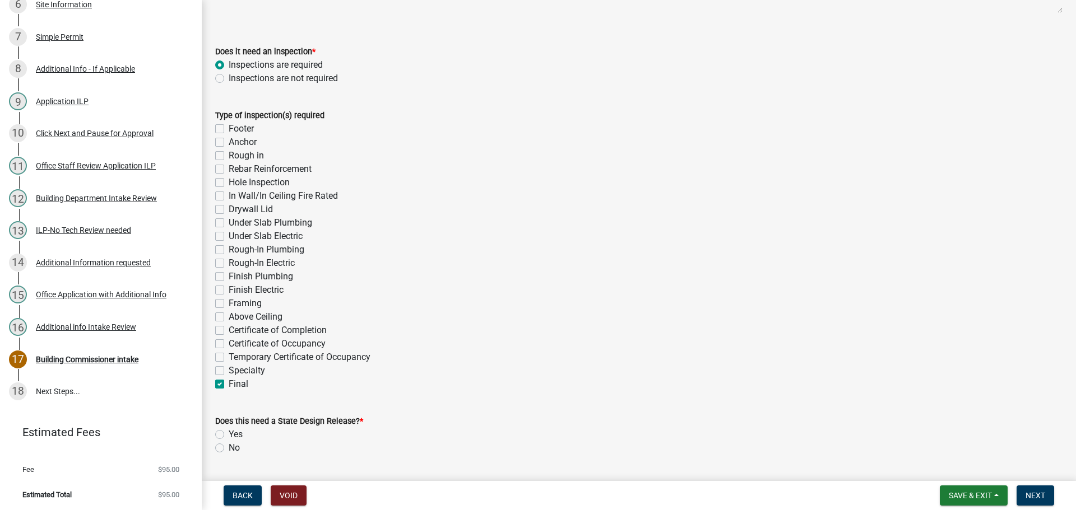
checkbox input "false"
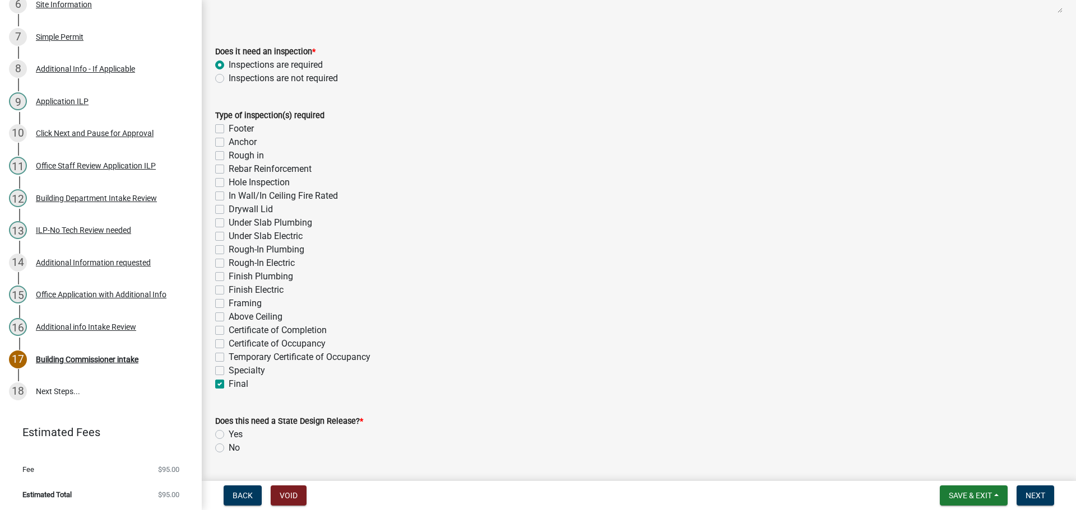
checkbox input "false"
checkbox input "true"
